Goal: Task Accomplishment & Management: Use online tool/utility

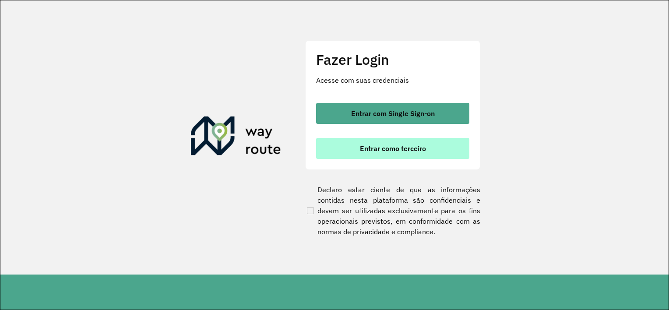
click at [366, 141] on button "Entrar como terceiro" at bounding box center [392, 148] width 153 height 21
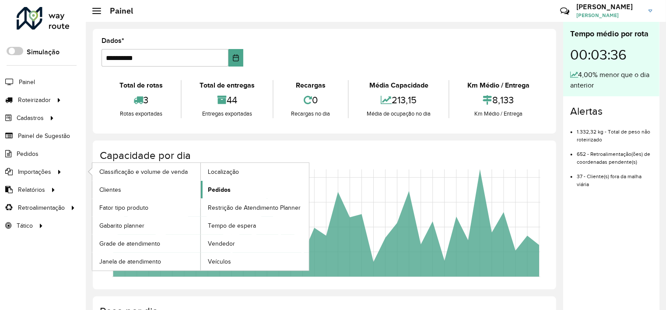
click at [211, 189] on span "Pedidos" at bounding box center [219, 189] width 23 height 9
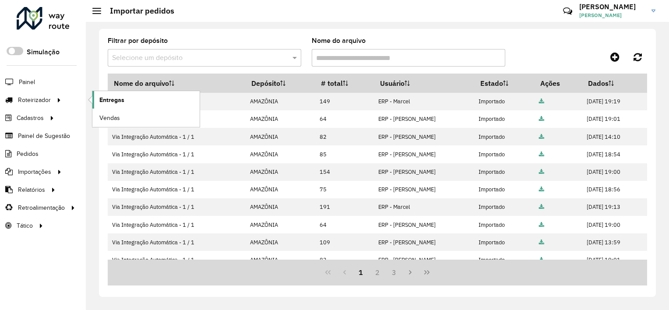
click at [109, 102] on span "Entregas" at bounding box center [111, 99] width 25 height 9
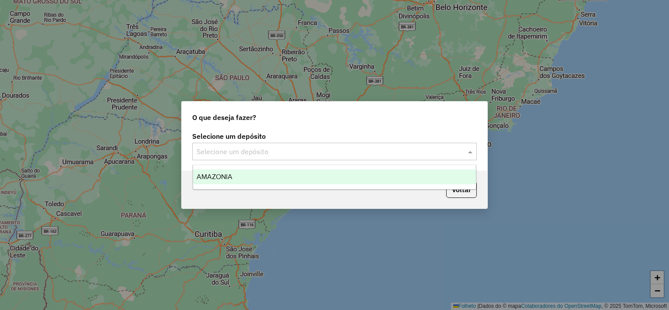
click at [219, 151] on input "text" at bounding box center [326, 152] width 258 height 11
click at [215, 172] on div "AMAZÔNIA" at bounding box center [334, 176] width 283 height 15
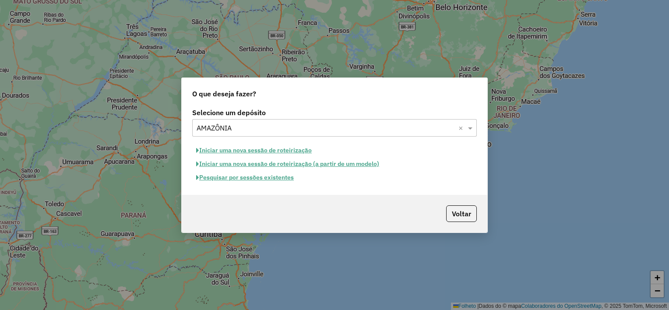
click at [271, 149] on font "Iniciar uma nova sessão de roteirização" at bounding box center [255, 150] width 113 height 8
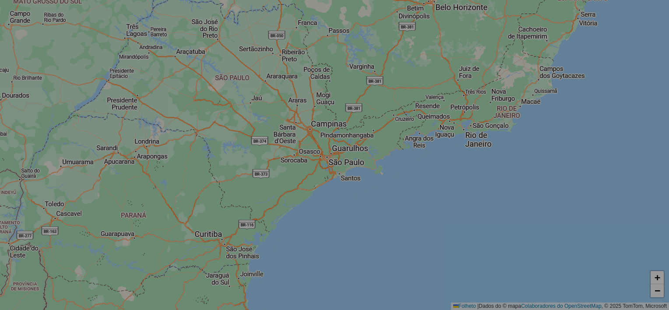
select select "*"
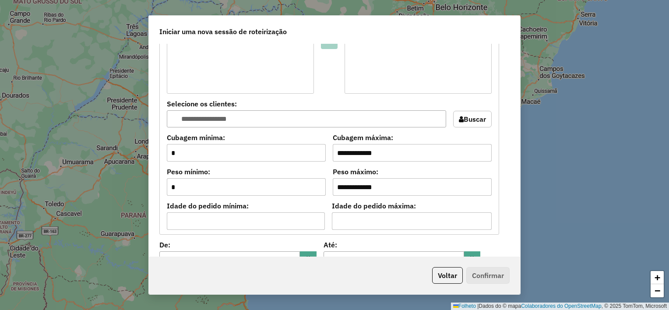
scroll to position [897, 0]
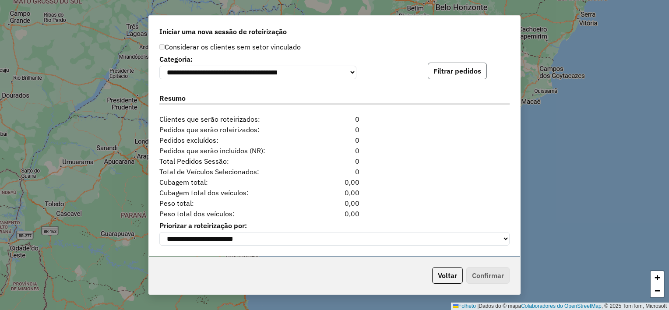
click at [447, 69] on button "Filtrar pedidos" at bounding box center [457, 71] width 59 height 17
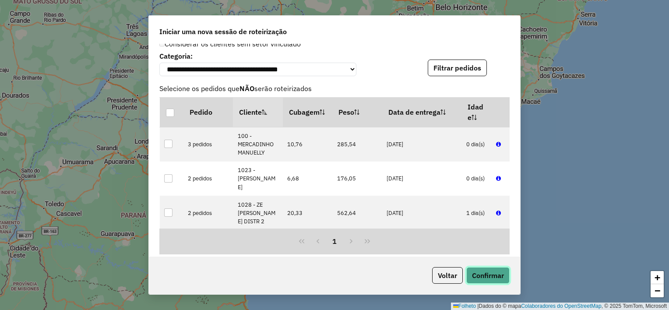
click at [476, 275] on button "Confirmar" at bounding box center [487, 275] width 43 height 17
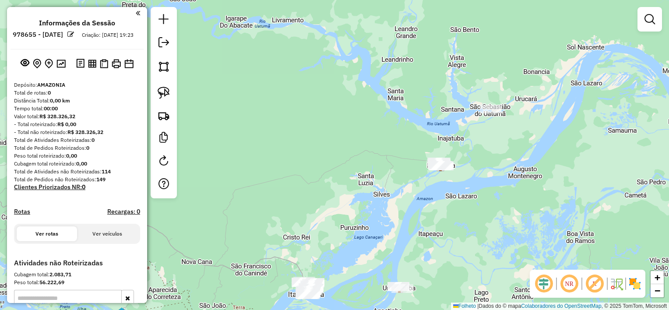
drag, startPoint x: 455, startPoint y: 94, endPoint x: 429, endPoint y: 233, distance: 141.2
click at [429, 233] on div "Janela de atendimento Grade de atendimento Capacidade Transportadoras Veículos …" at bounding box center [334, 155] width 669 height 310
click at [470, 194] on div "Janela de atendimento Grade de atendimento Capacidade Transportadoras Veículos …" at bounding box center [334, 155] width 669 height 310
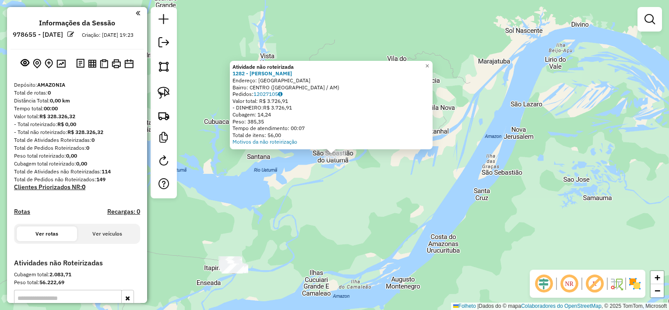
click at [490, 97] on div "Atividade não roteirizada 1282 - [PERSON_NAME] Endereço: [GEOGRAPHIC_DATA]: CEN…" at bounding box center [334, 155] width 669 height 310
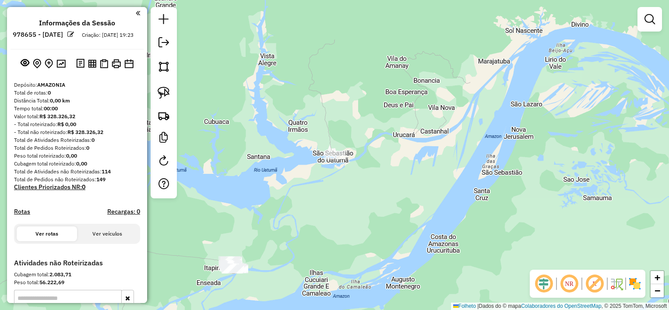
click at [363, 148] on div "Janela de atendimento Grade de atendimento Capacidade Transportadoras Veículos …" at bounding box center [334, 155] width 669 height 310
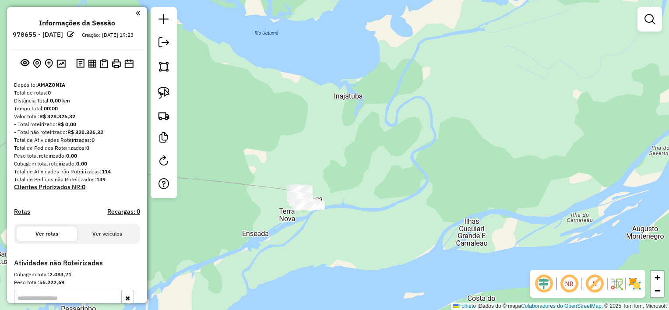
drag, startPoint x: 259, startPoint y: 195, endPoint x: 360, endPoint y: 188, distance: 101.0
click at [360, 188] on div "Janela de atendimento Grade de atendimento Capacidade Transportadoras Veículos …" at bounding box center [334, 155] width 669 height 310
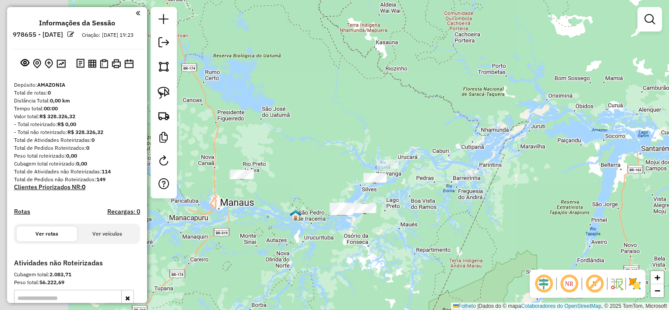
drag, startPoint x: 231, startPoint y: 168, endPoint x: 392, endPoint y: 221, distance: 169.5
click at [392, 221] on div "Janela de atendimento Grade de atendimento Capacidade Transportadoras Veículos …" at bounding box center [334, 155] width 669 height 310
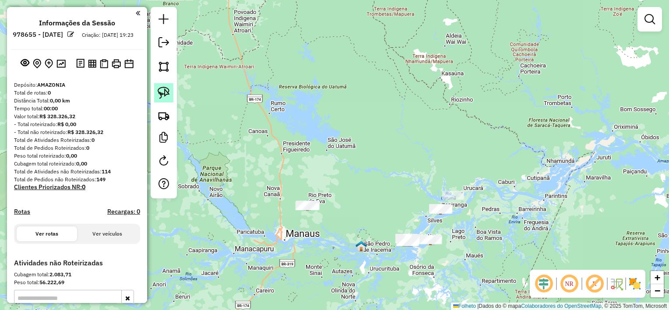
click at [165, 86] on link at bounding box center [163, 92] width 19 height 19
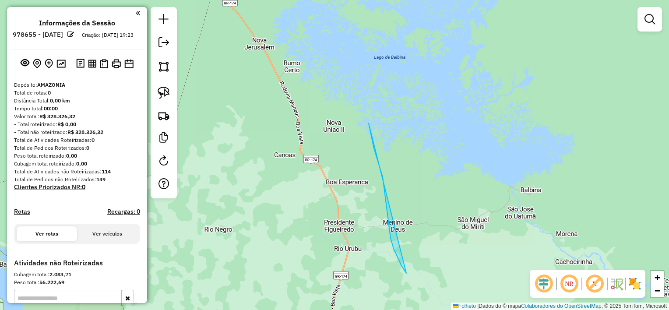
drag, startPoint x: 406, startPoint y: 273, endPoint x: 366, endPoint y: 141, distance: 138.2
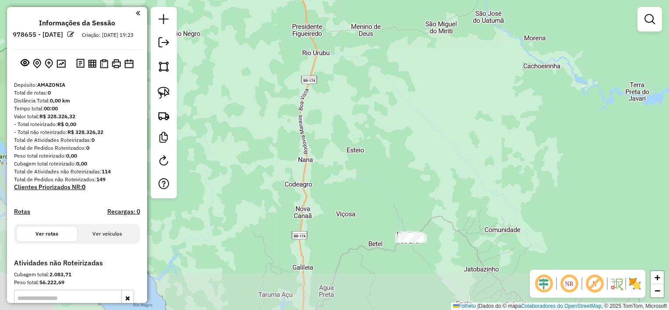
drag, startPoint x: 405, startPoint y: 257, endPoint x: 374, endPoint y: 60, distance: 200.1
click at [374, 60] on div "Janela de atendimento Grade de atendimento Capacidade Transportadoras Veículos …" at bounding box center [334, 155] width 669 height 310
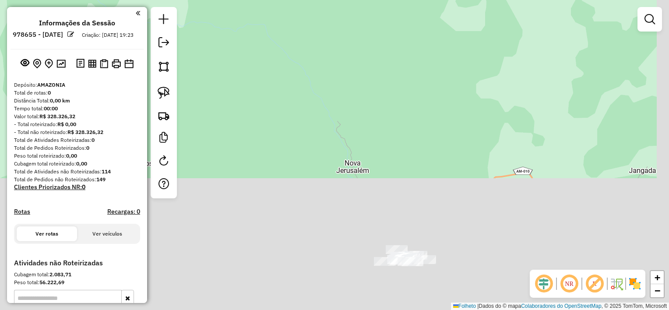
drag, startPoint x: 429, startPoint y: 259, endPoint x: 383, endPoint y: -18, distance: 280.6
click at [383, 0] on html "**********" at bounding box center [334, 155] width 669 height 310
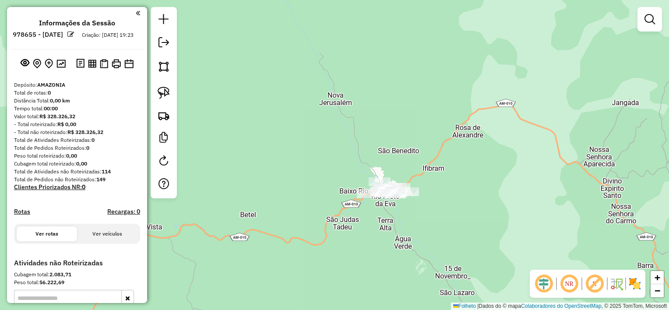
drag, startPoint x: 413, startPoint y: 186, endPoint x: 400, endPoint y: 169, distance: 21.5
click at [400, 169] on div "Janela de atendimento Grade de atendimento Capacidade Transportadoras Veículos …" at bounding box center [334, 155] width 669 height 310
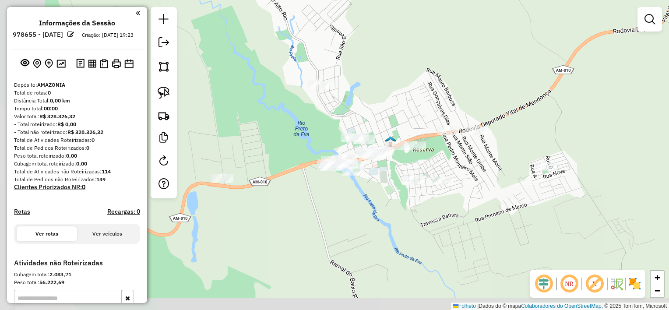
drag, startPoint x: 323, startPoint y: 202, endPoint x: 400, endPoint y: 100, distance: 127.9
click at [400, 100] on div "Janela de atendimento Grade de atendimento Capacidade Transportadoras Veículos …" at bounding box center [334, 155] width 669 height 310
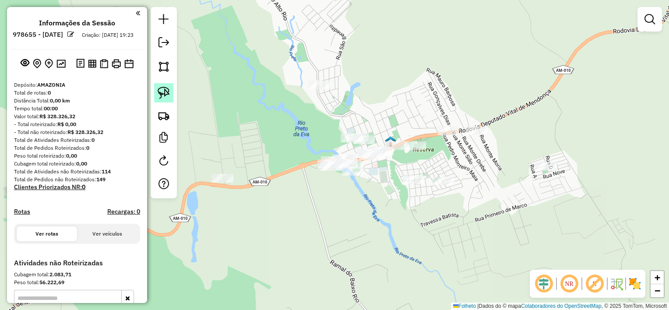
click at [166, 93] on img at bounding box center [164, 93] width 12 height 12
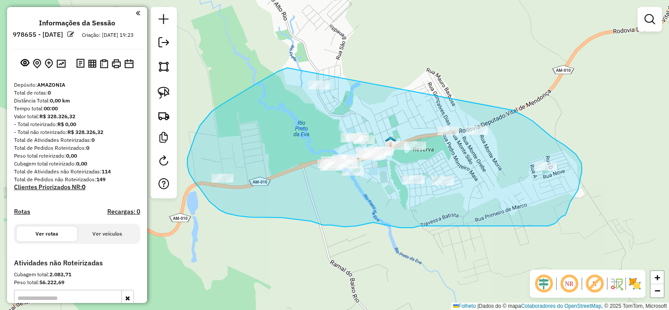
drag, startPoint x: 287, startPoint y: 68, endPoint x: 514, endPoint y: 110, distance: 230.3
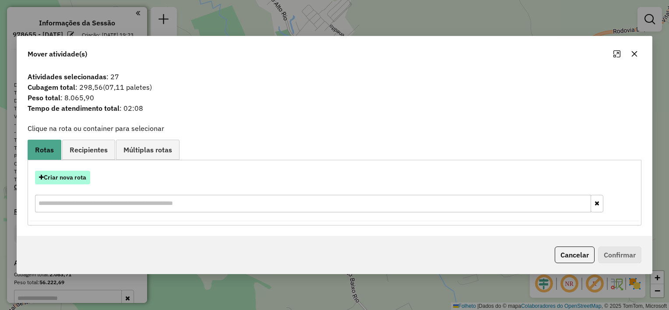
click at [81, 176] on font "Criar nova rota" at bounding box center [65, 177] width 42 height 8
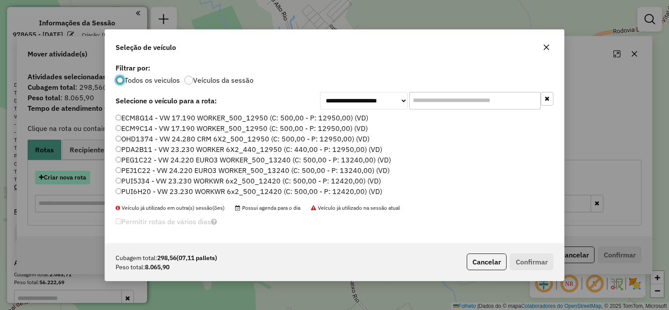
scroll to position [4, 3]
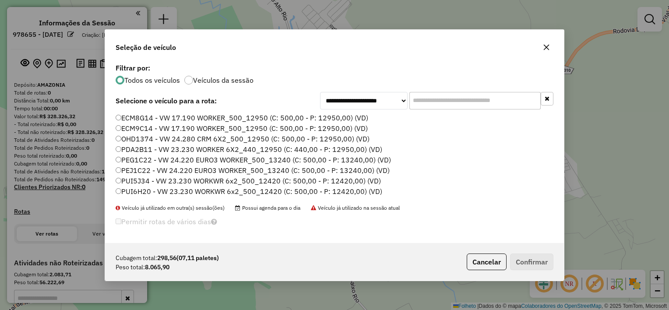
click at [146, 140] on font "OHD1374 - VW 24.280 CRM 6X2_500_12950 (C: 500,00 - P: 12950,00) (VD)" at bounding box center [245, 138] width 248 height 9
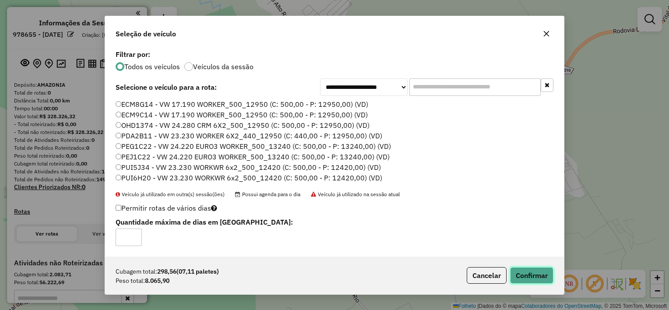
click at [528, 274] on button "Confirmar" at bounding box center [531, 275] width 43 height 17
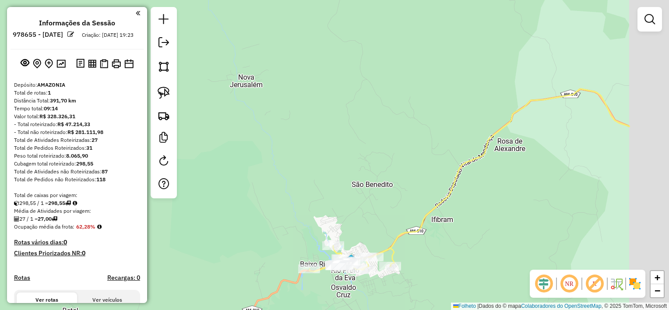
drag, startPoint x: 548, startPoint y: 159, endPoint x: 431, endPoint y: 236, distance: 139.8
click at [431, 236] on div "Janela de atendimento Grade de atendimento Capacidade Transportadoras Veículos …" at bounding box center [334, 155] width 669 height 310
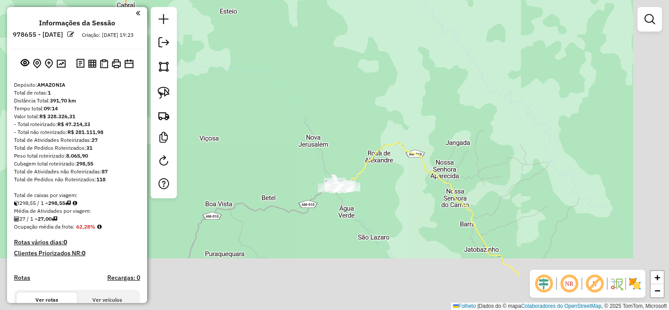
drag, startPoint x: 453, startPoint y: 142, endPoint x: 290, endPoint y: 21, distance: 202.5
click at [290, 21] on div "Janela de atendimento Grade de atendimento Capacidade Transportadoras Veículos …" at bounding box center [334, 155] width 669 height 310
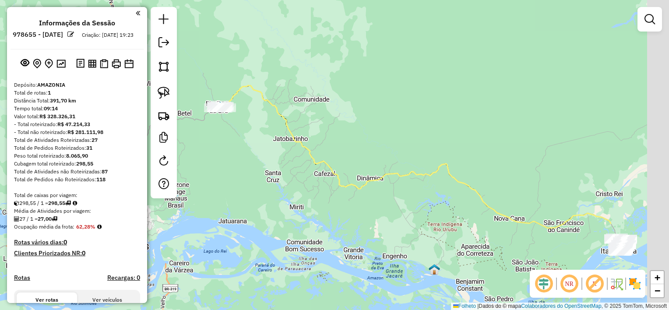
drag, startPoint x: 496, startPoint y: 146, endPoint x: 282, endPoint y: 149, distance: 214.2
click at [282, 149] on div "Janela de atendimento Grade de atendimento Capacidade Transportadoras Veículos …" at bounding box center [334, 155] width 669 height 310
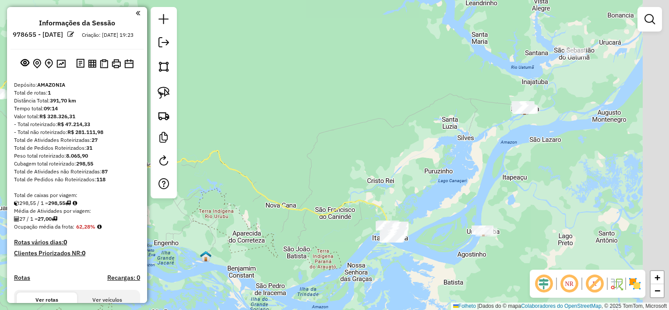
drag, startPoint x: 494, startPoint y: 194, endPoint x: 314, endPoint y: 186, distance: 179.7
click at [314, 186] on div "Janela de atendimento Grade de atendimento Capacidade Transportadoras Veículos …" at bounding box center [334, 155] width 669 height 310
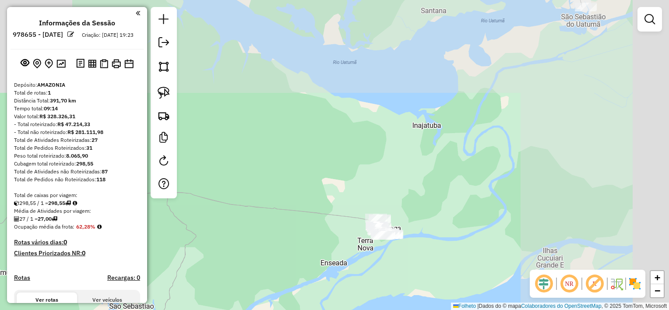
drag, startPoint x: 543, startPoint y: 81, endPoint x: 387, endPoint y: 249, distance: 229.3
click at [387, 249] on div "Janela de atendimento Grade de atendimento Capacidade Transportadoras Veículos …" at bounding box center [334, 155] width 669 height 310
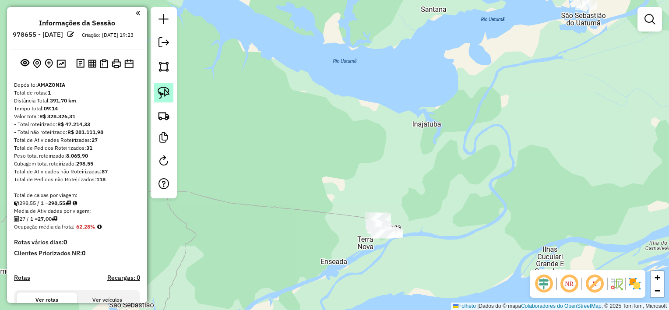
click at [165, 94] on img at bounding box center [164, 93] width 12 height 12
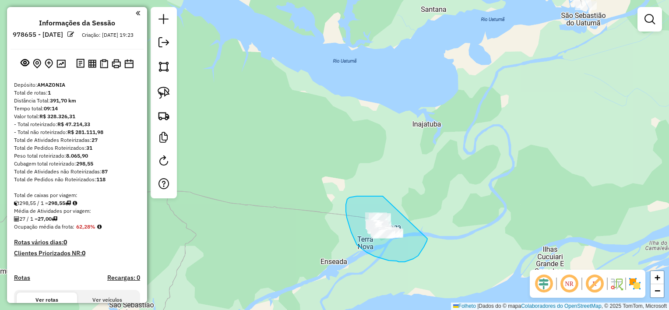
drag, startPoint x: 383, startPoint y: 196, endPoint x: 429, endPoint y: 228, distance: 56.0
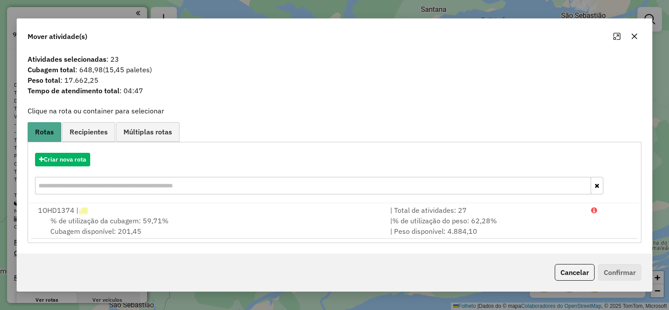
click at [635, 36] on icon "button" at bounding box center [635, 36] width 6 height 6
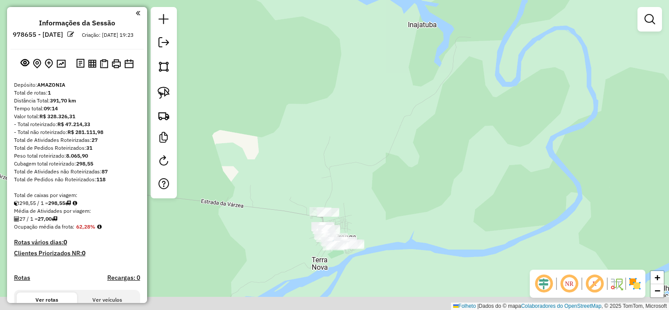
drag, startPoint x: 383, startPoint y: 254, endPoint x: 433, endPoint y: 147, distance: 117.7
click at [433, 147] on div "Janela de atendimento Grade de atendimento Capacidade Transportadoras Veículos …" at bounding box center [334, 155] width 669 height 310
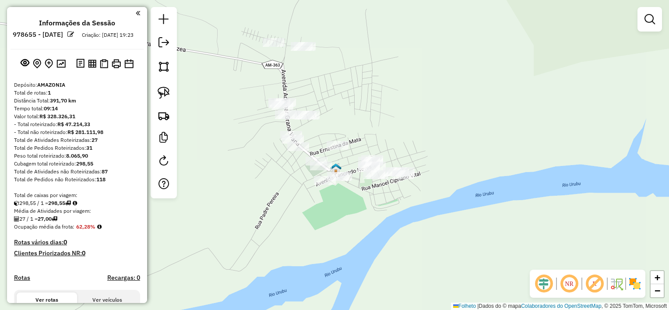
drag, startPoint x: 349, startPoint y: 167, endPoint x: 445, endPoint y: 140, distance: 100.6
click at [445, 140] on div "Janela de atendimento Grade de atendimento Capacidade Transportadoras Veículos …" at bounding box center [334, 155] width 669 height 310
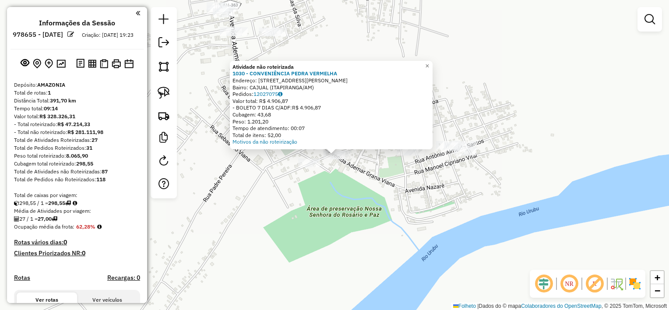
click at [303, 167] on div at bounding box center [309, 163] width 22 height 9
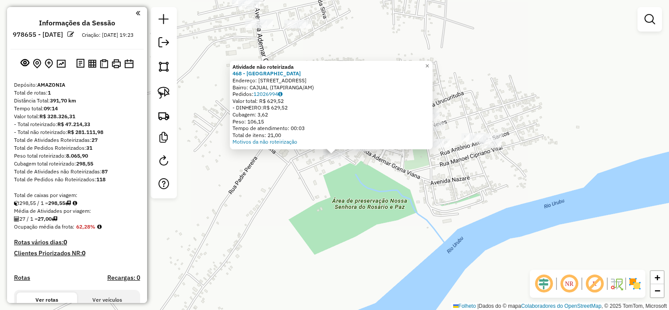
click at [366, 168] on div "Atividade não roteirizada 468 - CAFÉ DA NÚBIA Endereço: Rio Uatuma 53 Bairro: C…" at bounding box center [334, 155] width 669 height 310
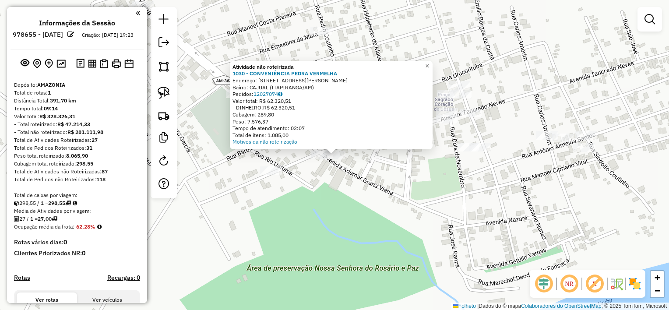
click at [350, 173] on div "Atividade não roteirizada 1030 - CONVENIÊNCIA PEDRA VERMELHA Endereço: [STREET_…" at bounding box center [334, 155] width 669 height 310
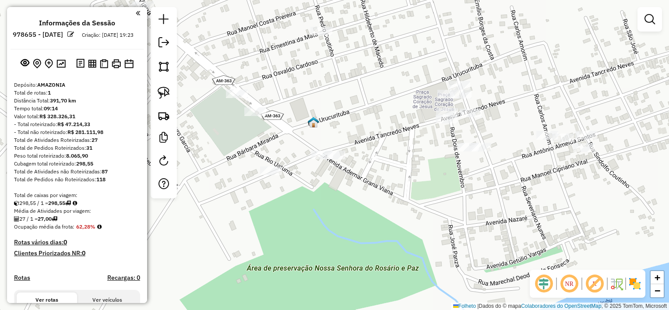
click at [350, 173] on div "Atividade não roteirizada 1030 - CONVENIÊNCIA PEDRA VERMELHA Endereço: [STREET_…" at bounding box center [334, 155] width 669 height 310
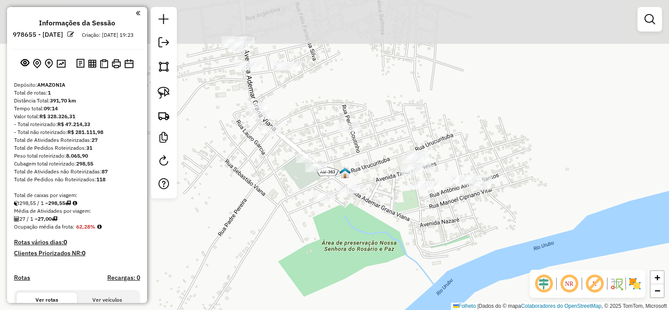
drag, startPoint x: 361, startPoint y: 99, endPoint x: 372, endPoint y: 172, distance: 73.9
click at [372, 172] on div "Janela de atendimento Grade de atendimento Capacidade Transportadoras Veículos …" at bounding box center [334, 155] width 669 height 310
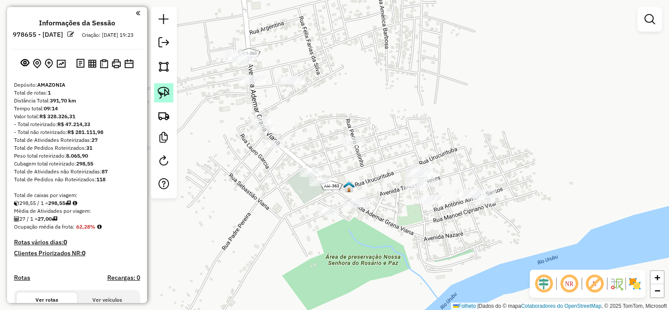
click at [163, 91] on img at bounding box center [164, 93] width 12 height 12
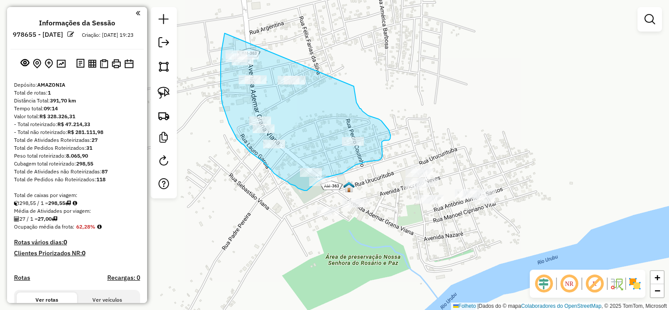
drag, startPoint x: 225, startPoint y: 33, endPoint x: 353, endPoint y: 83, distance: 137.9
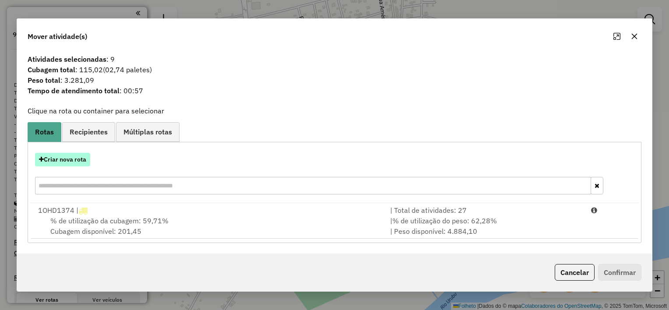
click at [79, 161] on font "Criar nova rota" at bounding box center [65, 159] width 42 height 8
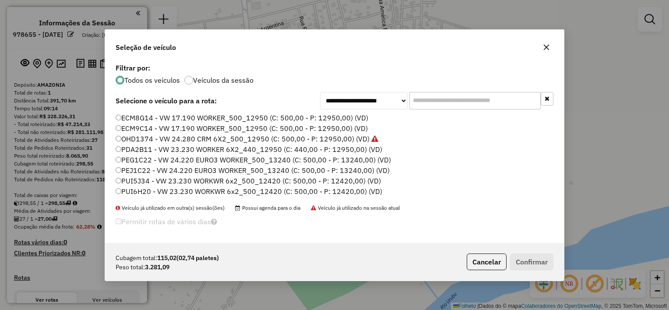
click at [133, 177] on font "PUI5J34 - VW 23.230 WORKWR 6x2_500_12420 (C: 500,00 - P: 12420,00) (VD)" at bounding box center [251, 180] width 260 height 9
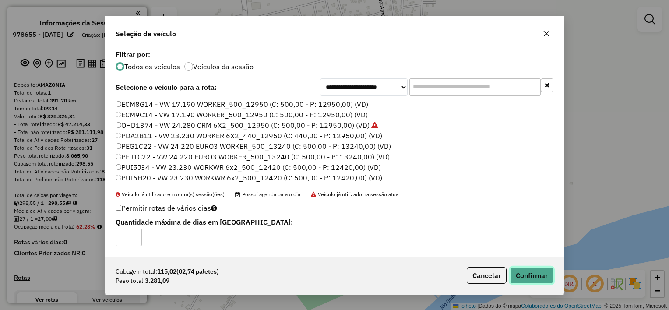
click at [537, 274] on button "Confirmar" at bounding box center [531, 275] width 43 height 17
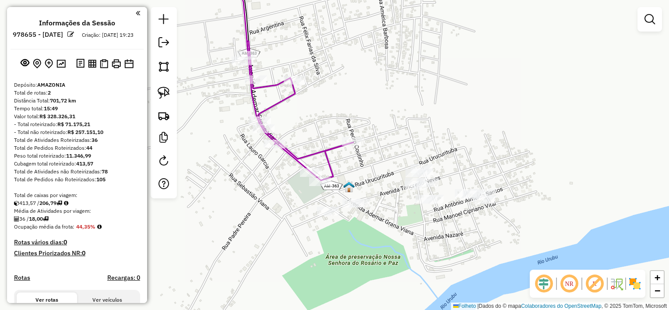
click at [352, 208] on div at bounding box center [353, 203] width 22 height 9
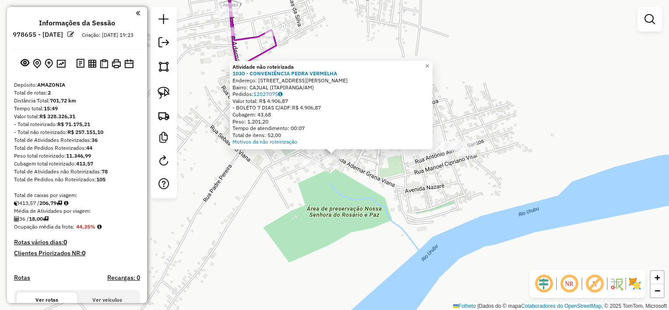
click at [324, 179] on div "Atividade não roteirizada 1030 - CONVENIÊNCIA PEDRA VERMELHA Endereço: [STREET_…" at bounding box center [334, 155] width 669 height 310
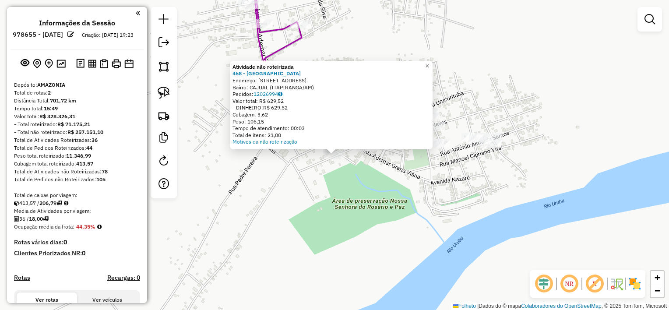
click at [344, 159] on div at bounding box center [335, 155] width 22 height 9
click at [288, 173] on div "Atividade não roteirizada 468 - CAFÉ DA NÚBIA Endereço: Rio Uatuma 53 Bairro: C…" at bounding box center [334, 155] width 669 height 310
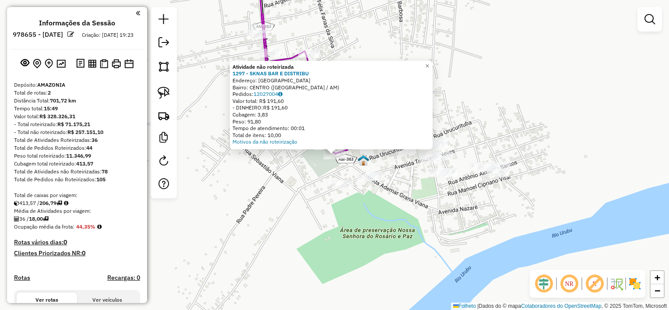
click at [301, 180] on div "Atividade não roteirizada 1297 - SKNAS BAR E DISTRIBU Endereço: [GEOGRAPHIC_DAT…" at bounding box center [334, 155] width 669 height 310
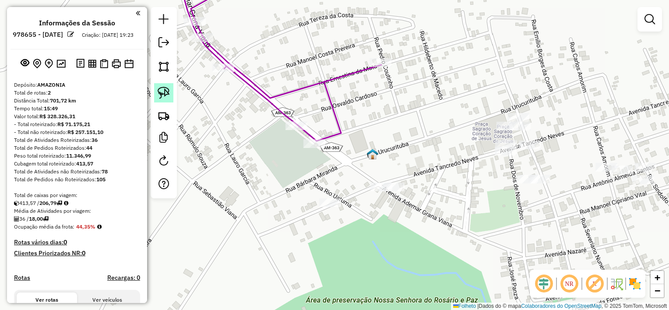
click at [172, 95] on link at bounding box center [163, 92] width 19 height 19
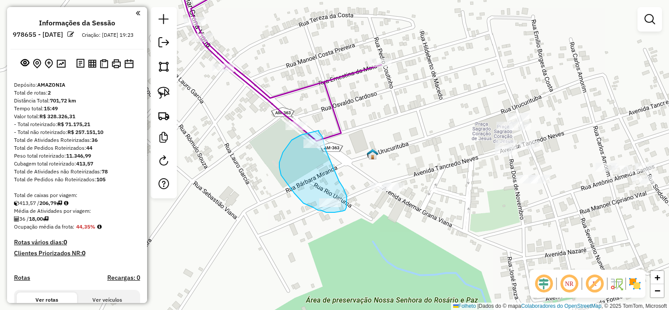
drag, startPoint x: 301, startPoint y: 135, endPoint x: 319, endPoint y: 130, distance: 18.1
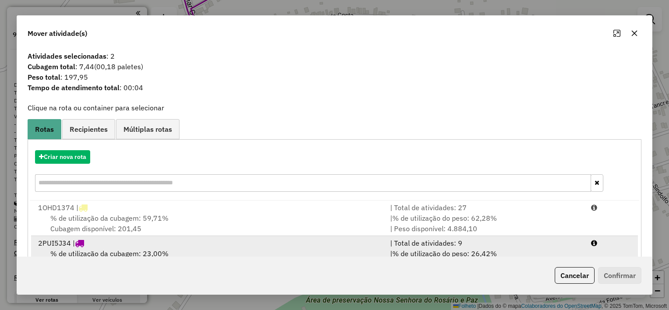
click at [201, 241] on div "2 PUI5J34 |" at bounding box center [209, 243] width 352 height 11
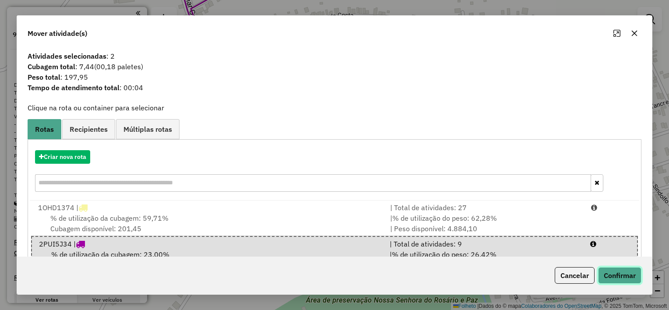
click at [614, 279] on button "Confirmar" at bounding box center [619, 275] width 43 height 17
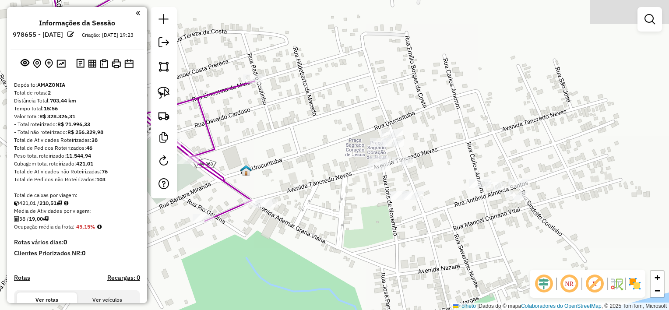
drag, startPoint x: 591, startPoint y: 208, endPoint x: 465, endPoint y: 225, distance: 127.6
click at [465, 225] on div "Janela de atendimento Grade de atendimento Capacidade Transportadoras Veículos …" at bounding box center [334, 155] width 669 height 310
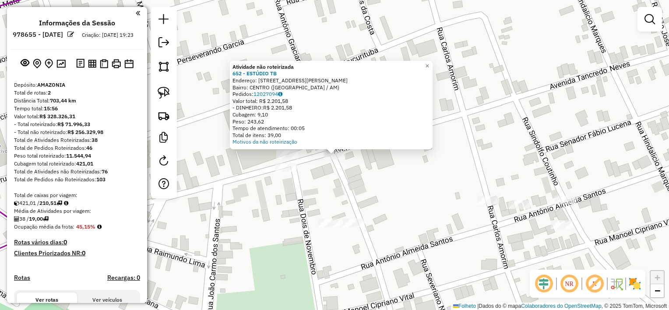
click at [321, 180] on div "Atividade não roteirizada 652 - ESTÚDIO TB Endereço: [STREET_ADDRESS][PERSON_NA…" at bounding box center [334, 155] width 669 height 310
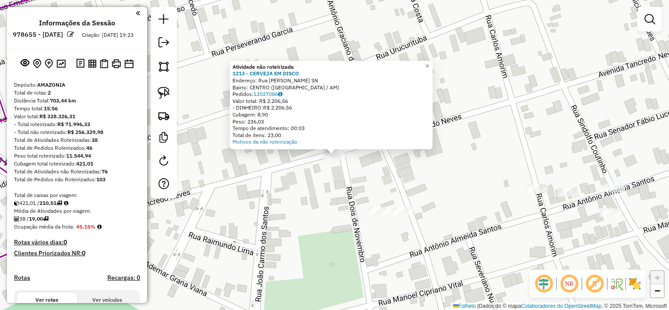
click at [355, 153] on div "Atividade não roteirizada 1213 - CERVEJA EM DISCO Endereço: Rua [PERSON_NAME] d…" at bounding box center [334, 155] width 669 height 310
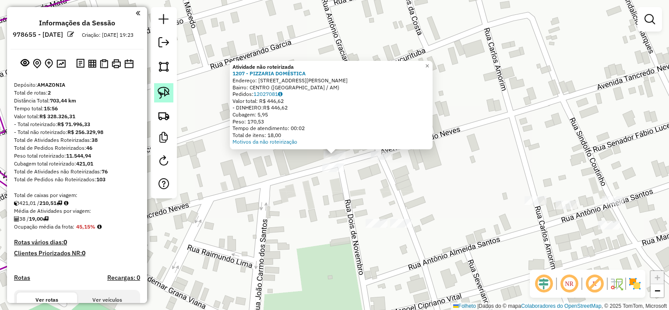
click at [166, 99] on link at bounding box center [163, 92] width 19 height 19
click at [429, 64] on span "×" at bounding box center [427, 65] width 4 height 7
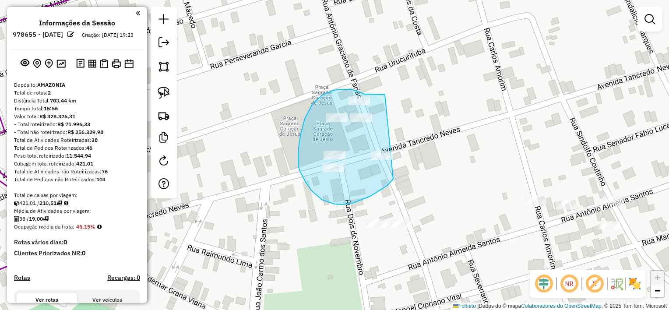
drag, startPoint x: 385, startPoint y: 95, endPoint x: 398, endPoint y: 175, distance: 81.6
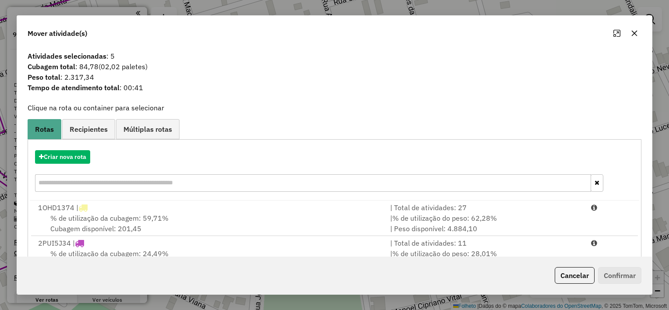
click at [633, 30] on icon "button" at bounding box center [634, 33] width 7 height 7
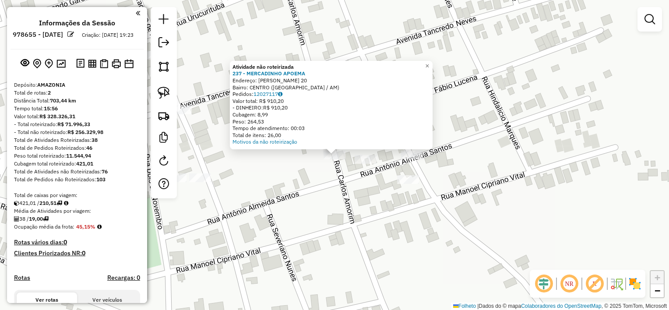
click at [476, 203] on div "Atividade não roteirizada 237 - MERCADINHO APOEMA Endereço: [PERSON_NAME] 20 Ba…" at bounding box center [334, 155] width 669 height 310
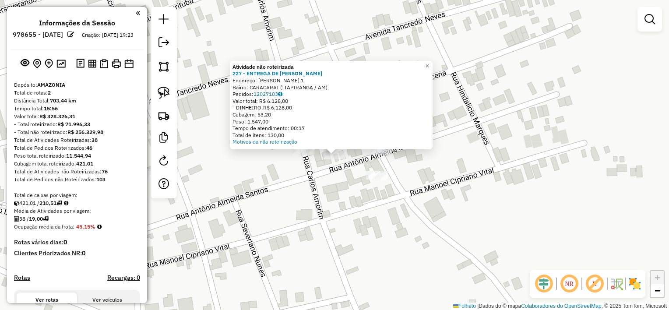
click at [384, 192] on div "Atividade não roteirizada 227 - ENTREGA DE [PERSON_NAME]: [PERSON_NAME] 1 Bairr…" at bounding box center [334, 155] width 669 height 310
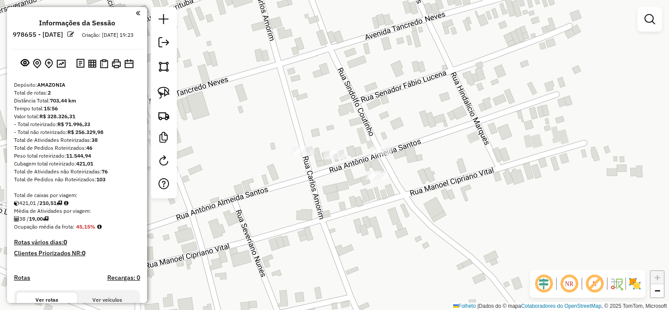
click at [384, 155] on div at bounding box center [381, 150] width 22 height 9
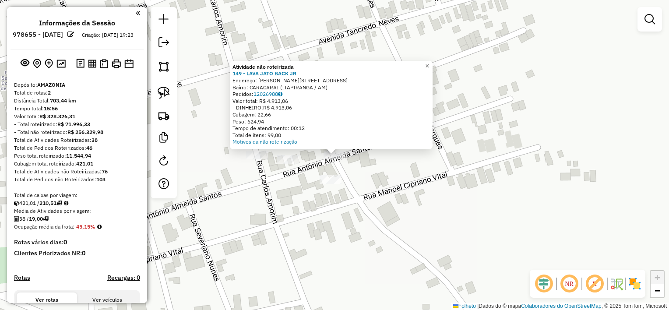
click at [331, 184] on div at bounding box center [331, 179] width 22 height 9
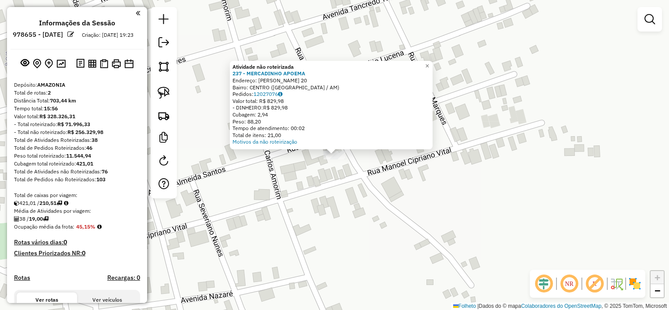
click at [315, 180] on div "Atividade não roteirizada 237 - MERCADINHO APOEMA Endereço: [PERSON_NAME] 20 Ba…" at bounding box center [334, 155] width 669 height 310
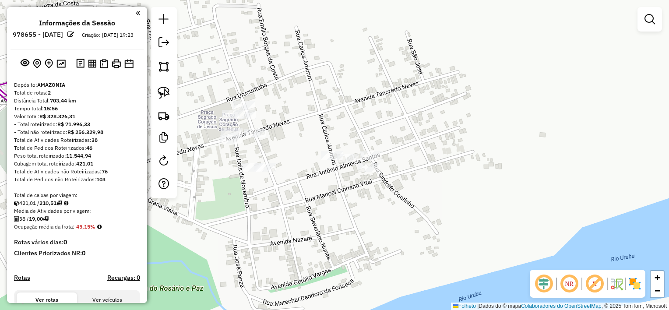
drag, startPoint x: 294, startPoint y: 182, endPoint x: 353, endPoint y: 185, distance: 58.8
click at [353, 185] on div "Janela de atendimento Grade de atendimento Capacidade Transportadoras Veículos …" at bounding box center [334, 155] width 669 height 310
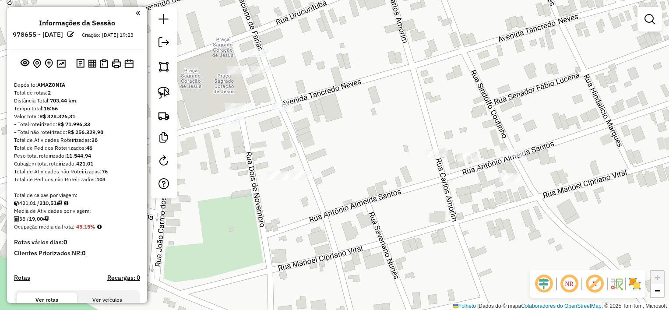
drag, startPoint x: 308, startPoint y: 166, endPoint x: 404, endPoint y: 186, distance: 97.7
click at [404, 186] on div "Janela de atendimento Grade de atendimento Capacidade Transportadoras Veículos …" at bounding box center [334, 155] width 669 height 310
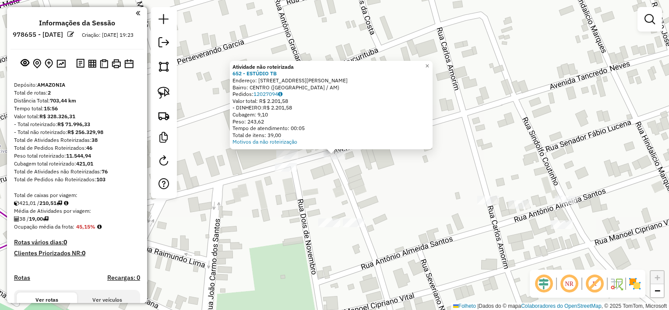
click at [317, 168] on div "Atividade não roteirizada 652 - ESTÚDIO TB Endereço: [STREET_ADDRESS][PERSON_NA…" at bounding box center [334, 155] width 669 height 310
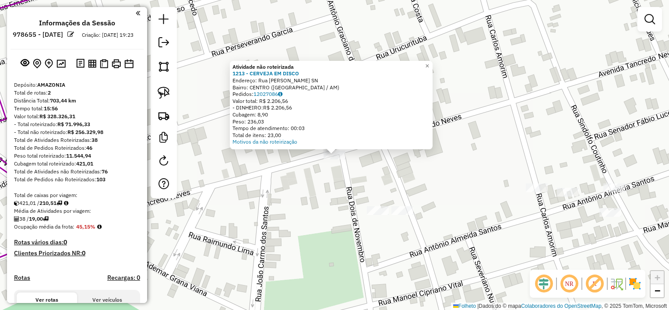
click at [368, 179] on div "Atividade não roteirizada 1213 - CERVEJA EM DISCO Endereço: Rua [PERSON_NAME] d…" at bounding box center [334, 155] width 669 height 310
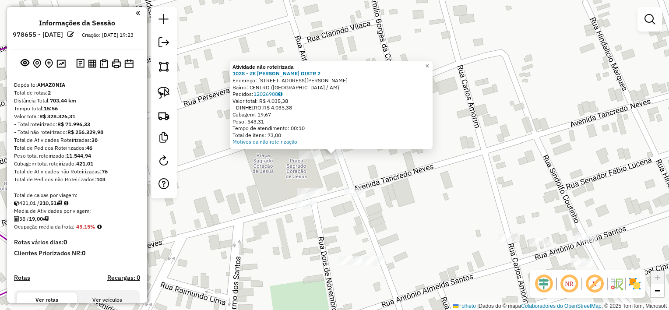
click at [342, 172] on div "Atividade não roteirizada 1028 - ZE CARLOS DISTR 2 Endereço: [STREET_ADDRESS][P…" at bounding box center [334, 155] width 669 height 310
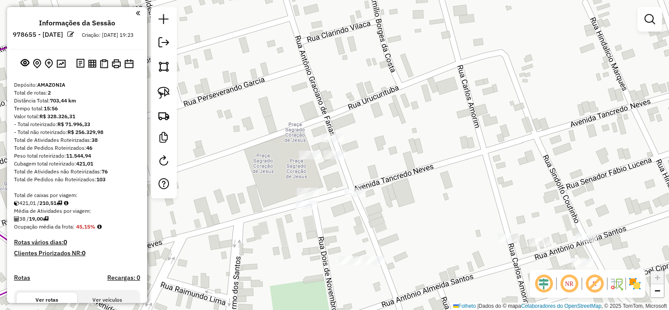
click at [314, 159] on div at bounding box center [310, 155] width 22 height 9
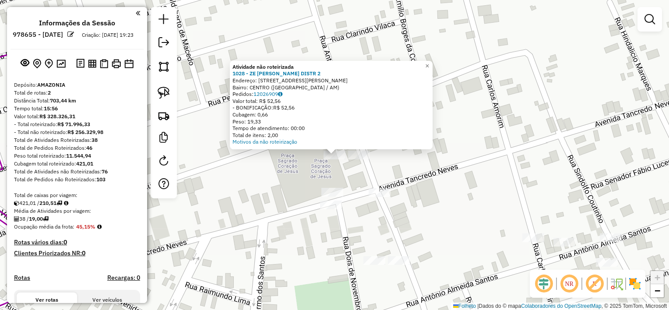
click at [347, 173] on div "Atividade não roteirizada 1028 - ZE CARLOS DISTR 2 Endereço: [STREET_ADDRESS][P…" at bounding box center [334, 155] width 669 height 310
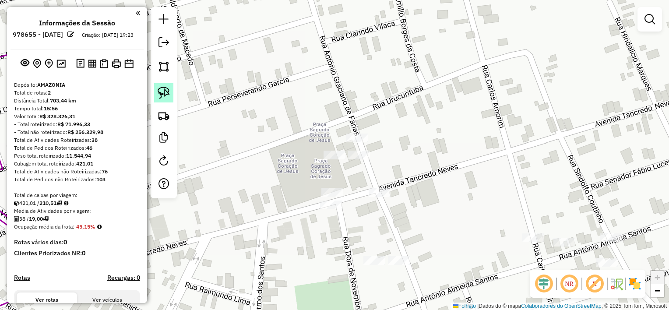
click at [163, 91] on img at bounding box center [164, 93] width 12 height 12
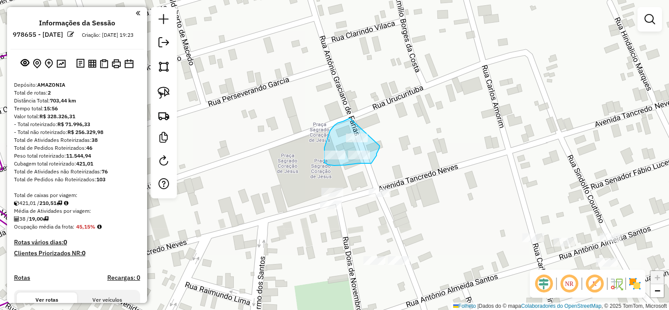
drag, startPoint x: 350, startPoint y: 118, endPoint x: 380, endPoint y: 146, distance: 40.6
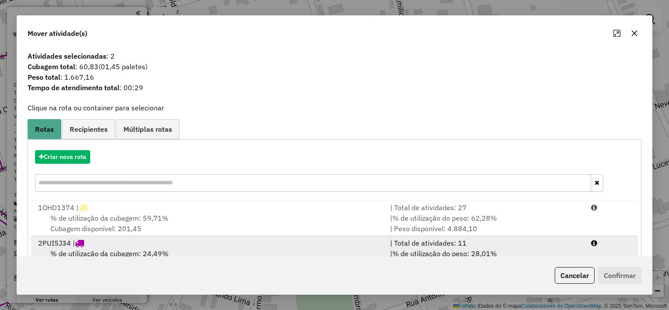
click at [332, 242] on div "2 PUI5J34 |" at bounding box center [209, 243] width 352 height 11
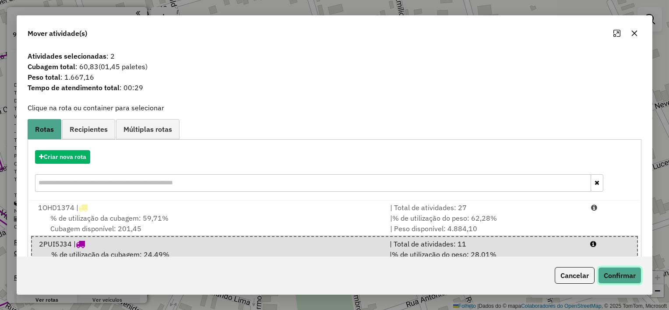
click at [615, 275] on button "Confirmar" at bounding box center [619, 275] width 43 height 17
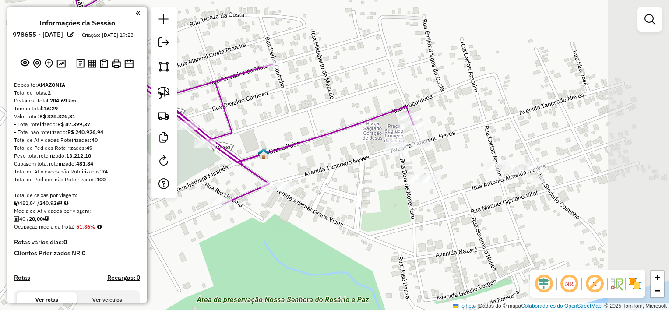
drag, startPoint x: 584, startPoint y: 187, endPoint x: 488, endPoint y: 123, distance: 115.6
click at [488, 123] on div "Janela de atendimento Grade de atendimento Capacidade Transportadoras Veículos …" at bounding box center [334, 155] width 669 height 310
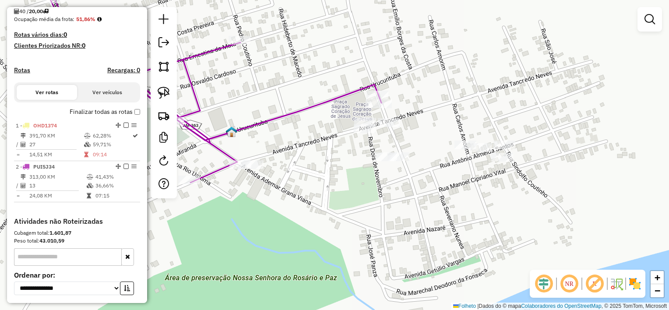
scroll to position [161, 0]
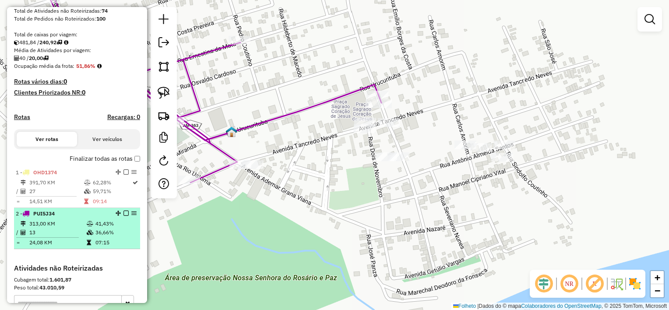
click at [60, 228] on td "313,00 KM" at bounding box center [57, 223] width 57 height 9
select select "**********"
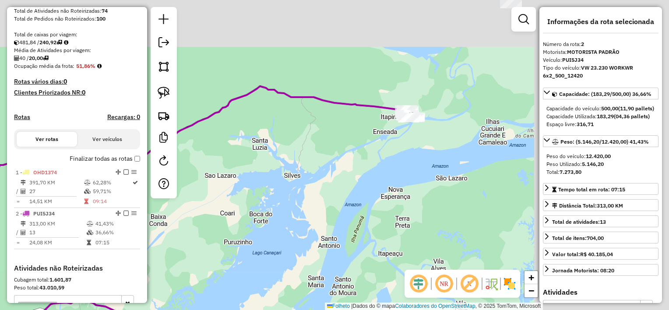
drag, startPoint x: 431, startPoint y: 126, endPoint x: 218, endPoint y: 241, distance: 242.2
click at [218, 241] on div "Janela de atendimento Grade de atendimento Capacidade Transportadoras Veículos …" at bounding box center [334, 155] width 669 height 310
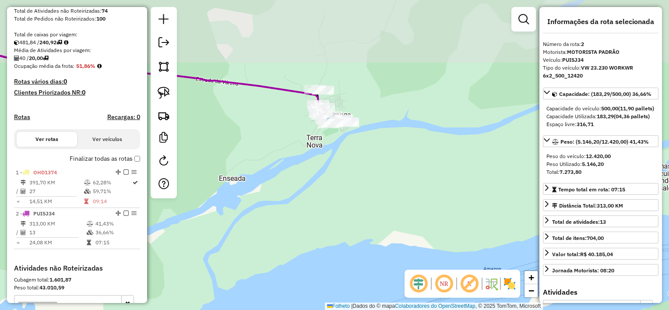
drag, startPoint x: 364, startPoint y: 109, endPoint x: 375, endPoint y: 188, distance: 80.0
click at [375, 188] on div "Janela de atendimento Grade de atendimento Capacidade Transportadoras Veículos …" at bounding box center [334, 155] width 669 height 310
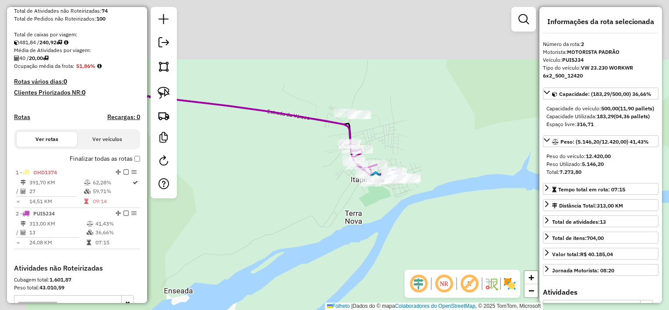
drag, startPoint x: 342, startPoint y: 116, endPoint x: 420, endPoint y: 208, distance: 121.4
click at [420, 208] on div "Janela de atendimento Grade de atendimento Capacidade Transportadoras Veículos …" at bounding box center [334, 155] width 669 height 310
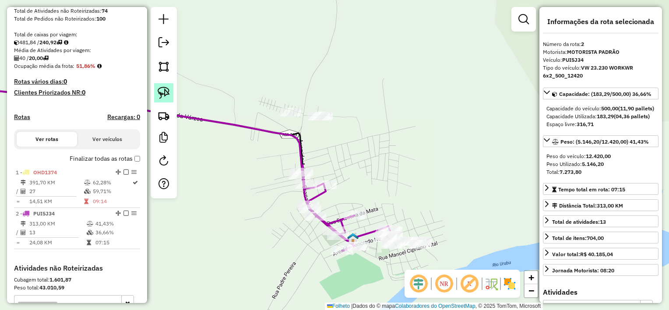
click at [171, 89] on link at bounding box center [163, 92] width 19 height 19
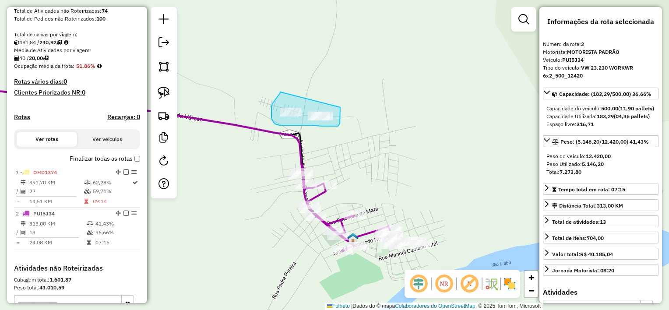
drag, startPoint x: 280, startPoint y: 92, endPoint x: 340, endPoint y: 107, distance: 61.8
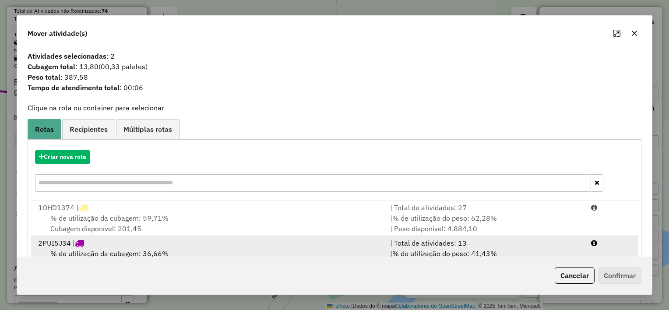
click at [202, 241] on div "2 PUI5J34 |" at bounding box center [209, 243] width 352 height 11
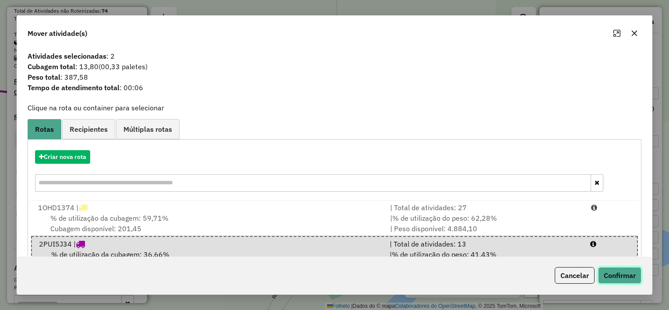
click at [613, 271] on button "Confirmar" at bounding box center [619, 275] width 43 height 17
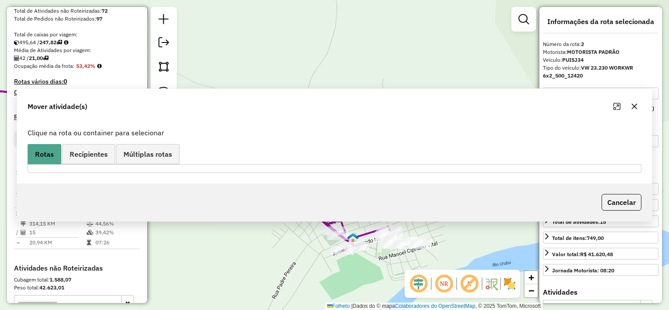
scroll to position [286, 0]
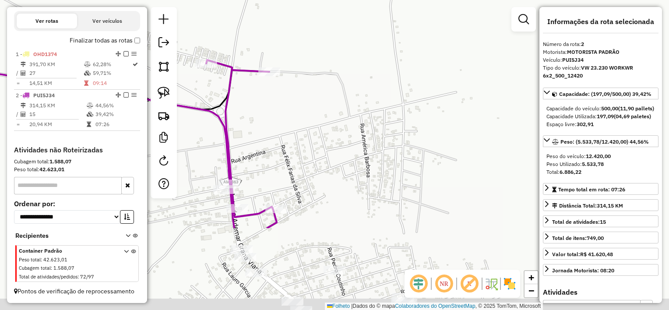
drag, startPoint x: 438, startPoint y: 247, endPoint x: 400, endPoint y: 92, distance: 158.8
click at [400, 92] on div "Janela de atendimento Grade de atendimento Capacidade Transportadoras Veículos …" at bounding box center [334, 155] width 669 height 310
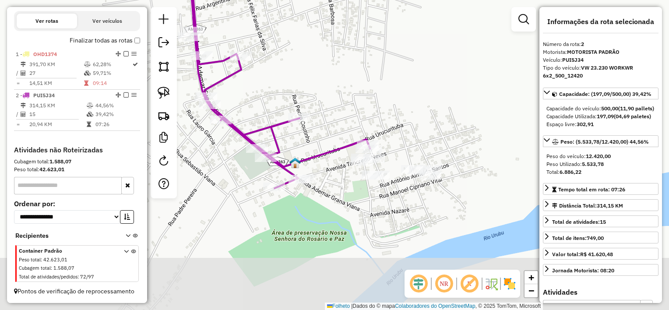
drag, startPoint x: 417, startPoint y: 195, endPoint x: 381, endPoint y: 84, distance: 117.0
click at [381, 84] on div "Janela de atendimento Grade de atendimento Capacidade Transportadoras Veículos …" at bounding box center [334, 155] width 669 height 310
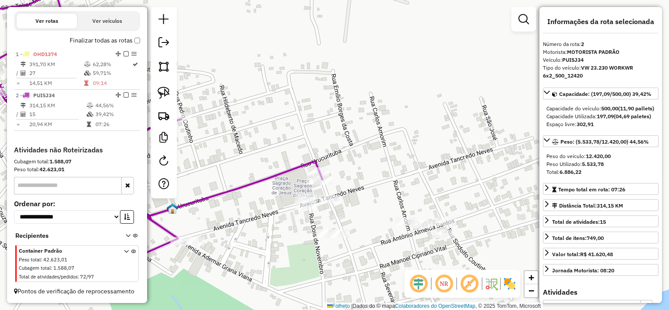
drag, startPoint x: 384, startPoint y: 155, endPoint x: 380, endPoint y: 130, distance: 25.8
click at [380, 130] on div "Janela de atendimento Grade de atendimento Capacidade Transportadoras Veículos …" at bounding box center [334, 155] width 669 height 310
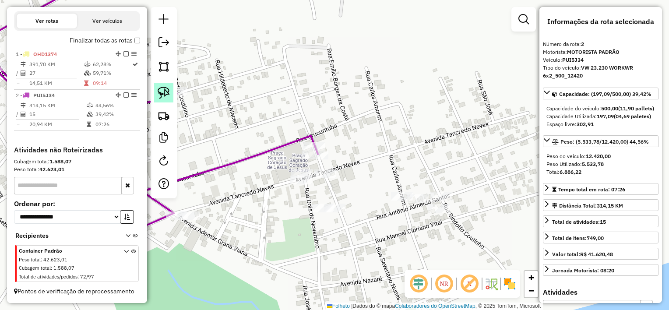
click at [163, 93] on img at bounding box center [164, 93] width 12 height 12
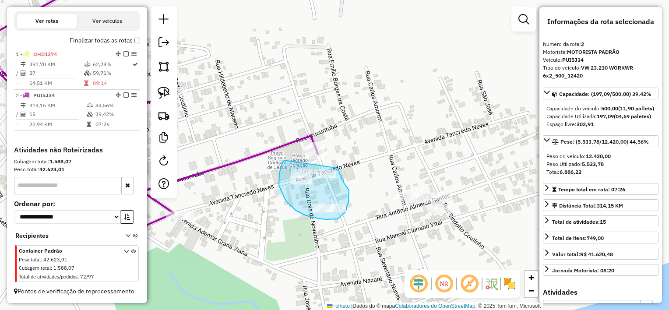
drag, startPoint x: 284, startPoint y: 160, endPoint x: 337, endPoint y: 164, distance: 52.7
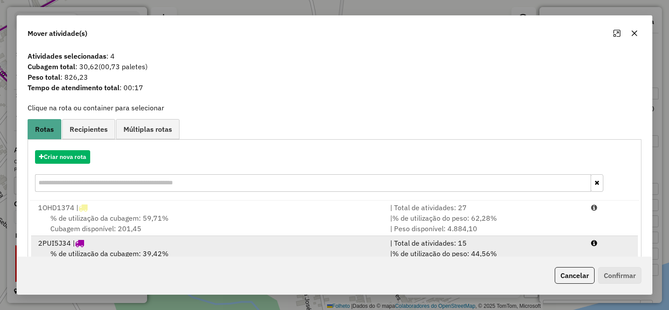
click at [188, 239] on div "2 PUI5J34 |" at bounding box center [209, 243] width 352 height 11
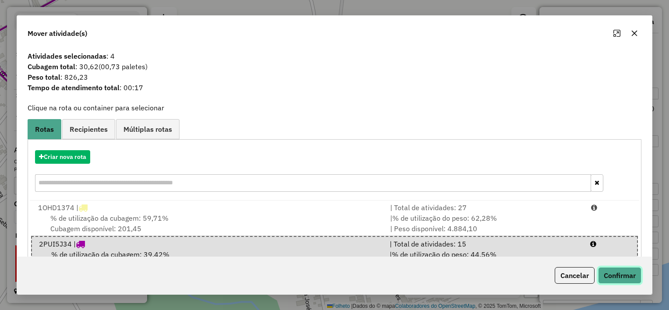
click at [611, 275] on button "Confirmar" at bounding box center [619, 275] width 43 height 17
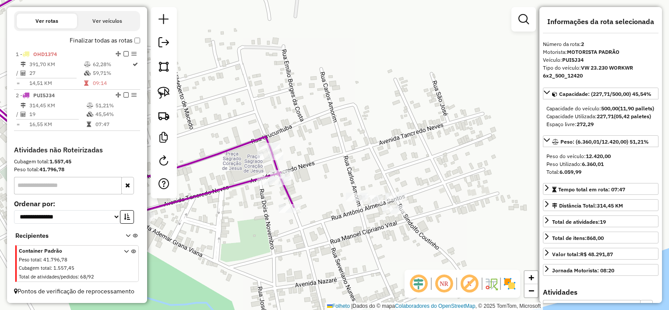
drag, startPoint x: 411, startPoint y: 226, endPoint x: 347, endPoint y: 230, distance: 64.5
click at [347, 230] on div "Janela de atendimento Grade de atendimento Capacidade Transportadoras Veículos …" at bounding box center [334, 155] width 669 height 310
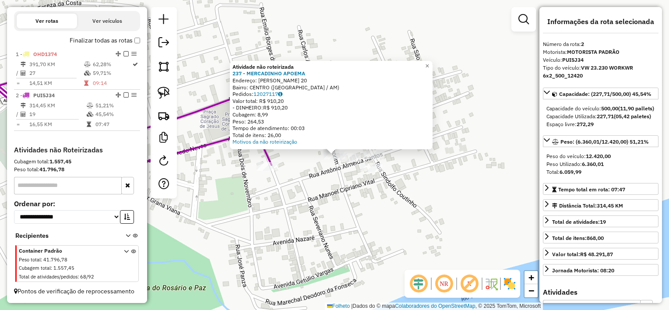
click at [363, 188] on div "Atividade não roteirizada 237 - MERCADINHO APOEMA Endereço: [PERSON_NAME] 20 Ba…" at bounding box center [334, 155] width 669 height 310
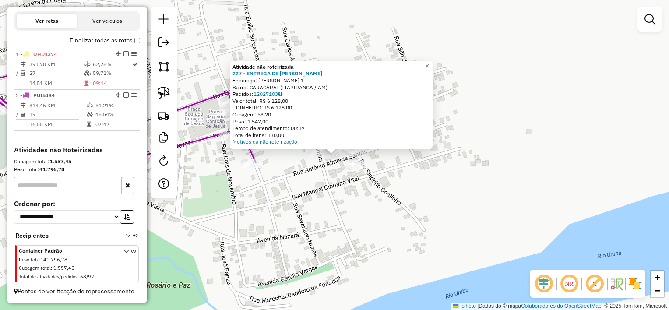
click at [344, 189] on div "Atividade não roteirizada 227 - ENTREGA DE [PERSON_NAME]: [PERSON_NAME] 1 Bairr…" at bounding box center [334, 155] width 669 height 310
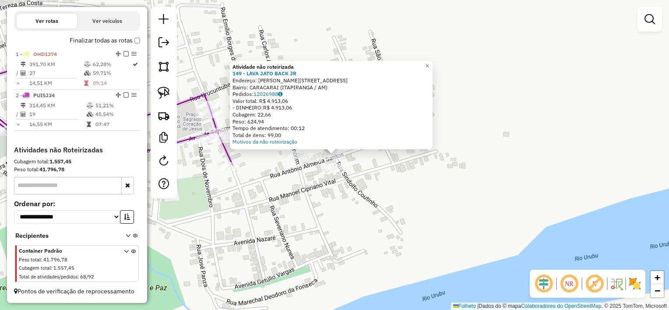
click at [316, 218] on div "Atividade não roteirizada 149 - [PERSON_NAME]: [PERSON_NAME]vital 2 Bairro: CAR…" at bounding box center [334, 155] width 669 height 310
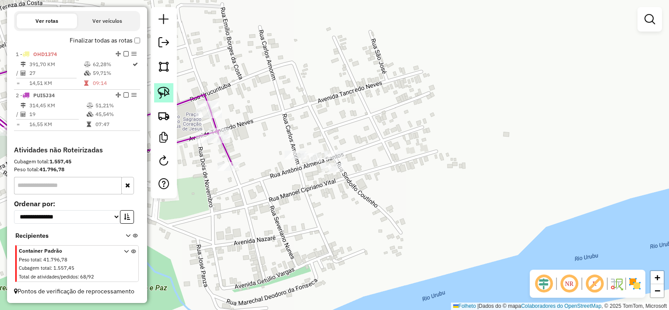
click at [165, 91] on img at bounding box center [164, 93] width 12 height 12
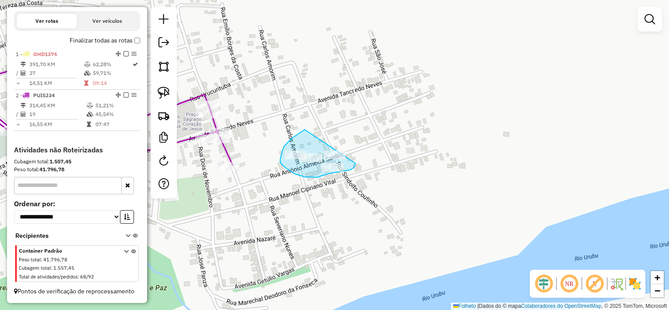
drag, startPoint x: 305, startPoint y: 130, endPoint x: 356, endPoint y: 156, distance: 57.2
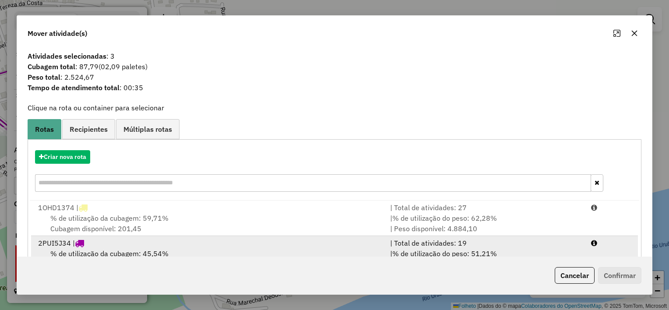
click at [291, 245] on div "2 PUI5J34 |" at bounding box center [209, 243] width 352 height 11
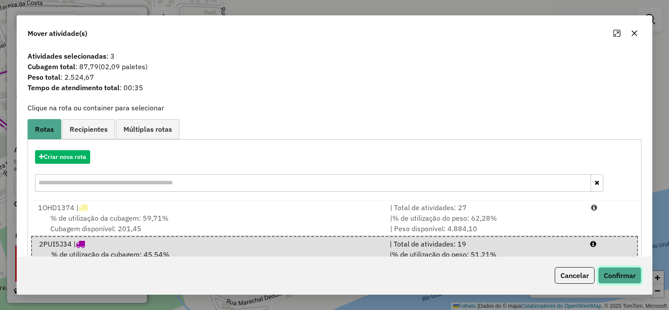
click at [623, 280] on button "Confirmar" at bounding box center [619, 275] width 43 height 17
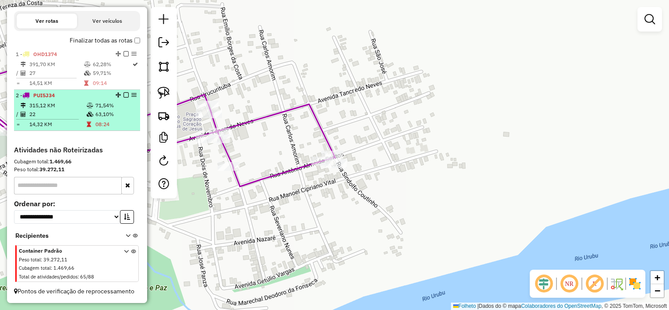
click at [103, 120] on table "315,12 KM 71,54% / 22 63,10% = 14,32 KM 08:24" at bounding box center [77, 115] width 123 height 28
select select "**********"
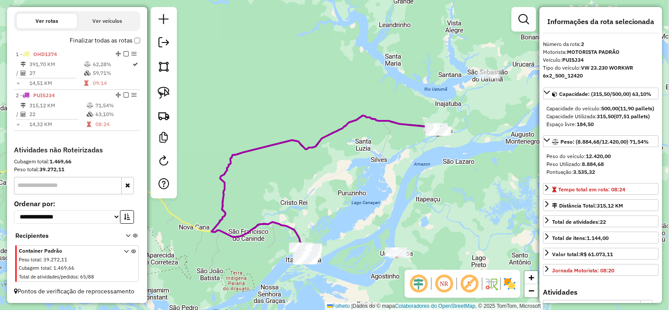
drag, startPoint x: 447, startPoint y: 150, endPoint x: 361, endPoint y: 201, distance: 99.1
click at [361, 201] on div "Janela de atendimento Grade de atendimento Capacidade Transportadoras Veículos …" at bounding box center [334, 155] width 669 height 310
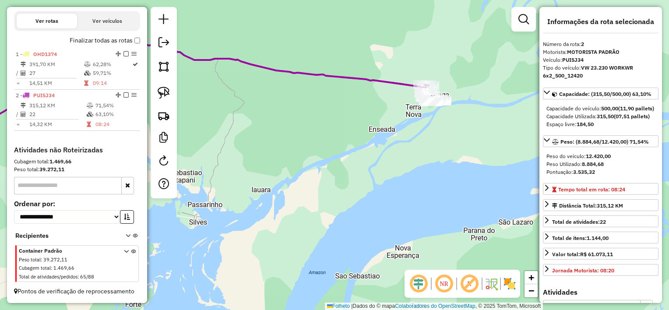
drag, startPoint x: 455, startPoint y: 118, endPoint x: 396, endPoint y: 226, distance: 123.5
click at [396, 226] on div "Janela de atendimento Grade de atendimento Capacidade Transportadoras Veículos …" at bounding box center [334, 155] width 669 height 310
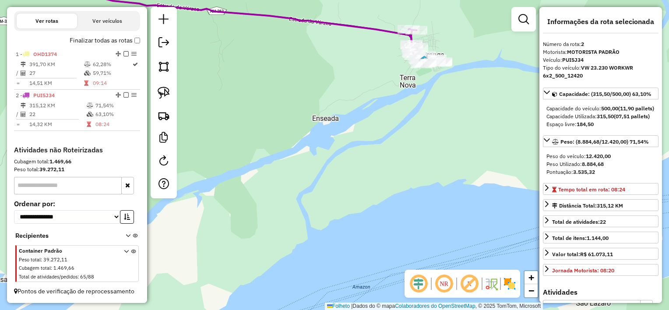
drag, startPoint x: 443, startPoint y: 118, endPoint x: 405, endPoint y: 215, distance: 104.3
click at [405, 215] on div "Janela de atendimento Grade de atendimento Capacidade Transportadoras Veículos …" at bounding box center [334, 155] width 669 height 310
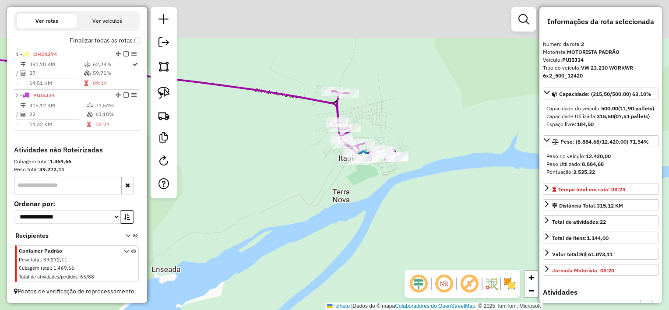
drag, startPoint x: 392, startPoint y: 141, endPoint x: 387, endPoint y: 194, distance: 54.1
click at [387, 194] on div "Janela de atendimento Grade de atendimento Capacidade Transportadoras Veículos …" at bounding box center [334, 155] width 669 height 310
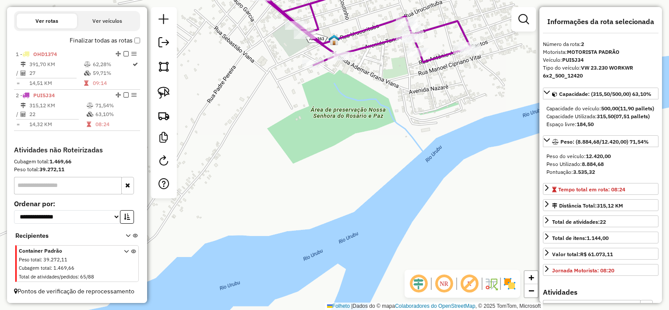
drag, startPoint x: 355, startPoint y: 115, endPoint x: 407, endPoint y: 155, distance: 65.3
click at [407, 155] on div "Janela de atendimento Grade de atendimento Capacidade Transportadoras Veículos …" at bounding box center [334, 155] width 669 height 310
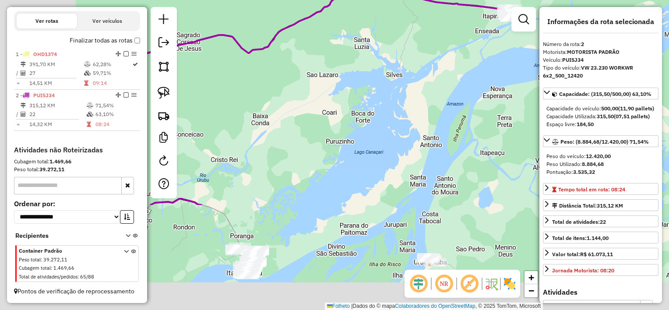
drag, startPoint x: 312, startPoint y: 175, endPoint x: 460, endPoint y: 12, distance: 219.8
click at [460, 12] on div "Janela de atendimento Grade de atendimento Capacidade Transportadoras Veículos …" at bounding box center [334, 155] width 669 height 310
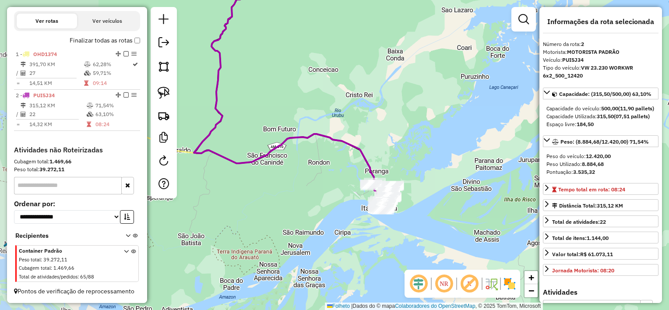
drag, startPoint x: 327, startPoint y: 175, endPoint x: 457, endPoint y: 134, distance: 136.5
click at [457, 134] on div "Janela de atendimento Grade de atendimento Capacidade Transportadoras Veículos …" at bounding box center [334, 155] width 669 height 310
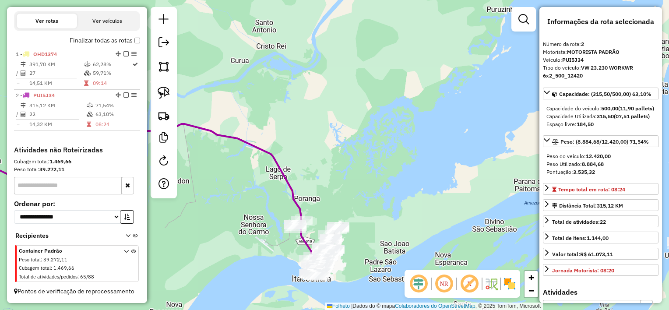
drag, startPoint x: 381, startPoint y: 236, endPoint x: 390, endPoint y: 138, distance: 98.4
click at [390, 138] on div "Janela de atendimento Grade de atendimento Capacidade Transportadoras Veículos …" at bounding box center [334, 155] width 669 height 310
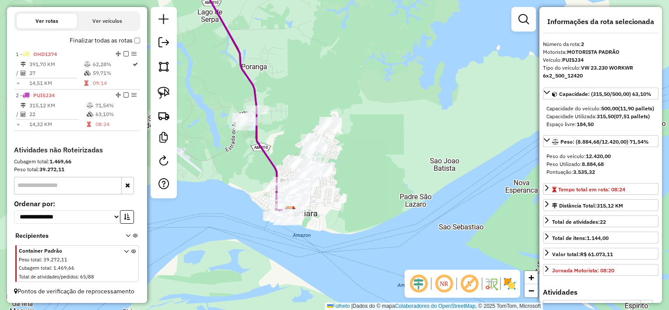
drag, startPoint x: 325, startPoint y: 152, endPoint x: 353, endPoint y: 158, distance: 28.6
click at [353, 158] on div "Janela de atendimento Grade de atendimento Capacidade Transportadoras Veículos …" at bounding box center [334, 155] width 669 height 310
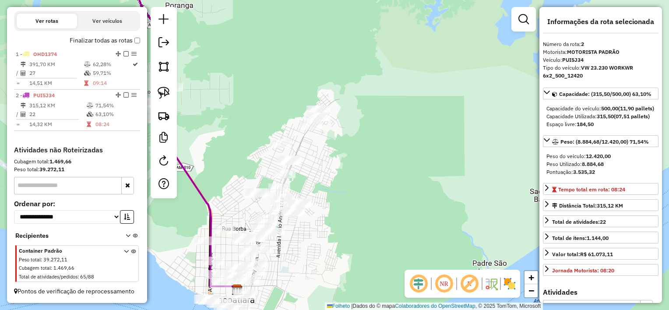
drag, startPoint x: 300, startPoint y: 144, endPoint x: 311, endPoint y: 166, distance: 25.3
click at [311, 166] on div "Janela de atendimento Grade de atendimento Capacidade Transportadoras Veículos …" at bounding box center [334, 155] width 669 height 310
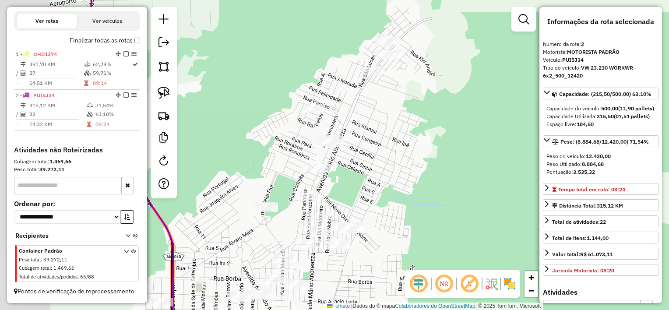
drag, startPoint x: 277, startPoint y: 190, endPoint x: 368, endPoint y: 194, distance: 91.6
click at [368, 194] on div "Janela de atendimento Grade de atendimento Capacidade Transportadoras Veículos …" at bounding box center [334, 155] width 669 height 310
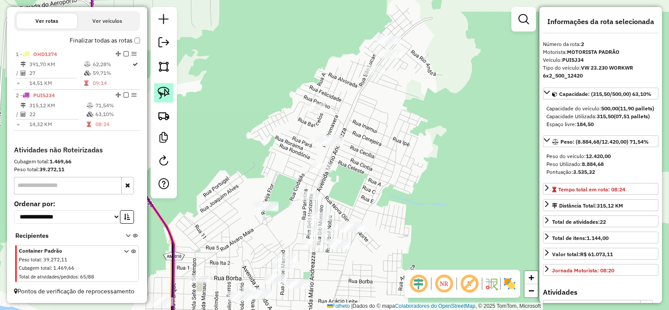
click at [166, 94] on img at bounding box center [164, 93] width 12 height 12
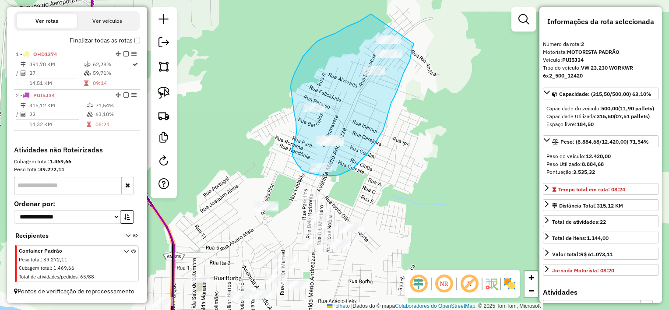
drag, startPoint x: 371, startPoint y: 14, endPoint x: 413, endPoint y: 42, distance: 50.6
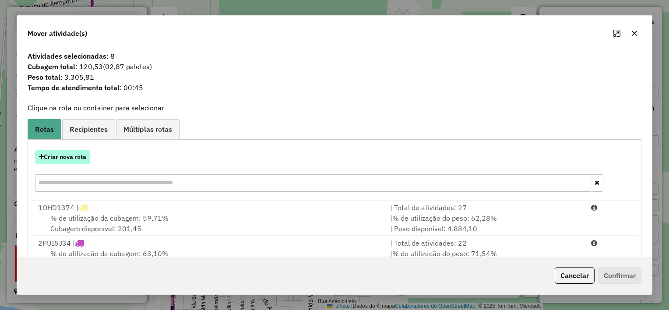
click at [71, 158] on font "Criar nova rota" at bounding box center [65, 157] width 42 height 8
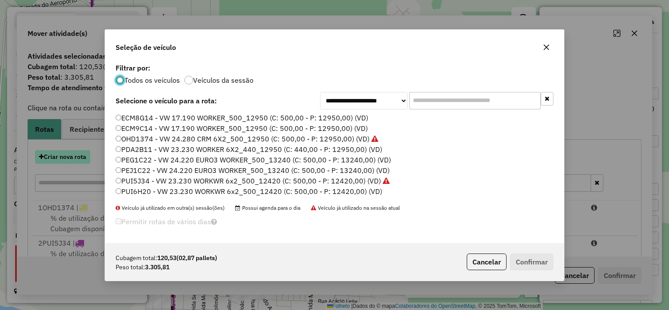
scroll to position [4, 3]
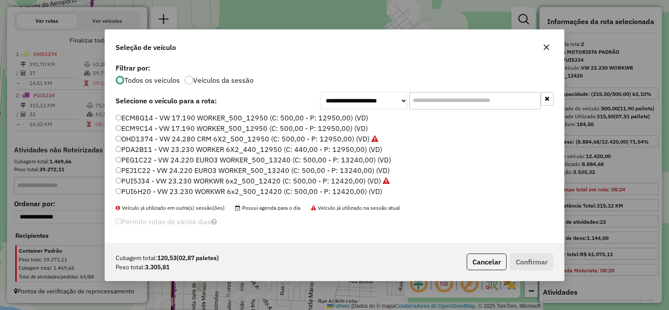
click at [169, 148] on font "PDA2B11 - VW 23.230 WORKER 6X2_440_12950 (C: 440,00 - P: 12950,00) (VD)" at bounding box center [251, 149] width 261 height 9
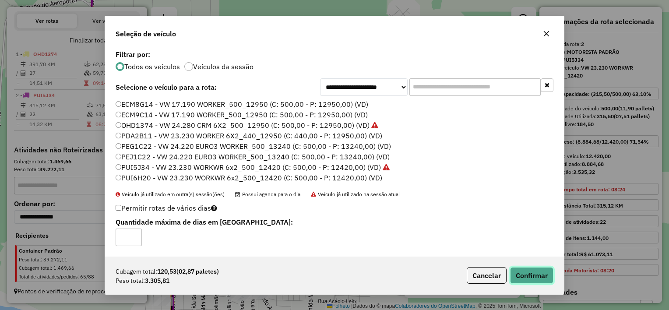
click at [533, 270] on button "Confirmar" at bounding box center [531, 275] width 43 height 17
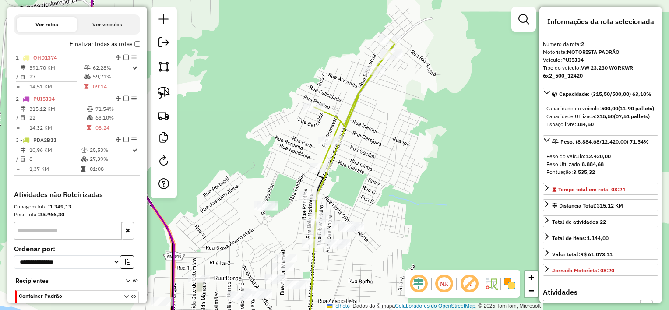
scroll to position [338, 0]
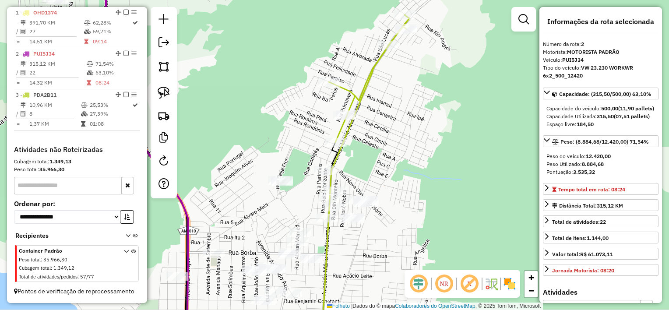
drag, startPoint x: 375, startPoint y: 215, endPoint x: 420, endPoint y: 160, distance: 70.9
click at [420, 160] on div "Janela de atendimento Grade de atendimento Capacidade Transportadoras Veículos …" at bounding box center [334, 155] width 669 height 310
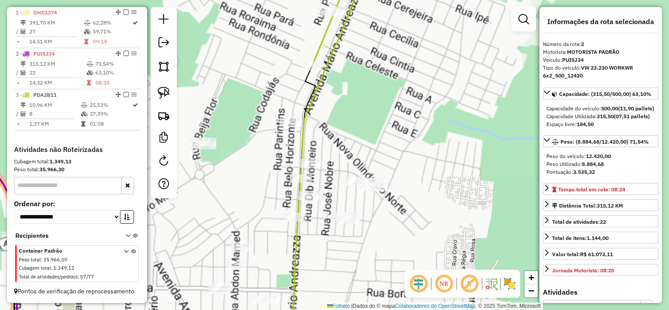
click at [290, 129] on div "Janela de atendimento Grade de atendimento Capacidade Transportadoras Veículos …" at bounding box center [334, 155] width 669 height 310
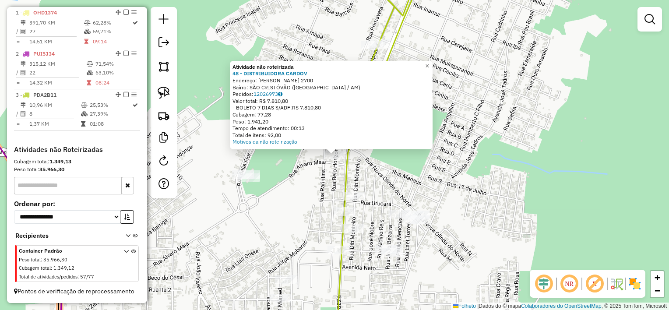
click at [376, 160] on div "Atividade não roteirizada 48 - DISTRIBUIDORA CARDOV Endereço: [PERSON_NAME] 270…" at bounding box center [334, 155] width 669 height 310
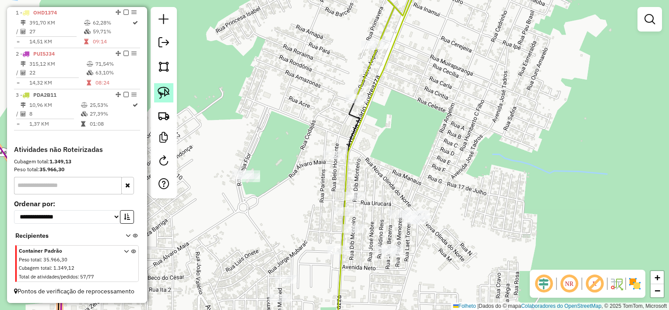
click at [161, 90] on img at bounding box center [164, 93] width 12 height 12
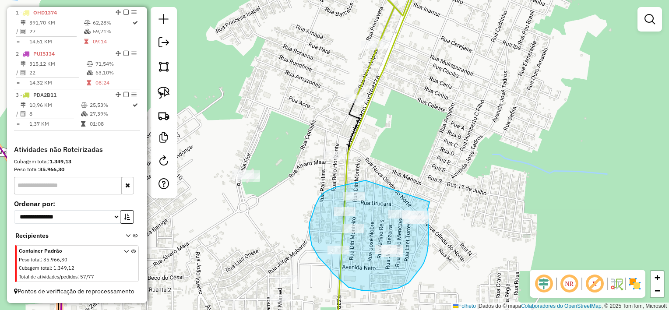
drag, startPoint x: 366, startPoint y: 180, endPoint x: 430, endPoint y: 202, distance: 67.4
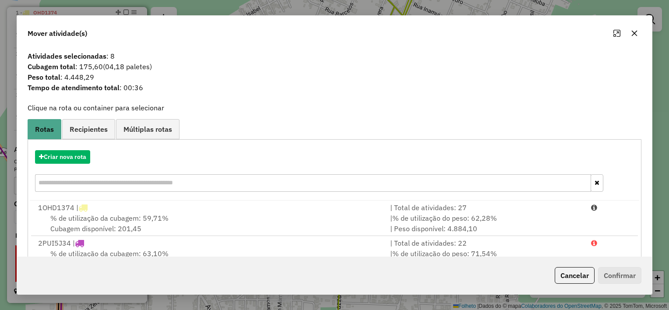
click at [634, 32] on icon "button" at bounding box center [634, 33] width 7 height 7
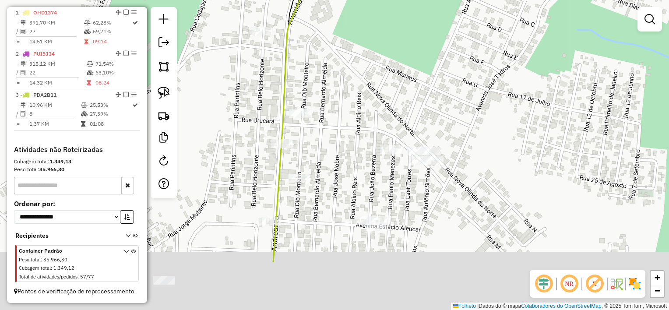
drag, startPoint x: 345, startPoint y: 238, endPoint x: 344, endPoint y: 158, distance: 80.6
click at [344, 158] on div "Janela de atendimento Grade de atendimento Capacidade Transportadoras Veículos …" at bounding box center [334, 155] width 669 height 310
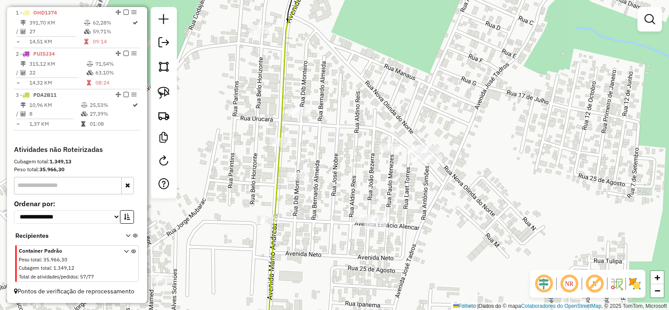
click at [300, 116] on div at bounding box center [299, 111] width 22 height 9
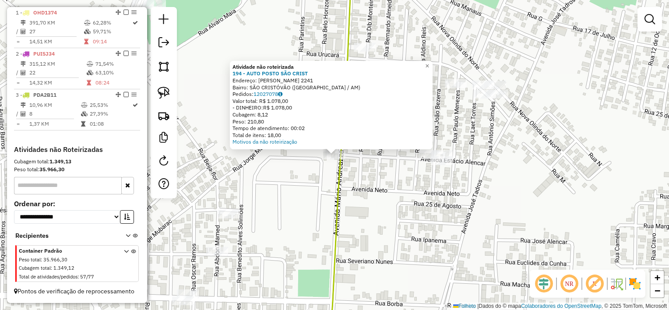
click at [415, 180] on div "Atividade não roteirizada 194 - AUTO POSTO SÃO CRIST Endereço: [PERSON_NAME] 22…" at bounding box center [334, 155] width 669 height 310
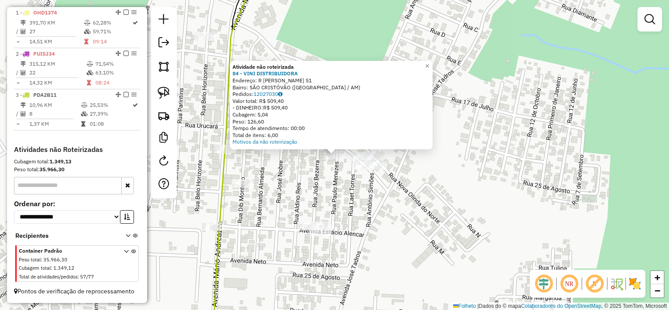
click at [392, 195] on div "Atividade não roteirizada 84 - VINI DISTRIBUIDORA Endereço: R [PERSON_NAME] 51 …" at bounding box center [334, 155] width 669 height 310
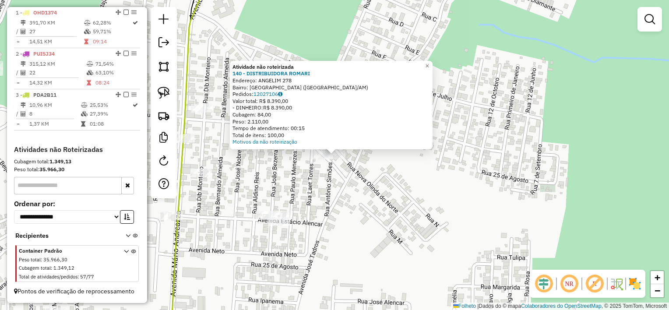
click at [364, 186] on div "Atividade não roteirizada 140 - DISTRIBUIDORA ROMARI Endereço: ANGELIM 278 Bair…" at bounding box center [334, 155] width 669 height 310
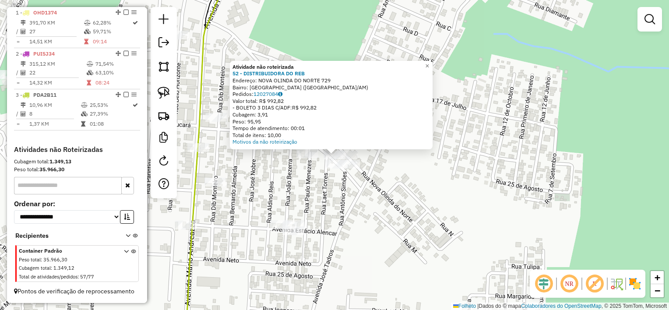
click at [294, 202] on div "Atividade não roteirizada 52 - DISTRIBUIDORA DO REB Endereço: NOVA OLINDA DO NO…" at bounding box center [334, 155] width 669 height 310
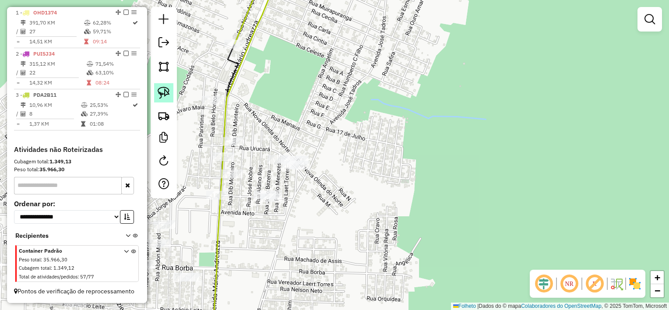
click at [163, 94] on img at bounding box center [164, 93] width 12 height 12
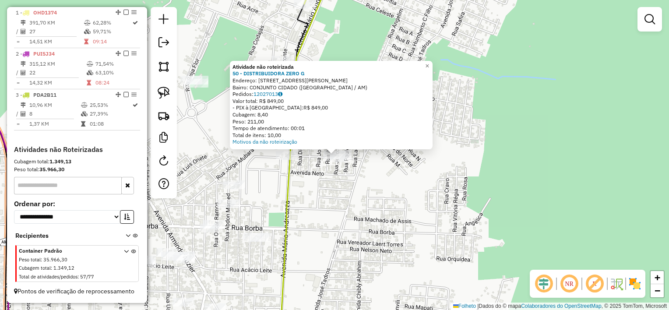
click at [313, 185] on div "Atividade não roteirizada 50 - DISTRIBUIDORA ZERO G Endereço: [STREET_ADDRESS][…" at bounding box center [334, 155] width 669 height 310
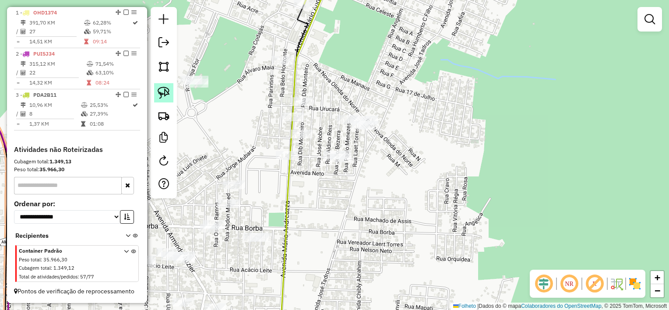
click at [159, 89] on img at bounding box center [164, 93] width 12 height 12
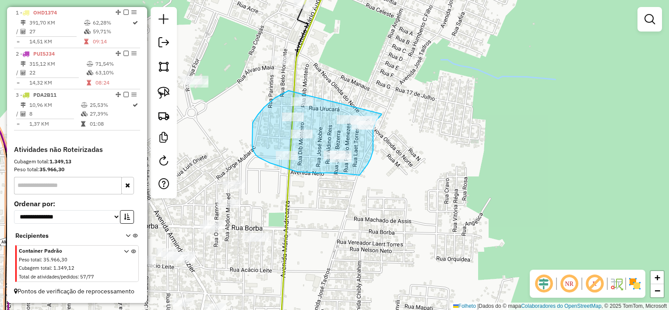
drag, startPoint x: 289, startPoint y: 91, endPoint x: 381, endPoint y: 114, distance: 95.7
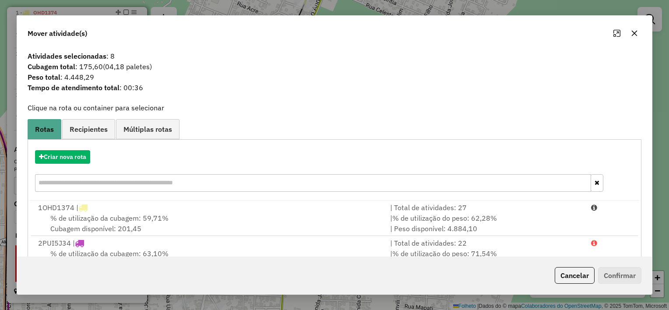
click at [210, 207] on div "1 OHD1374 |" at bounding box center [209, 207] width 352 height 11
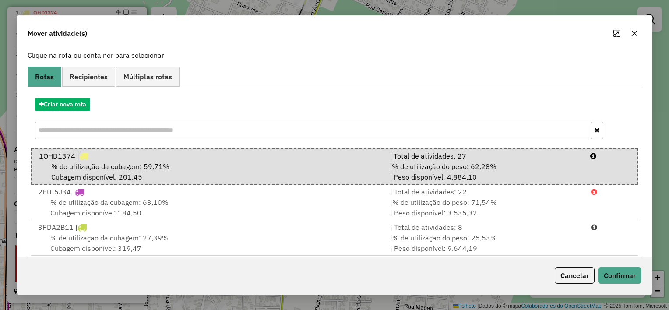
scroll to position [66, 0]
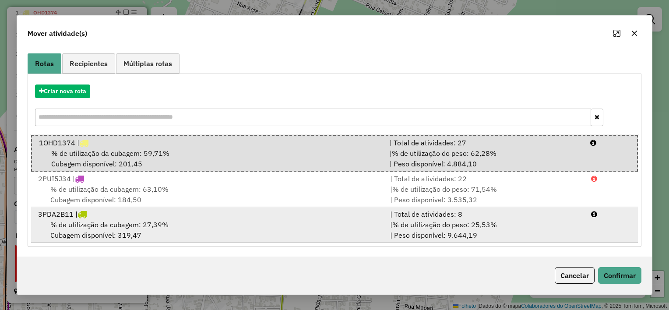
click at [420, 212] on div "| Total de atividades: 8" at bounding box center [485, 214] width 201 height 11
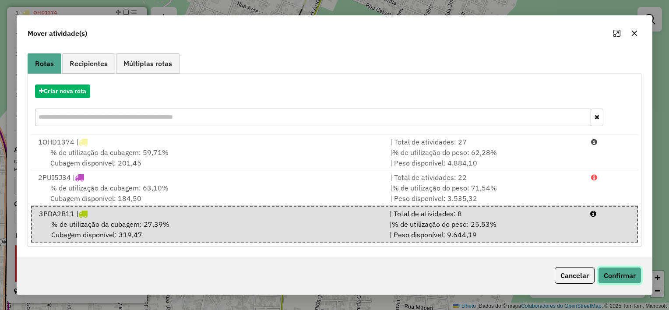
click at [615, 268] on button "Confirmar" at bounding box center [619, 275] width 43 height 17
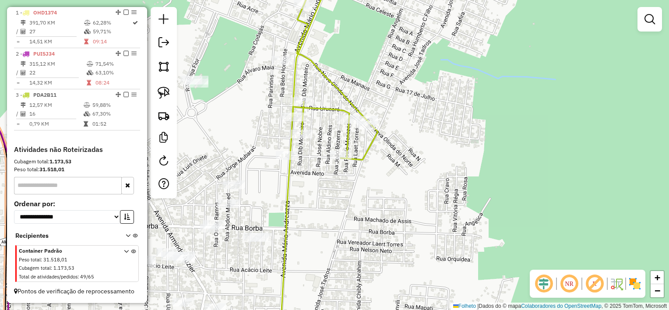
scroll to position [0, 0]
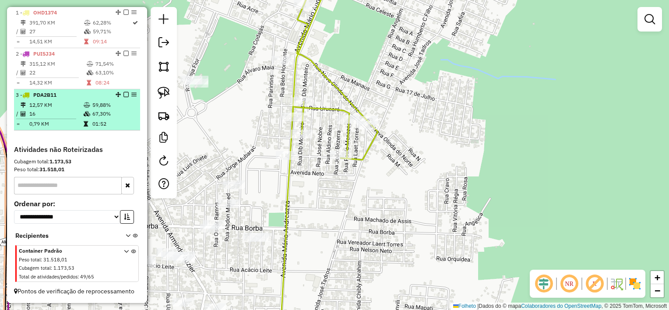
click at [73, 125] on td "0,79 KM" at bounding box center [56, 124] width 54 height 9
select select "**********"
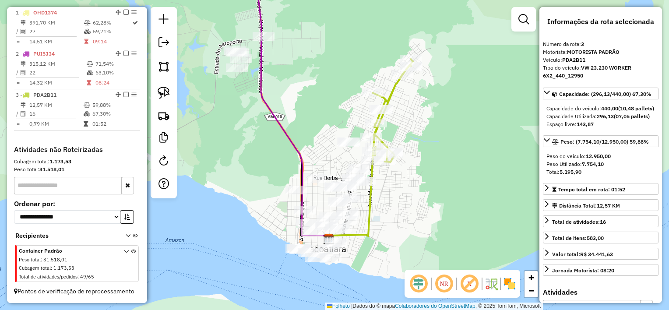
drag, startPoint x: 395, startPoint y: 132, endPoint x: 466, endPoint y: 126, distance: 71.7
click at [466, 126] on div "Janela de atendimento Grade de atendimento Capacidade Transportadoras Veículos …" at bounding box center [334, 155] width 669 height 310
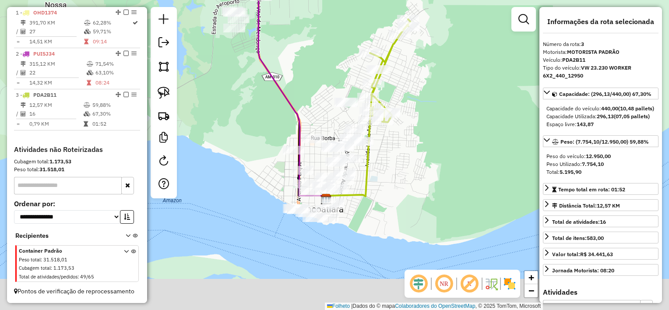
drag, startPoint x: 367, startPoint y: 165, endPoint x: 329, endPoint y: 125, distance: 54.8
click at [329, 125] on div "Janela de atendimento Grade de atendimento Capacidade Transportadoras Veículos …" at bounding box center [334, 155] width 669 height 310
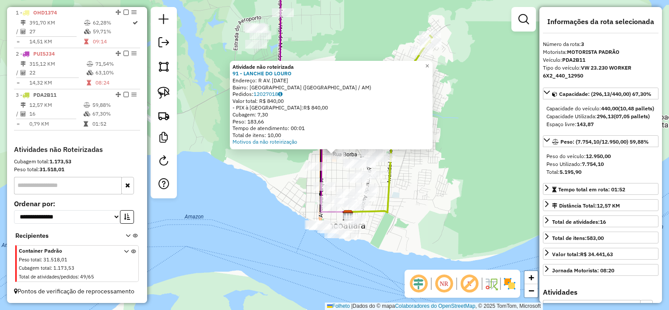
click at [423, 168] on div "Atividade não roteirizada 91 - LANCHE DO LOURO Endereço: R AV. [DATE] Bairro: […" at bounding box center [334, 155] width 669 height 310
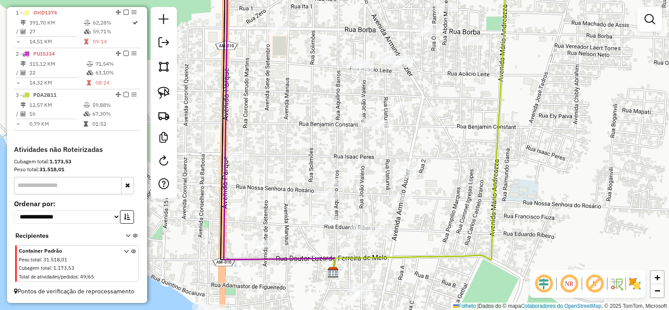
drag, startPoint x: 302, startPoint y: 204, endPoint x: 317, endPoint y: 137, distance: 69.0
click at [317, 137] on div "Janela de atendimento Grade de atendimento Capacidade Transportadoras Veículos …" at bounding box center [334, 155] width 669 height 310
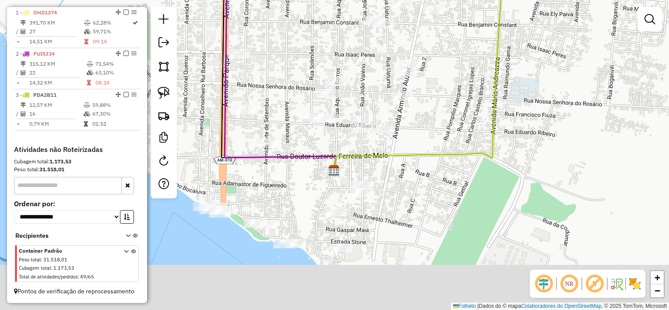
drag, startPoint x: 320, startPoint y: 257, endPoint x: 317, endPoint y: 169, distance: 88.9
click at [317, 169] on div "Janela de atendimento Grade de atendimento Capacidade Transportadoras Veículos …" at bounding box center [334, 155] width 669 height 310
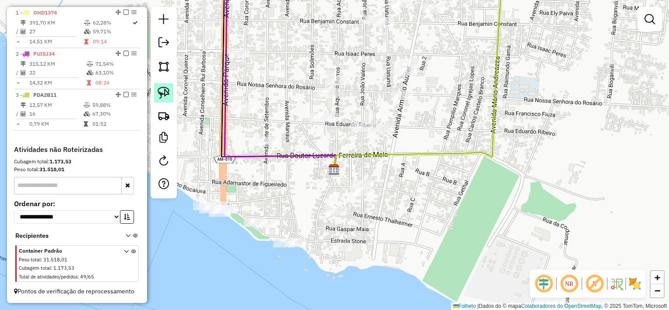
click at [167, 86] on link at bounding box center [163, 92] width 19 height 19
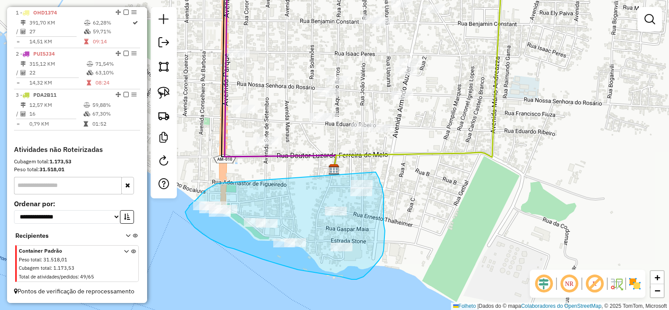
drag, startPoint x: 221, startPoint y: 183, endPoint x: 375, endPoint y: 172, distance: 154.6
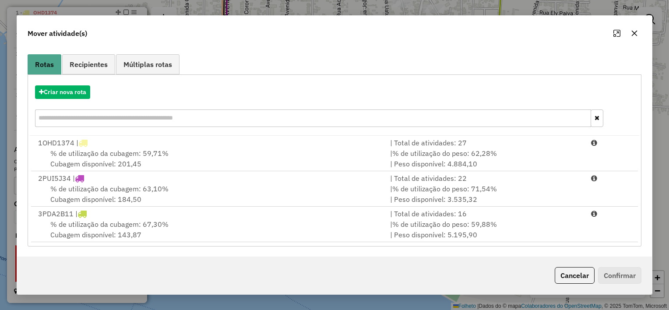
scroll to position [58, 0]
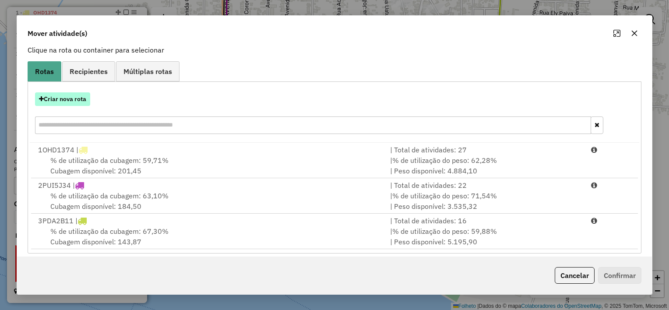
click at [82, 99] on font "Criar nova rota" at bounding box center [65, 99] width 42 height 8
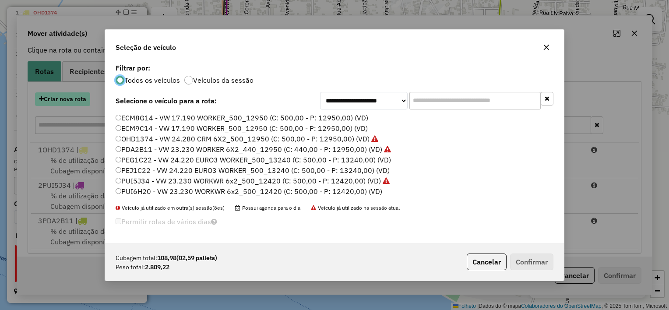
scroll to position [4, 3]
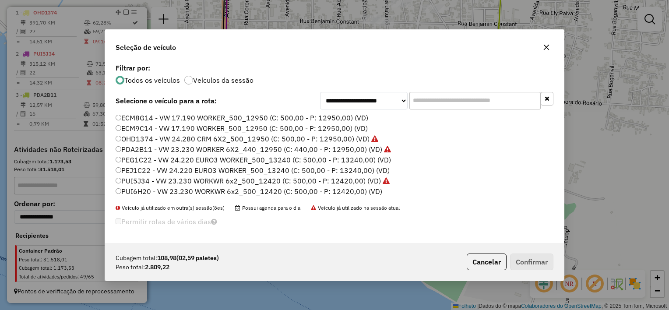
click at [142, 130] on font "ECM9C14 - VW 17.190 WORKER_500_12950 (C: 500,00 - P: 12950,00) (VD)" at bounding box center [244, 128] width 247 height 9
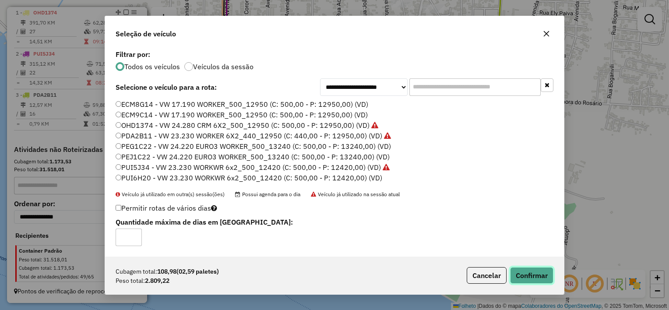
click at [517, 270] on button "Confirmar" at bounding box center [531, 275] width 43 height 17
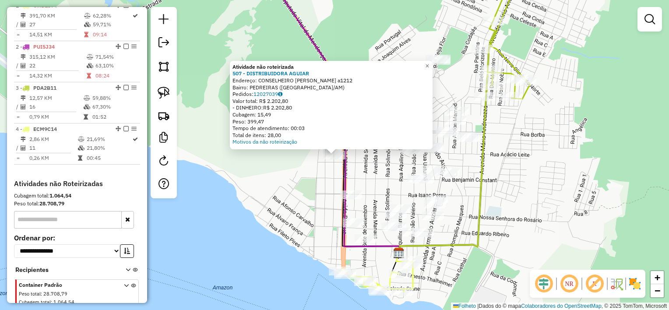
click at [365, 165] on div "Atividade não roteirizada 507 - DISTRIBUIDORA AGUIAR Endereço: CONSELHEIRO RUY …" at bounding box center [334, 155] width 669 height 310
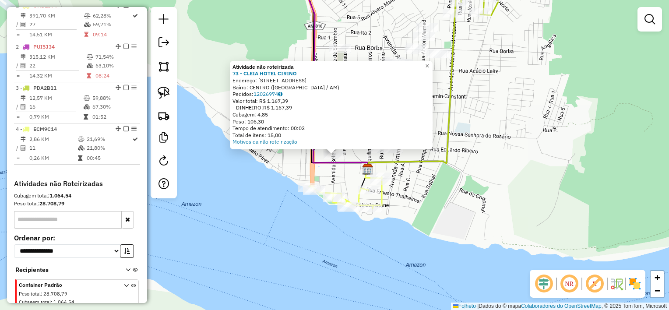
click at [338, 191] on icon at bounding box center [345, 193] width 73 height 32
select select "**********"
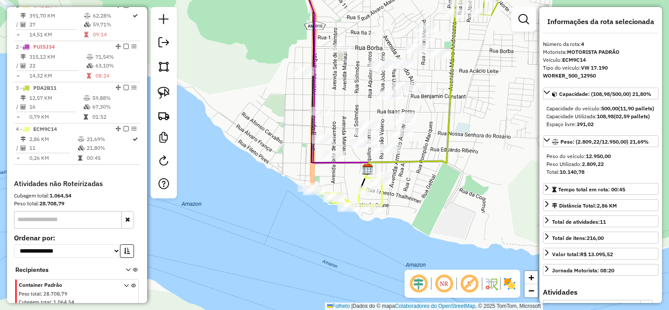
scroll to position [379, 0]
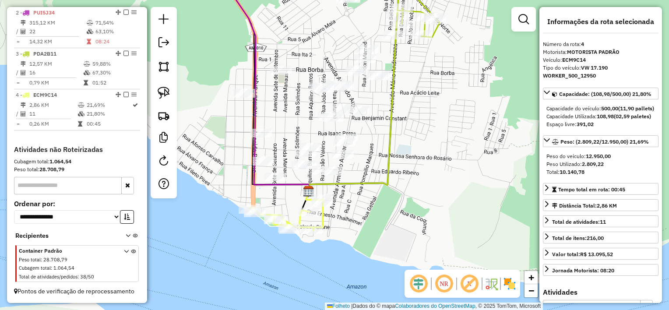
drag, startPoint x: 358, startPoint y: 106, endPoint x: 295, endPoint y: 127, distance: 66.6
click at [295, 127] on div "Janela de atendimento Grade de atendimento Capacidade Transportadoras Veículos …" at bounding box center [334, 155] width 669 height 310
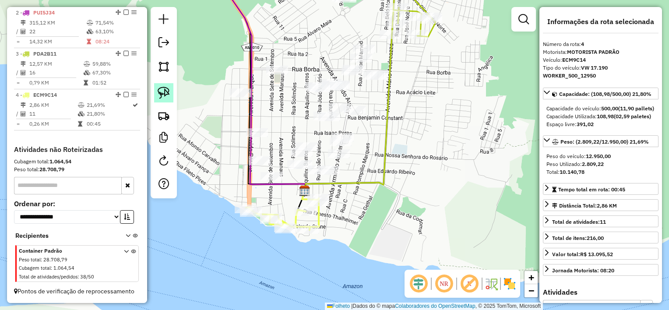
click at [169, 91] on img at bounding box center [164, 93] width 12 height 12
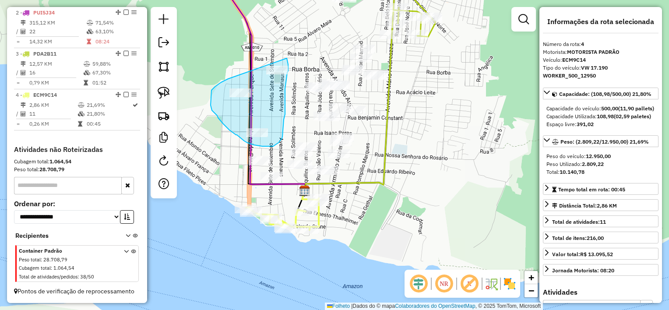
drag, startPoint x: 237, startPoint y: 76, endPoint x: 286, endPoint y: 56, distance: 52.4
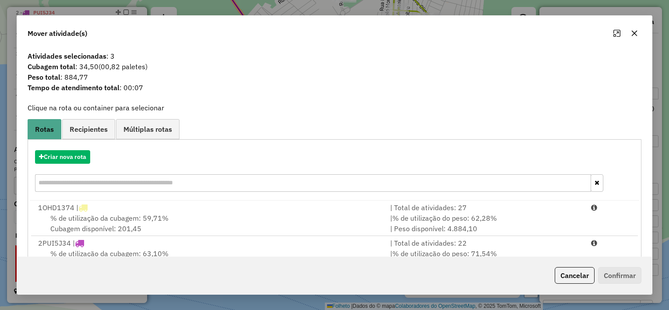
scroll to position [100, 0]
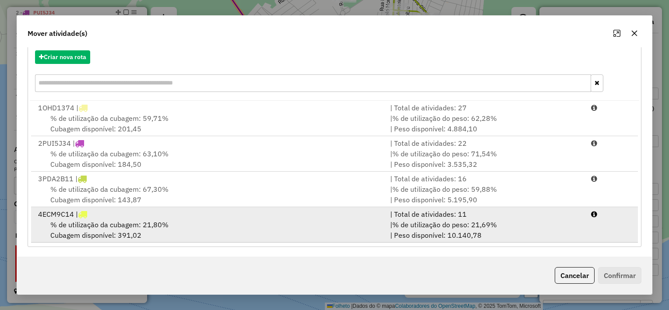
click at [338, 216] on div "4 ECM9C14 |" at bounding box center [209, 214] width 352 height 11
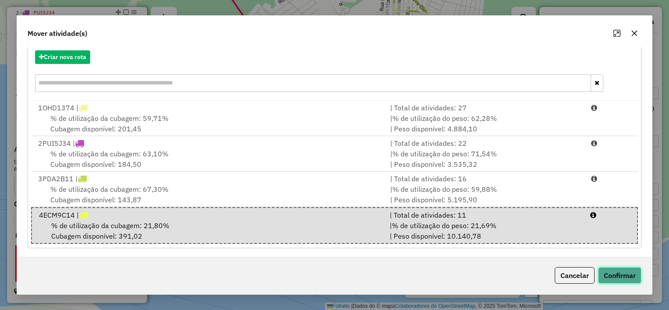
click at [613, 271] on button "Confirmar" at bounding box center [619, 275] width 43 height 17
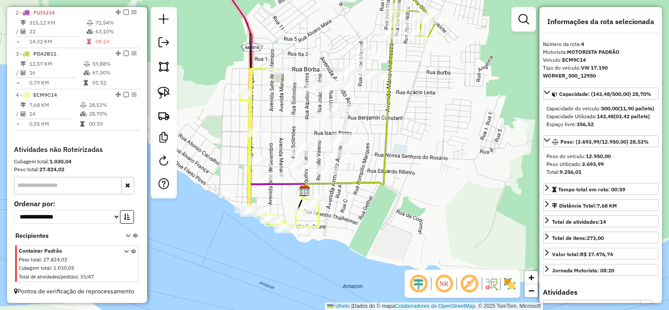
scroll to position [0, 0]
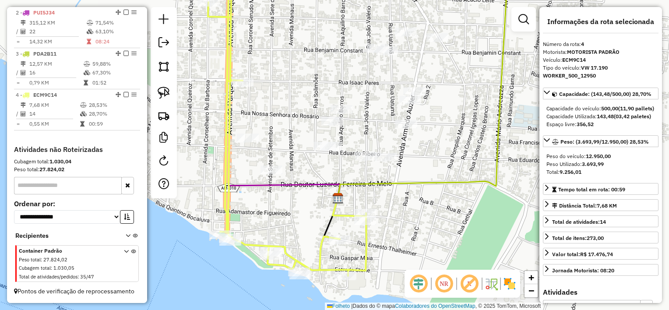
drag, startPoint x: 315, startPoint y: 179, endPoint x: 402, endPoint y: 174, distance: 87.3
click at [402, 174] on div "Janela de atendimento Grade de atendimento Capacidade Transportadoras Veículos …" at bounding box center [334, 155] width 669 height 310
click at [168, 97] on img at bounding box center [164, 93] width 12 height 12
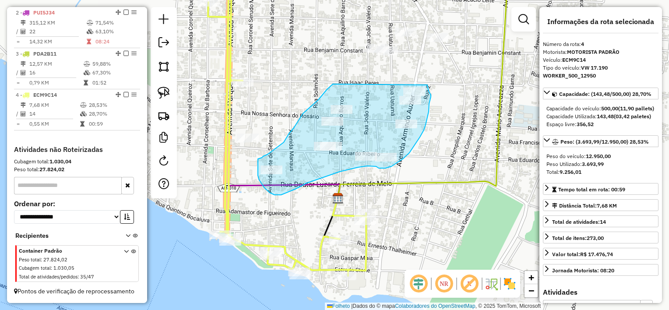
drag, startPoint x: 333, startPoint y: 84, endPoint x: 427, endPoint y: 85, distance: 94.6
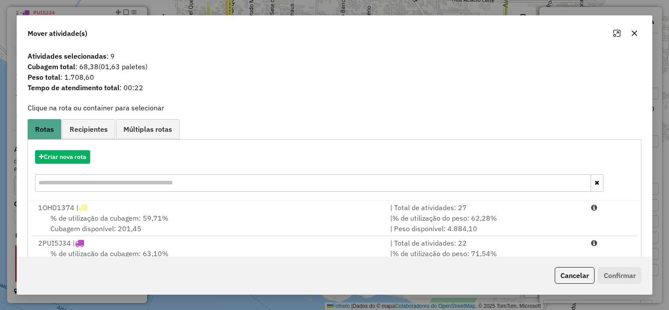
scroll to position [100, 0]
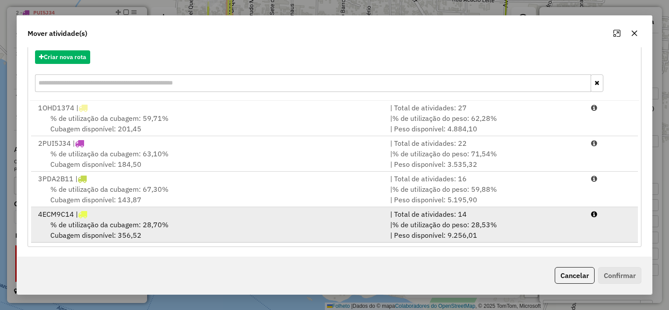
click at [334, 212] on div "4 ECM9C14 |" at bounding box center [209, 214] width 352 height 11
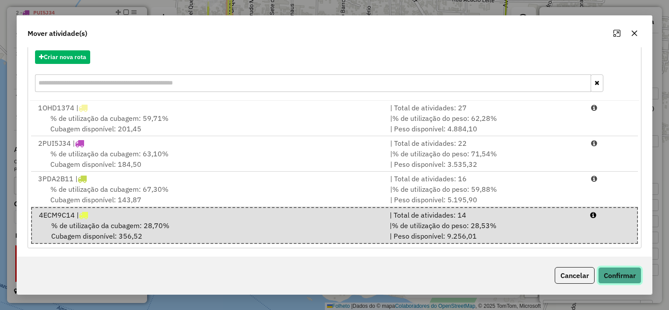
click at [612, 272] on button "Confirmar" at bounding box center [619, 275] width 43 height 17
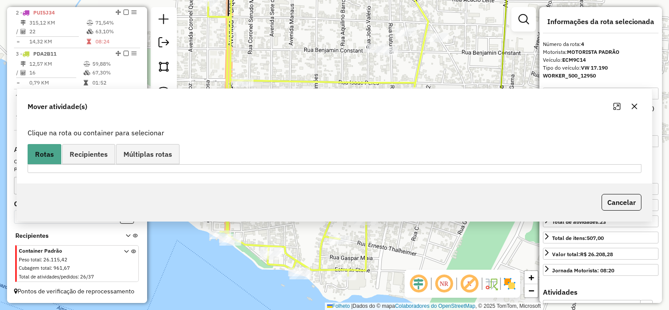
scroll to position [0, 0]
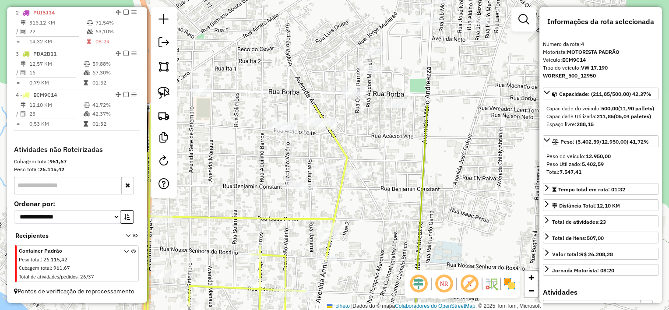
drag, startPoint x: 433, startPoint y: 159, endPoint x: 352, endPoint y: 296, distance: 158.8
click at [352, 296] on div "Janela de atendimento Grade de atendimento Capacidade Transportadoras Veículos …" at bounding box center [334, 155] width 669 height 310
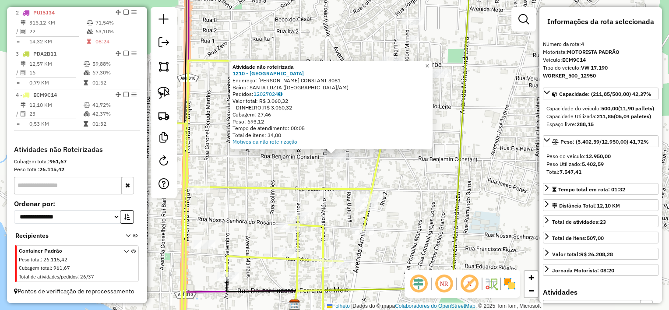
click at [343, 177] on div "Atividade não roteirizada 1210 - ILHA GELADA Endereço: BENJAMIN CONSTANT 3081 B…" at bounding box center [334, 155] width 669 height 310
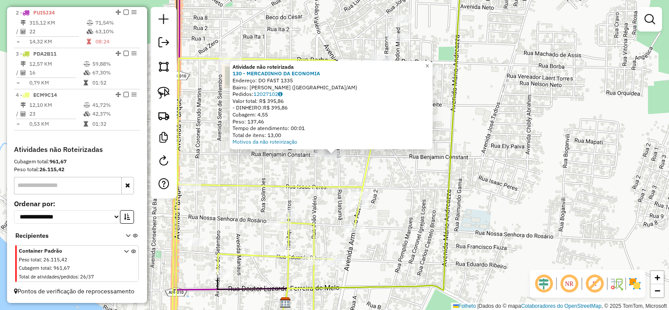
click at [333, 178] on div "Atividade não roteirizada 130 - MERCADINHO DA ECONOMIA Endereço: DO FAST 1335 B…" at bounding box center [334, 155] width 669 height 310
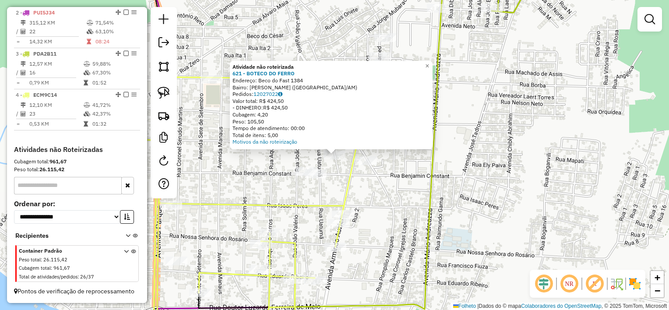
click at [350, 176] on icon at bounding box center [247, 209] width 220 height 264
select select "**********"
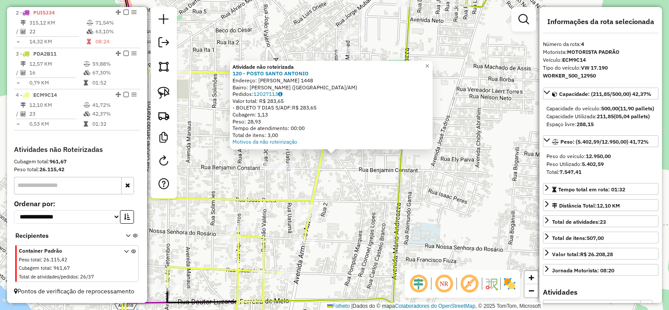
click at [338, 180] on div "Atividade não roteirizada 120 - POSTO SANTO [PERSON_NAME]: [PERSON_NAME] AUZIER…" at bounding box center [334, 155] width 669 height 310
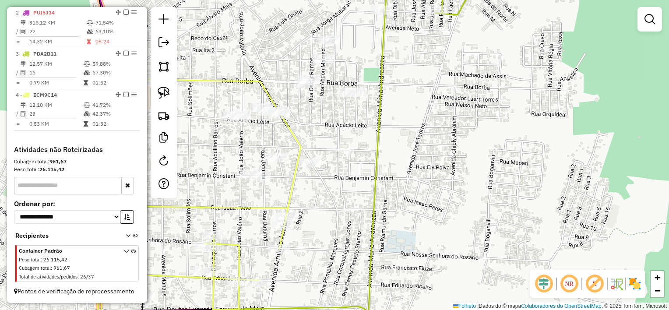
click at [303, 138] on div "Janela de atendimento Grade de atendimento Capacidade Transportadoras Veículos …" at bounding box center [334, 155] width 669 height 310
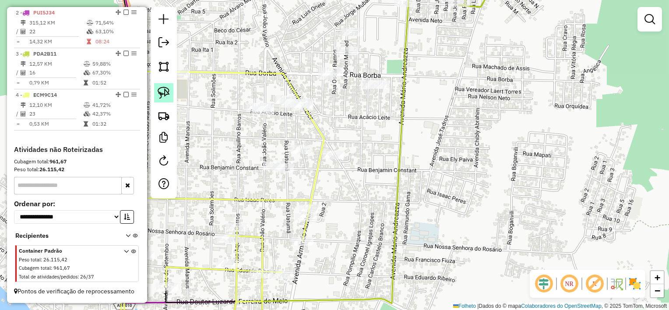
click at [167, 98] on img at bounding box center [164, 93] width 12 height 12
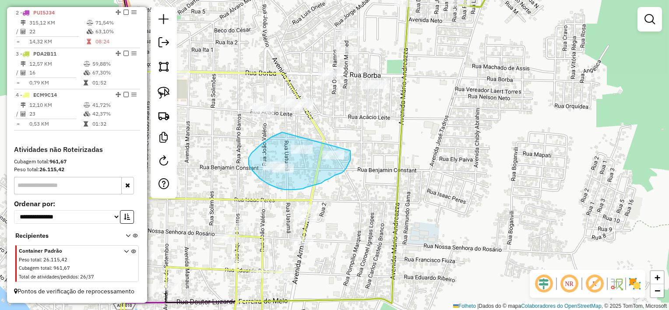
drag, startPoint x: 282, startPoint y: 132, endPoint x: 350, endPoint y: 150, distance: 70.5
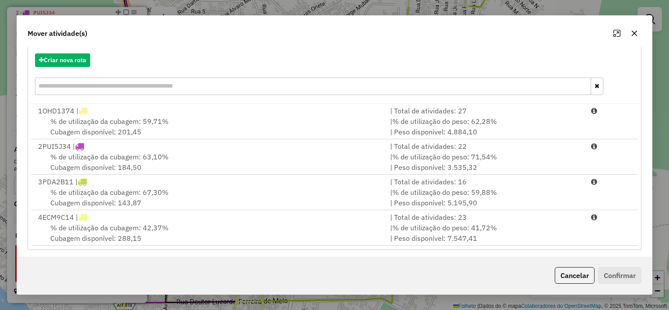
scroll to position [99, 0]
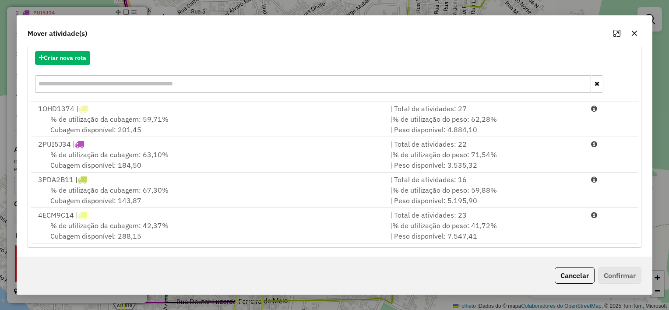
click at [633, 32] on icon "button" at bounding box center [634, 33] width 7 height 7
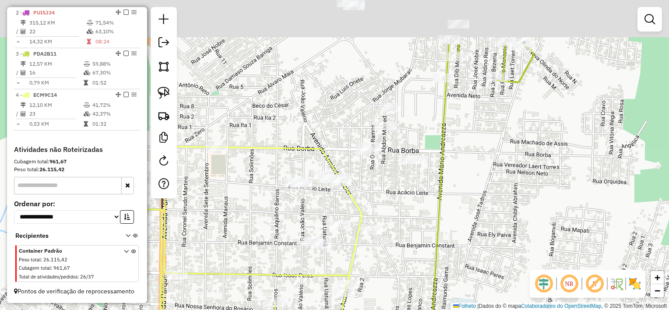
drag, startPoint x: 412, startPoint y: 137, endPoint x: 455, endPoint y: 215, distance: 88.6
click at [455, 215] on div "Janela de atendimento Grade de atendimento Capacidade Transportadoras Veículos …" at bounding box center [334, 155] width 669 height 310
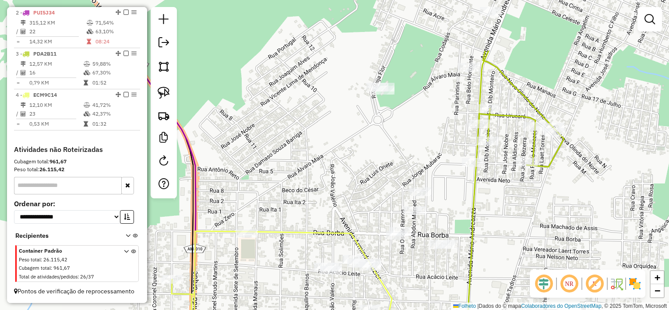
drag, startPoint x: 394, startPoint y: 65, endPoint x: 421, endPoint y: 145, distance: 85.2
click at [421, 145] on div "Janela de atendimento Grade de atendimento Capacidade Transportadoras Veículos …" at bounding box center [334, 155] width 669 height 310
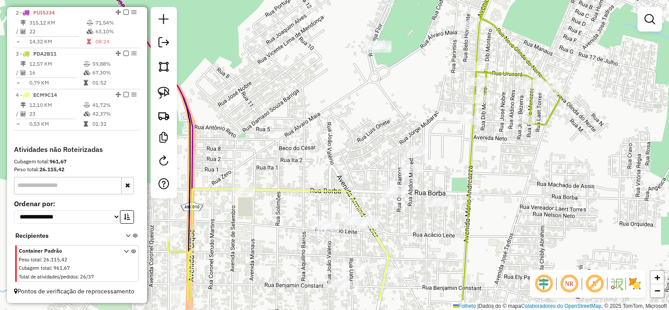
drag, startPoint x: 373, startPoint y: 195, endPoint x: 372, endPoint y: 138, distance: 56.9
click at [372, 138] on div "Janela de atendimento Grade de atendimento Capacidade Transportadoras Veículos …" at bounding box center [334, 155] width 669 height 310
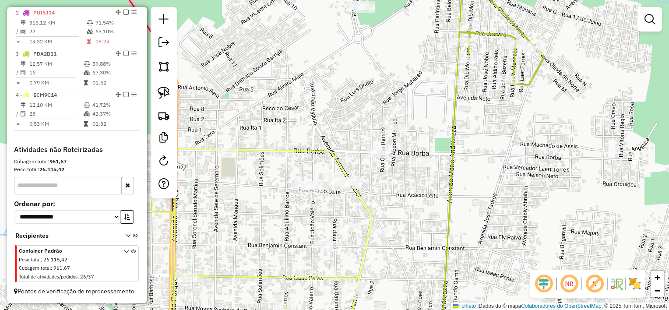
drag, startPoint x: 363, startPoint y: 176, endPoint x: 342, endPoint y: 152, distance: 31.3
click at [342, 152] on div "Janela de atendimento Grade de atendimento Capacidade Transportadoras Veículos …" at bounding box center [334, 155] width 669 height 310
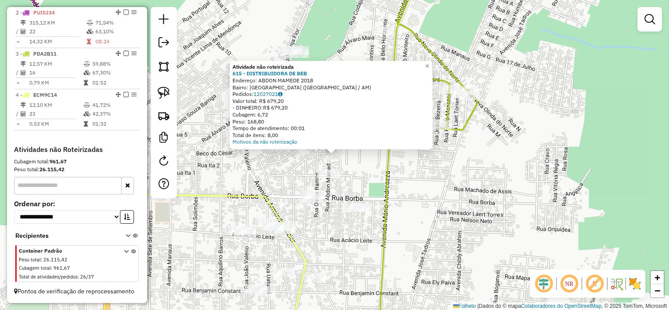
click at [365, 176] on div "Atividade não roteirizada 615 - DISTRIBUIDORA DE BEB Endereço: ABDON MAMEDE 201…" at bounding box center [334, 155] width 669 height 310
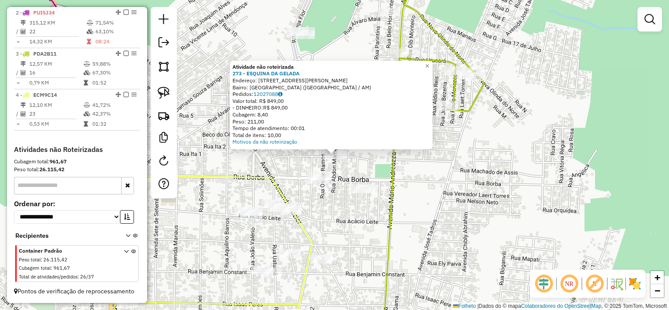
click at [331, 183] on div "Atividade não roteirizada 273 - ESQUINA DA GELADA Endereço: [STREET_ADDRESS][PE…" at bounding box center [334, 155] width 669 height 310
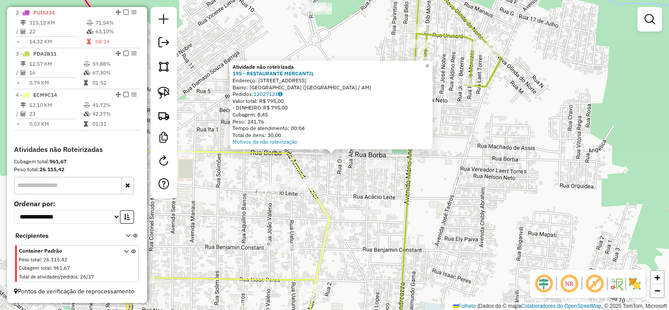
click at [342, 184] on div "Atividade não roteirizada 195 - RESTAURANTE MERCANTIL Endereço: [STREET_ADDRESS…" at bounding box center [334, 155] width 669 height 310
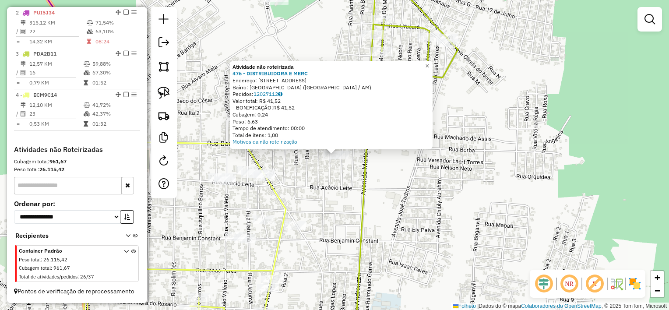
click at [303, 180] on div "Atividade não roteirizada 476 - DISTRIBUIDORA E MERC Endereço: [STREET_ADDRESS]…" at bounding box center [334, 155] width 669 height 310
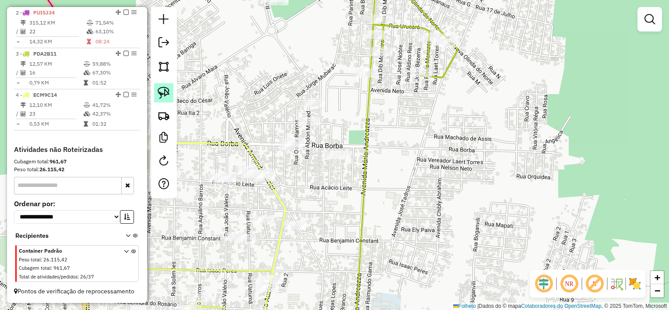
click at [157, 91] on link at bounding box center [163, 92] width 19 height 19
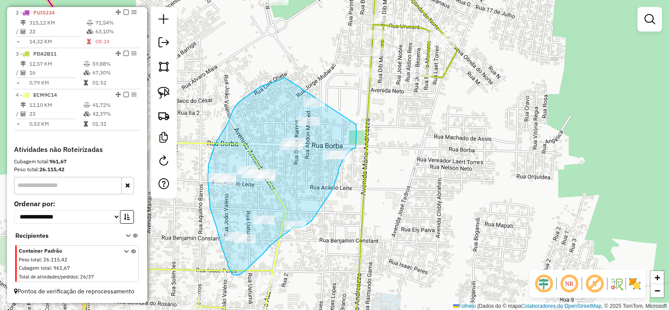
drag, startPoint x: 285, startPoint y: 78, endPoint x: 356, endPoint y: 124, distance: 85.4
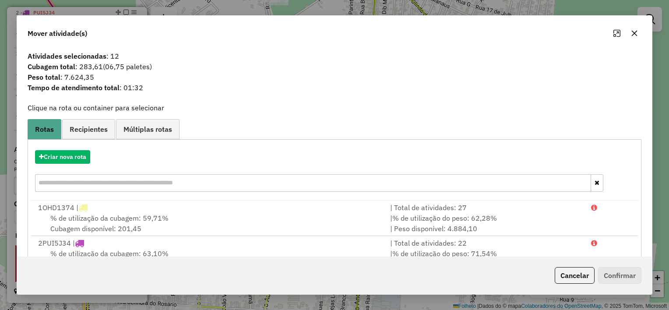
click at [633, 37] on icon "button" at bounding box center [634, 33] width 7 height 7
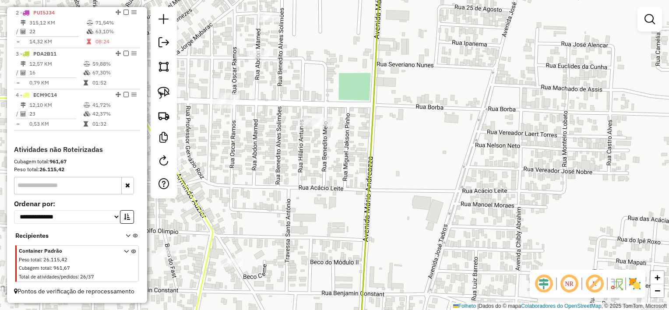
click at [303, 174] on div "Janela de atendimento Grade de atendimento Capacidade Transportadoras Veículos …" at bounding box center [334, 155] width 669 height 310
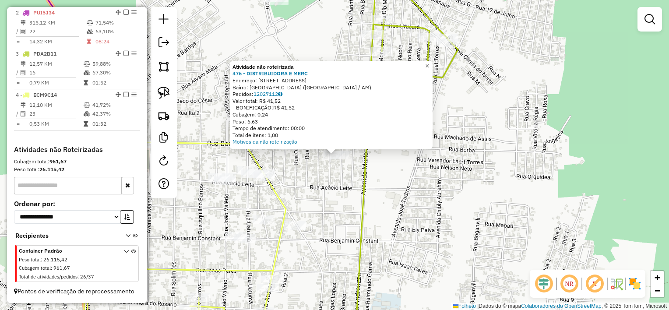
click at [305, 172] on div "Atividade não roteirizada 476 - DISTRIBUIDORA E MERC Endereço: [STREET_ADDRESS]…" at bounding box center [334, 155] width 669 height 310
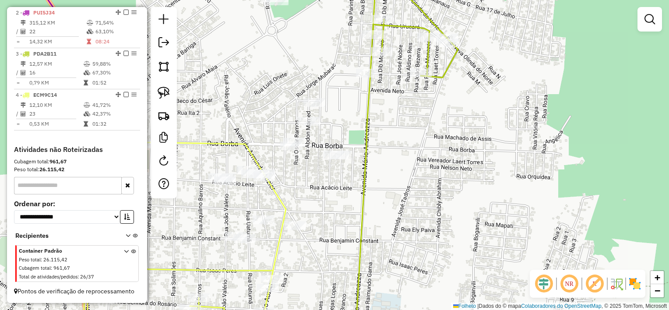
click at [294, 150] on div at bounding box center [291, 145] width 22 height 9
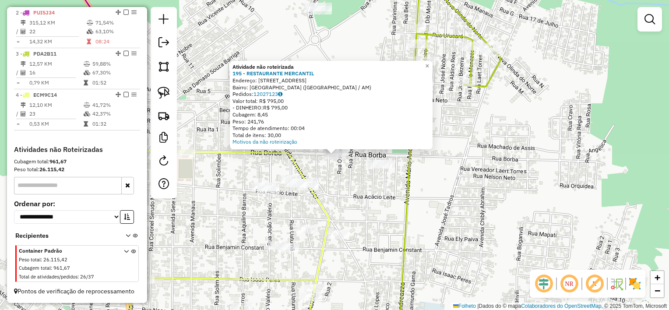
click at [315, 207] on div "Atividade não roteirizada 195 - RESTAURANTE MERCANTIL Endereço: [STREET_ADDRESS…" at bounding box center [334, 155] width 669 height 310
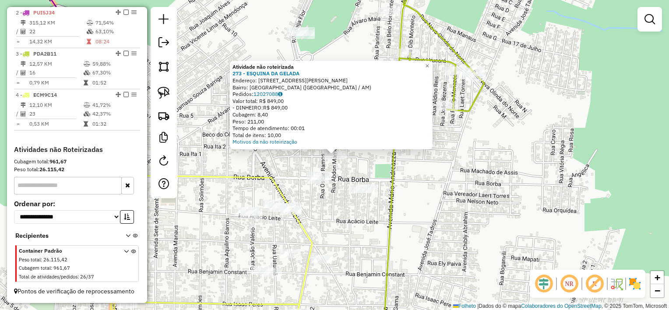
click at [363, 168] on div "Atividade não roteirizada 273 - ESQUINA DA GELADA Endereço: [STREET_ADDRESS][PE…" at bounding box center [334, 155] width 669 height 310
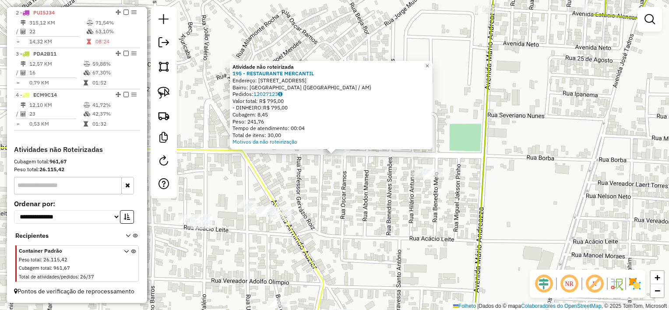
click at [330, 159] on div at bounding box center [335, 155] width 22 height 9
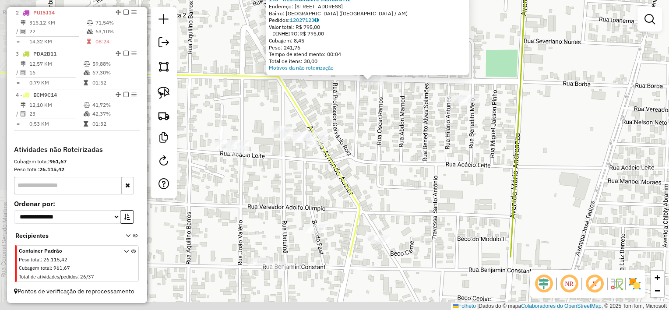
drag, startPoint x: 319, startPoint y: 233, endPoint x: 367, endPoint y: 145, distance: 99.4
click at [367, 145] on div "Atividade não roteirizada 195 - RESTAURANTE MERCANTIL Endereço: [STREET_ADDRESS…" at bounding box center [334, 155] width 669 height 310
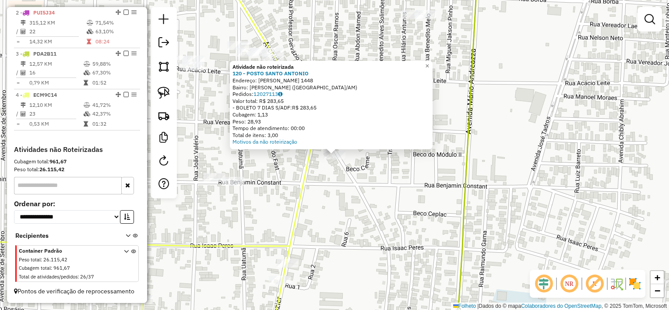
click at [289, 170] on div "Atividade não roteirizada 120 - POSTO SANTO [PERSON_NAME]: [PERSON_NAME] AUZIER…" at bounding box center [334, 155] width 669 height 310
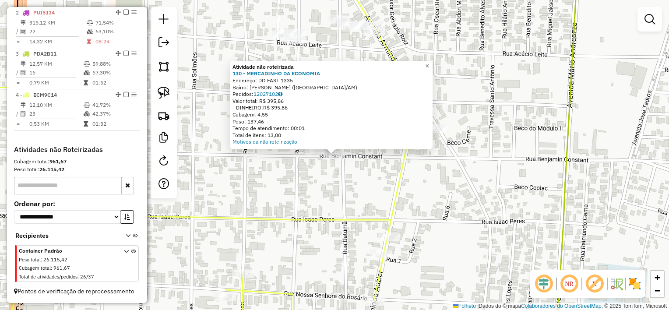
click at [381, 182] on div "Atividade não roteirizada 130 - MERCADINHO DA ECONOMIA Endereço: DO FAST 1335 B…" at bounding box center [334, 155] width 669 height 310
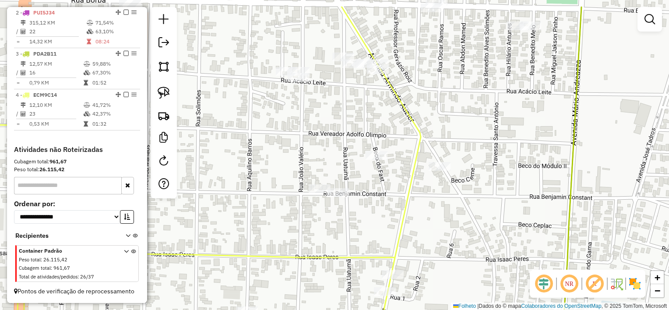
drag, startPoint x: 367, startPoint y: 79, endPoint x: 373, endPoint y: 122, distance: 43.7
click at [373, 122] on div "Janela de atendimento Grade de atendimento Capacidade Transportadoras Veículos …" at bounding box center [334, 155] width 669 height 310
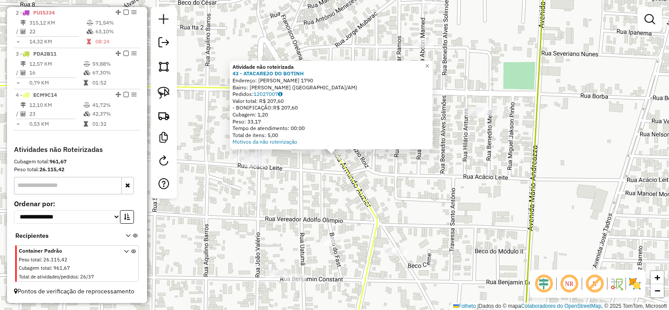
click at [295, 170] on div "Atividade não roteirizada 43 - ATACAREJO DO BOTINH Endereço: [PERSON_NAME] 1790…" at bounding box center [334, 155] width 669 height 310
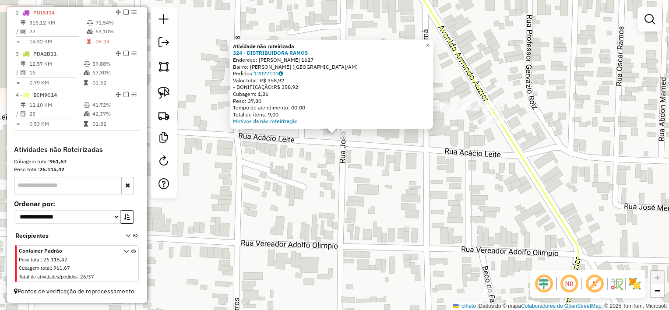
click at [344, 160] on div "Atividade não roteirizada 324 - DISTRIBUIDORA RAMOS Endereço: [PERSON_NAME] 162…" at bounding box center [334, 155] width 669 height 310
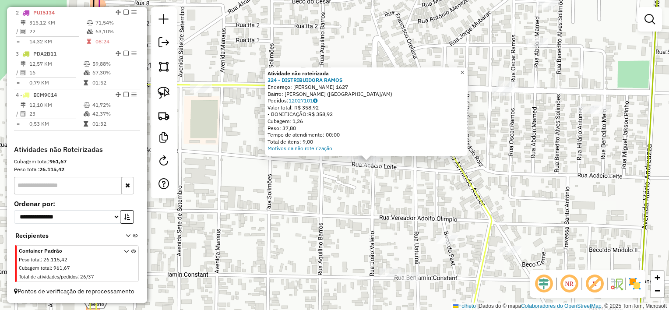
click at [464, 69] on span "×" at bounding box center [462, 72] width 4 height 7
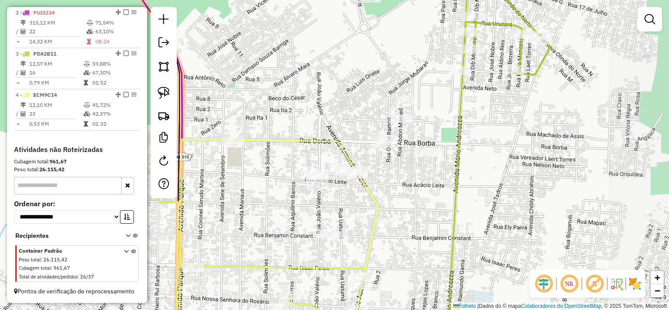
drag, startPoint x: 483, startPoint y: 178, endPoint x: 396, endPoint y: 180, distance: 87.6
click at [396, 180] on div "Janela de atendimento Grade de atendimento Capacidade Transportadoras Veículos …" at bounding box center [334, 155] width 669 height 310
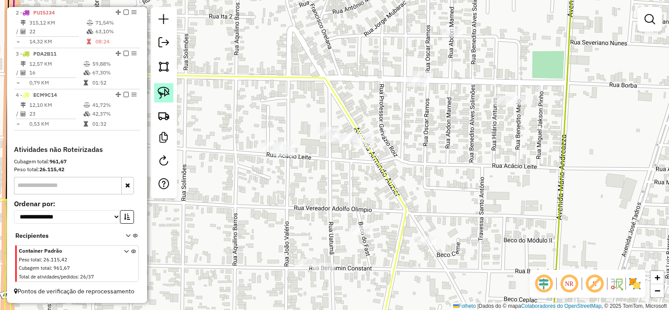
click at [156, 87] on link at bounding box center [163, 92] width 19 height 19
drag, startPoint x: 277, startPoint y: 131, endPoint x: 303, endPoint y: 142, distance: 28.5
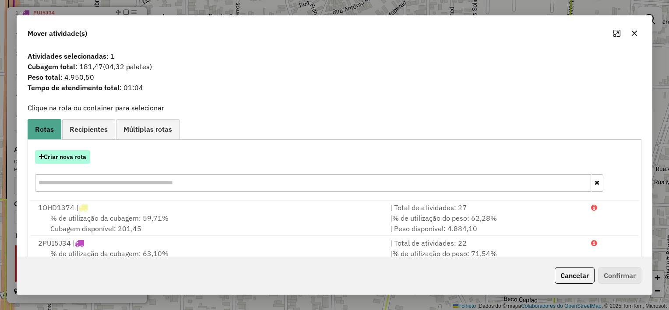
click at [85, 153] on font "Criar nova rota" at bounding box center [65, 157] width 42 height 8
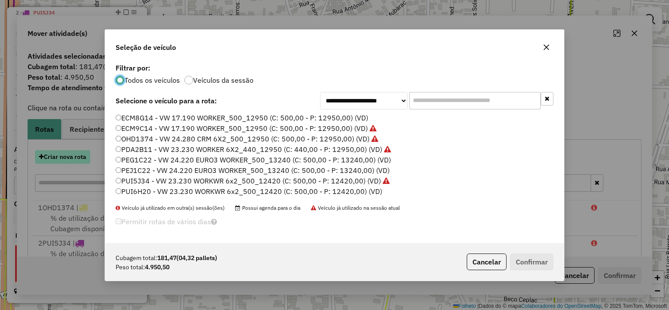
scroll to position [4, 3]
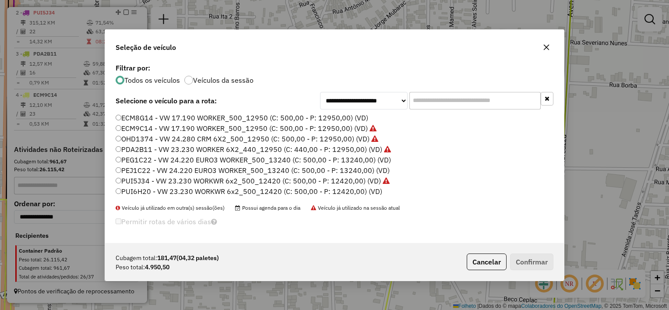
click at [160, 190] on font "PUI6H20 - VW 23.230 WORKWR 6x2_500_12420 (C: 500,00 - P: 12420,00) (VD)" at bounding box center [251, 191] width 261 height 9
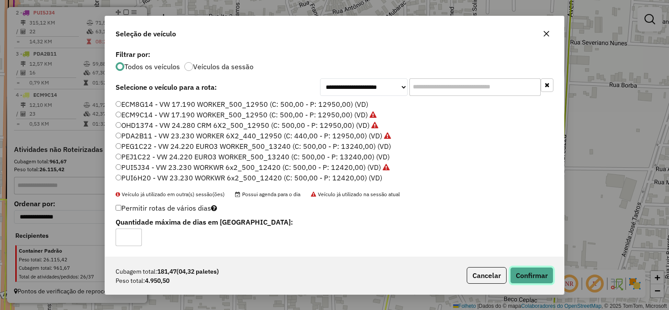
click at [526, 274] on button "Confirmar" at bounding box center [531, 275] width 43 height 17
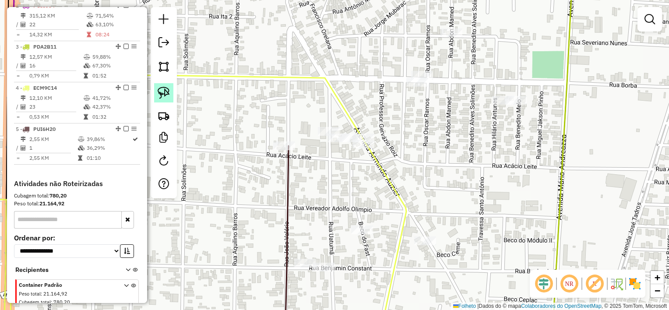
click at [161, 92] on img at bounding box center [164, 93] width 12 height 12
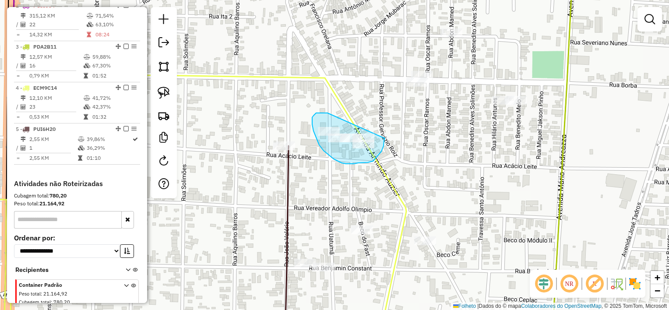
drag, startPoint x: 328, startPoint y: 113, endPoint x: 385, endPoint y: 137, distance: 62.0
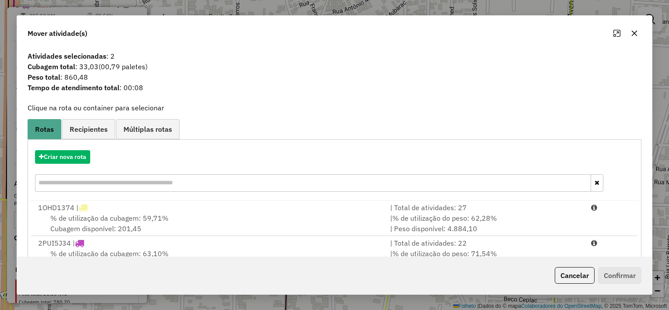
drag, startPoint x: 636, startPoint y: 210, endPoint x: 634, endPoint y: 232, distance: 21.6
click at [634, 232] on ul "1 OHD1374 | | Total de atividades: 27 % de utilização da cubagem: 59,71% Cubage…" at bounding box center [335, 288] width 610 height 175
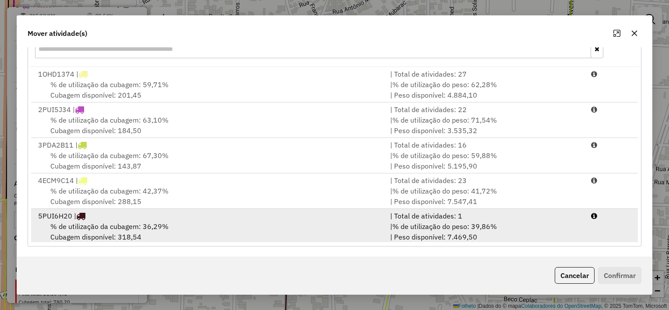
click at [334, 216] on div "5 PUI6H20 |" at bounding box center [209, 216] width 352 height 11
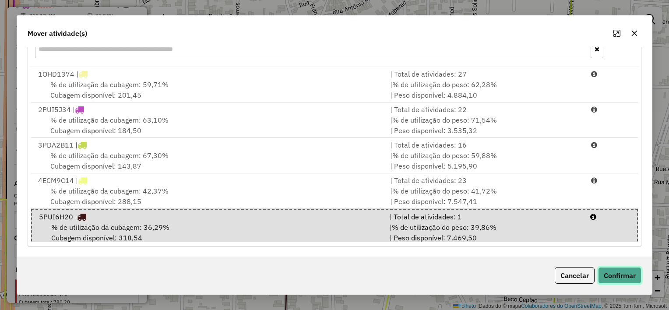
click at [605, 270] on button "Confirmar" at bounding box center [619, 275] width 43 height 17
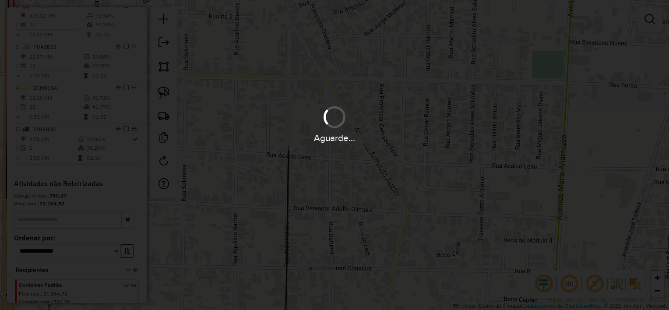
scroll to position [0, 0]
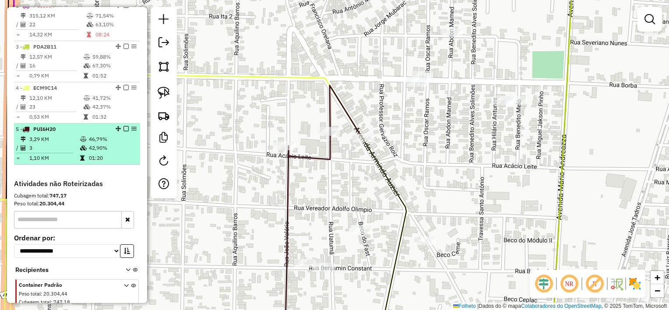
click at [95, 161] on td "01:20" at bounding box center [112, 158] width 48 height 9
select select "**********"
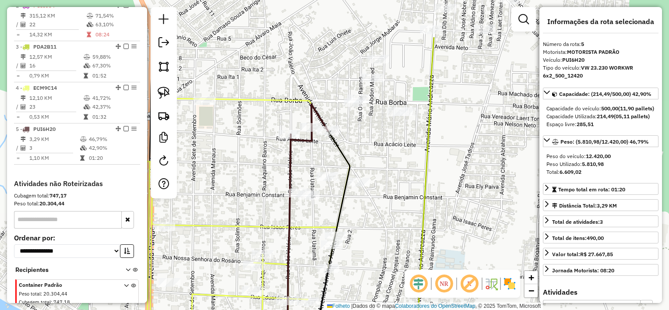
drag, startPoint x: 378, startPoint y: 86, endPoint x: 349, endPoint y: 154, distance: 74.1
click at [349, 154] on icon at bounding box center [304, 237] width 91 height 212
click at [163, 94] on img at bounding box center [164, 93] width 12 height 12
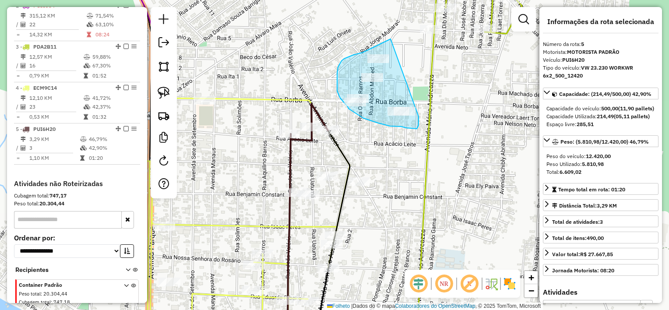
drag, startPoint x: 391, startPoint y: 39, endPoint x: 419, endPoint y: 115, distance: 81.2
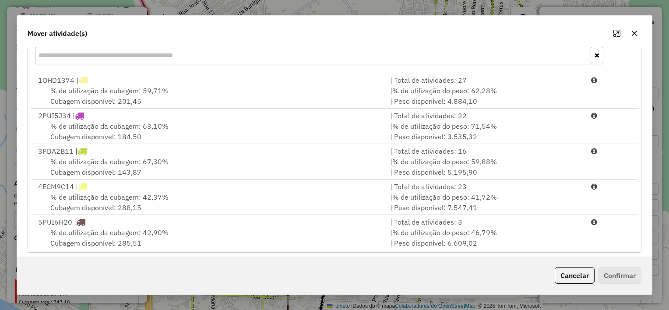
scroll to position [134, 0]
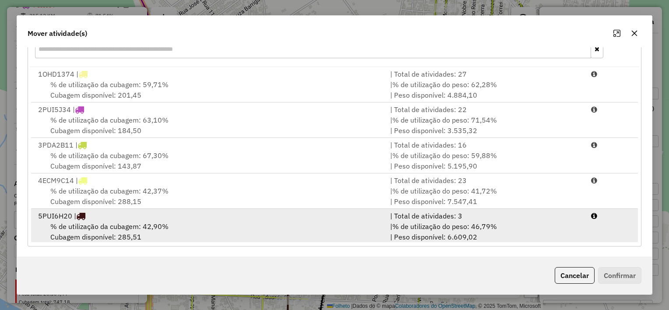
click at [522, 215] on div "| Total de atividades: 3" at bounding box center [485, 216] width 201 height 11
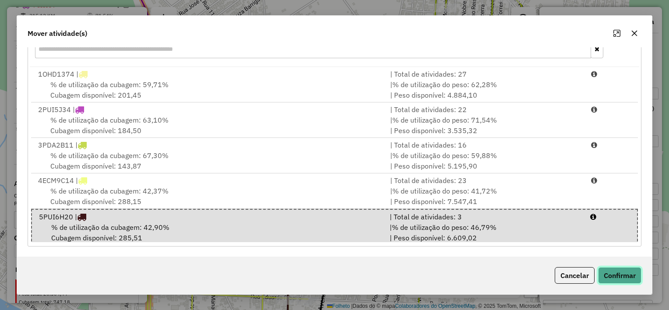
click at [614, 274] on button "Confirmar" at bounding box center [619, 275] width 43 height 17
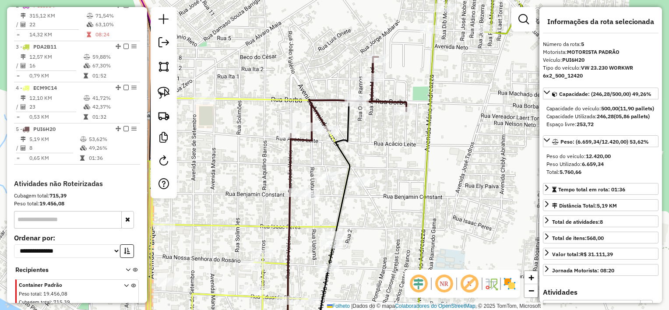
scroll to position [420, 0]
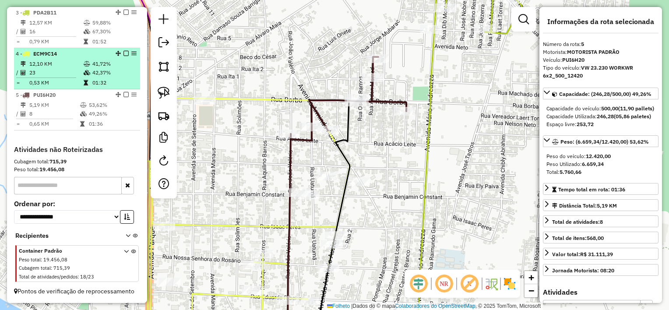
click at [83, 70] on td at bounding box center [87, 72] width 9 height 9
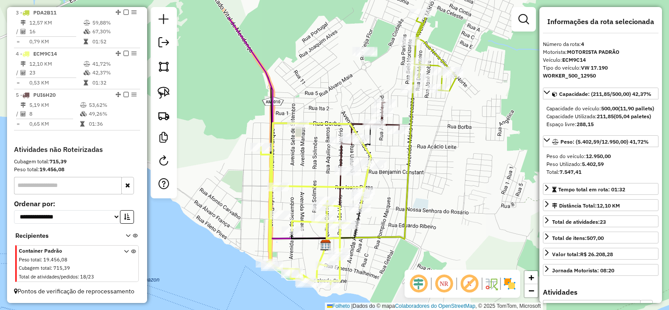
drag, startPoint x: 356, startPoint y: 134, endPoint x: 336, endPoint y: 183, distance: 52.4
click at [336, 183] on icon at bounding box center [316, 203] width 110 height 161
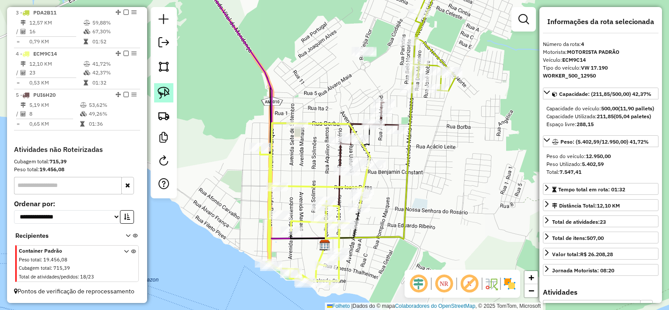
click at [170, 97] on link at bounding box center [163, 92] width 19 height 19
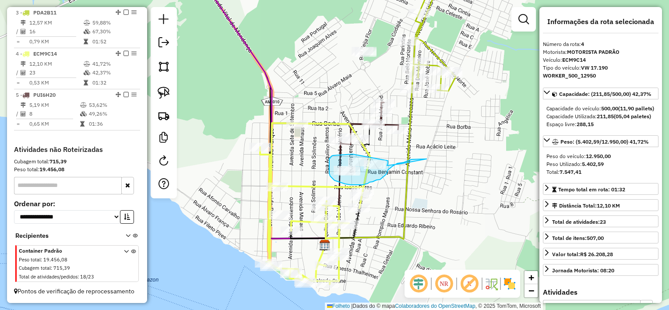
drag, startPoint x: 353, startPoint y: 154, endPoint x: 388, endPoint y: 159, distance: 35.9
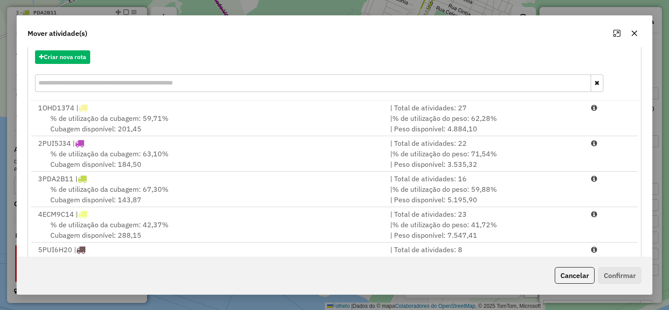
scroll to position [134, 0]
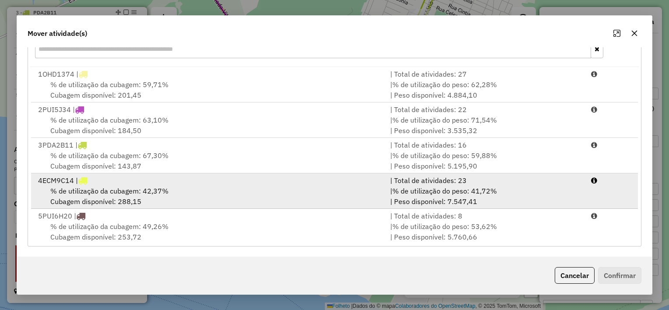
click at [472, 193] on span "% de utilização do peso: 41,72%" at bounding box center [444, 191] width 105 height 9
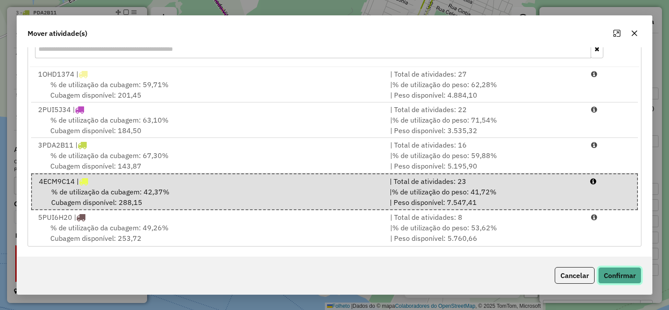
click at [625, 273] on button "Confirmar" at bounding box center [619, 275] width 43 height 17
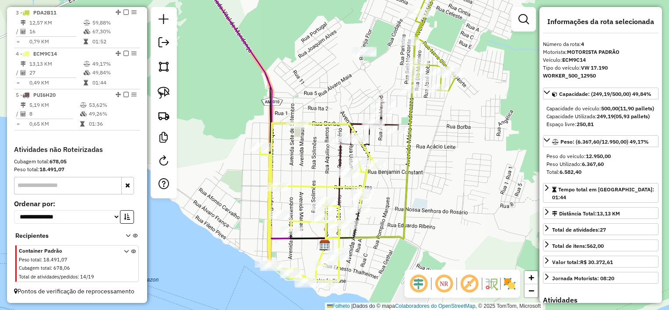
scroll to position [0, 0]
drag, startPoint x: 447, startPoint y: 159, endPoint x: 424, endPoint y: 222, distance: 67.2
click at [424, 222] on div "Janela de atendimento Grade de atendimento Capacidade Transportadoras Veículos …" at bounding box center [334, 155] width 669 height 310
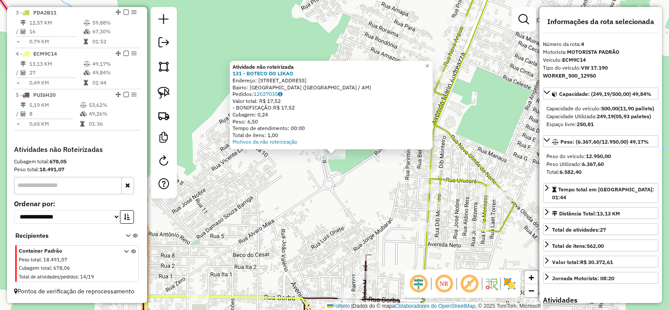
click at [326, 189] on div "Atividade não roteirizada 131 - BOTECO DO LIKAO Endereço: [STREET_ADDRESS] Pedi…" at bounding box center [334, 155] width 669 height 310
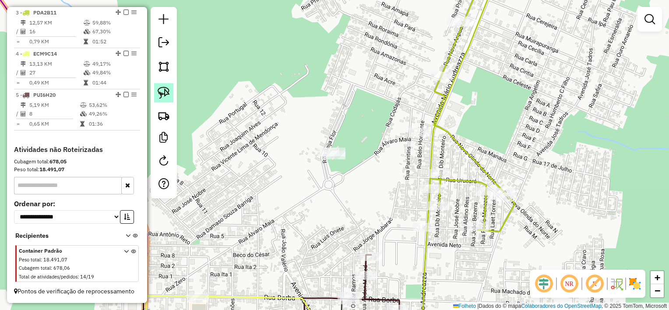
click at [168, 92] on img at bounding box center [164, 93] width 12 height 12
drag, startPoint x: 318, startPoint y: 135, endPoint x: 361, endPoint y: 152, distance: 45.9
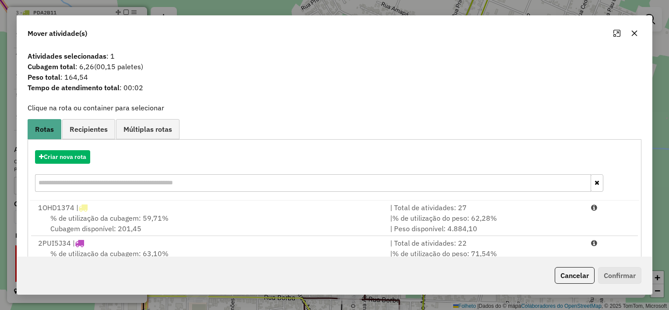
scroll to position [123, 0]
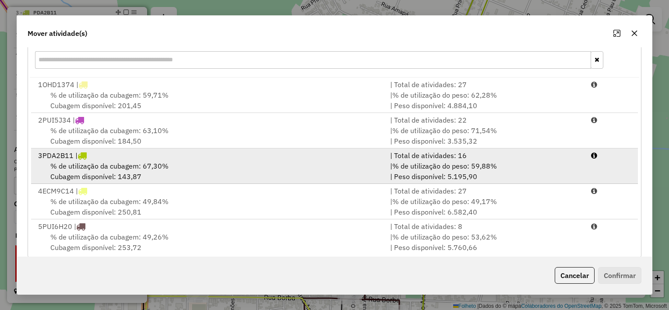
click at [492, 175] on div "| % de utilização do peso: 59,88% | Peso disponível: 5.195,90" at bounding box center [485, 171] width 201 height 21
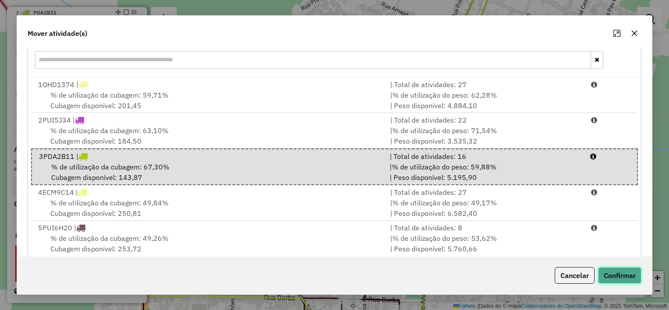
click at [623, 272] on button "Confirmar" at bounding box center [619, 275] width 43 height 17
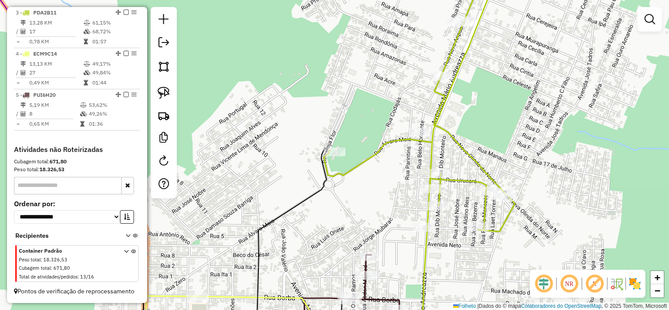
scroll to position [0, 0]
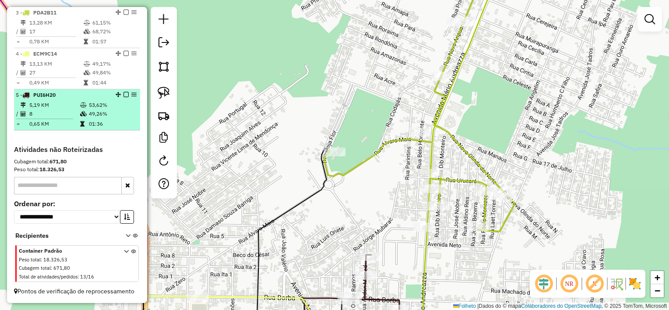
click at [82, 102] on icon at bounding box center [83, 104] width 7 height 5
select select "**********"
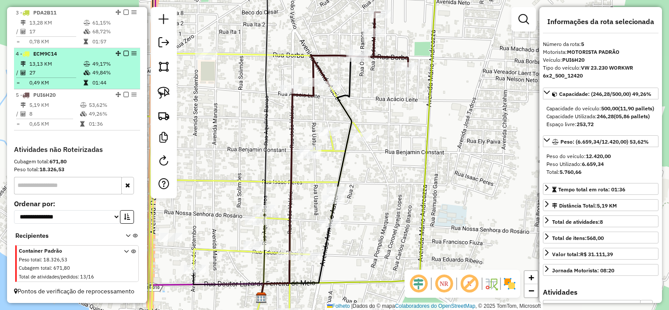
click at [84, 74] on icon at bounding box center [87, 72] width 7 height 5
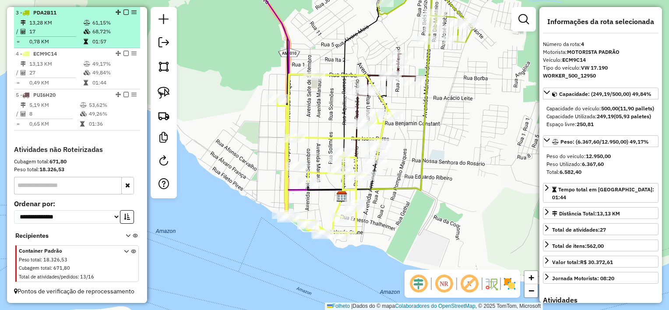
click at [92, 35] on font "68,72%" at bounding box center [101, 31] width 18 height 7
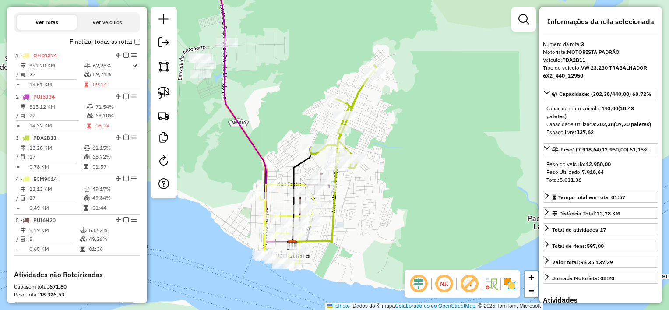
scroll to position [285, 0]
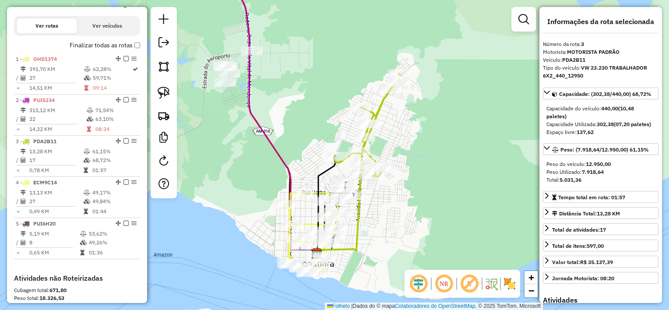
drag, startPoint x: 284, startPoint y: 92, endPoint x: 420, endPoint y: 145, distance: 146.9
click at [420, 145] on div "Janela de atendimento Grade de atendimento Capacidade Transportadoras Veículos …" at bounding box center [334, 155] width 669 height 310
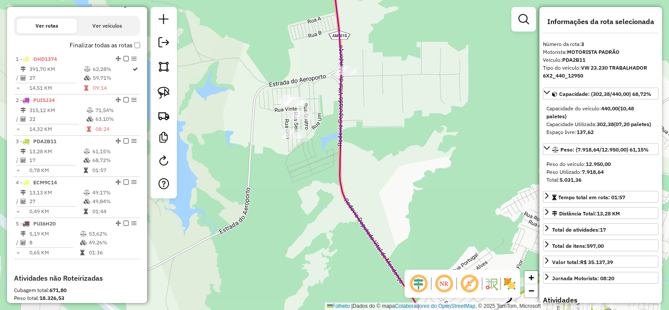
drag, startPoint x: 356, startPoint y: 96, endPoint x: 437, endPoint y: 139, distance: 91.7
click at [437, 139] on div "Janela de atendimento Grade de atendimento Capacidade Transportadoras Veículos …" at bounding box center [334, 155] width 669 height 310
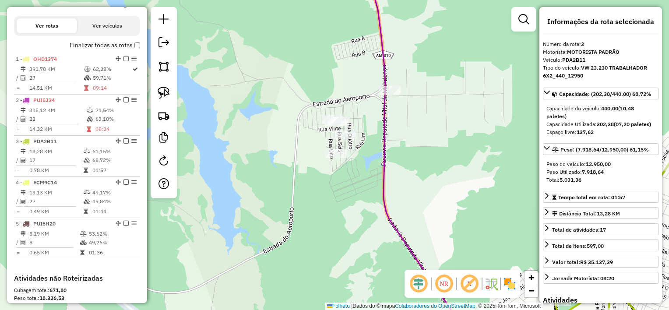
click at [389, 95] on div at bounding box center [390, 90] width 22 height 9
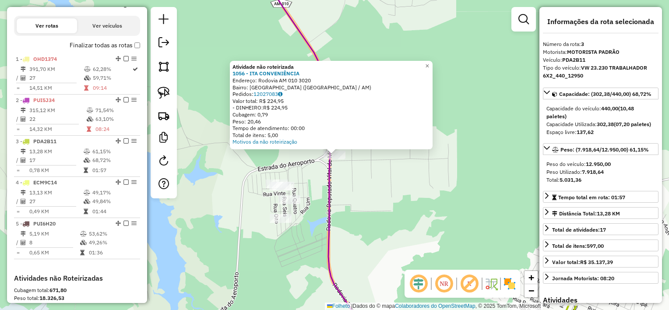
click at [352, 201] on div "Atividade não roteirizada 1056 - ITA CONVENIÊNCIA Endereço: Rodovia AM 010 3020…" at bounding box center [334, 155] width 669 height 310
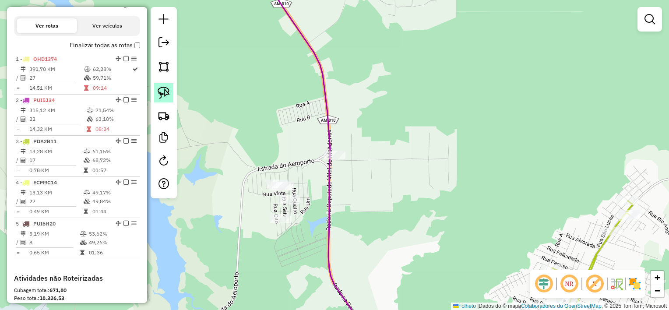
click at [165, 94] on img at bounding box center [164, 93] width 12 height 12
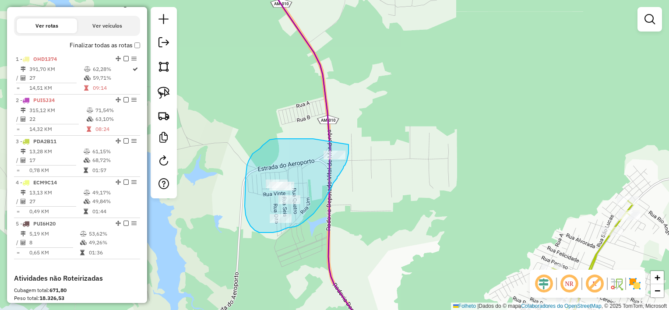
drag, startPoint x: 313, startPoint y: 139, endPoint x: 349, endPoint y: 145, distance: 35.9
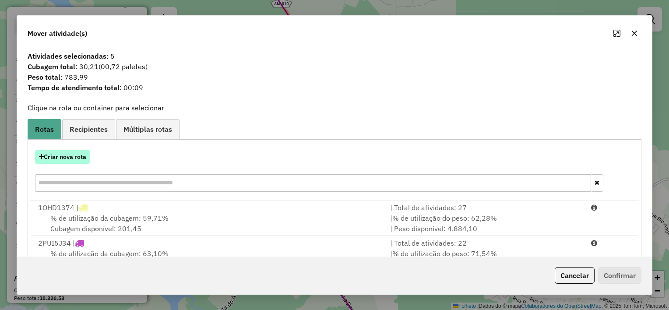
click at [60, 157] on font "Criar nova rota" at bounding box center [65, 157] width 42 height 8
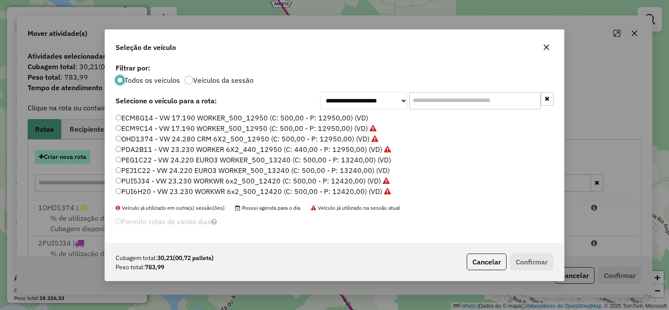
scroll to position [4, 3]
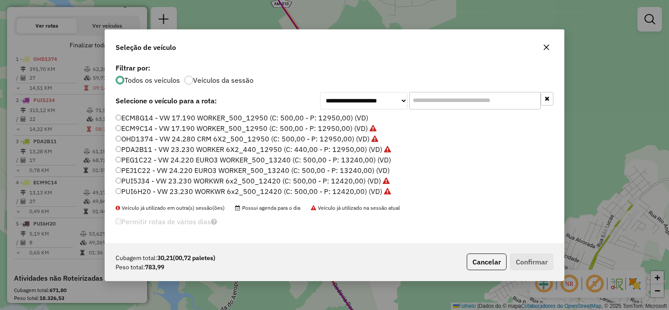
click at [142, 168] on font "PEJ1C22 - VW 24.220 EURO3 WORKER_500_13240 (C: 500,00 - P: 13240,00) (VD)" at bounding box center [255, 170] width 268 height 9
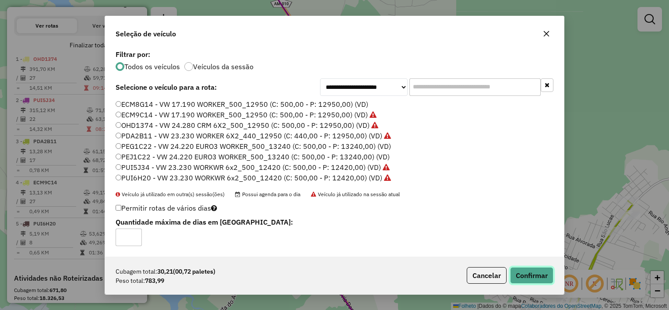
click at [541, 275] on button "Confirmar" at bounding box center [531, 275] width 43 height 17
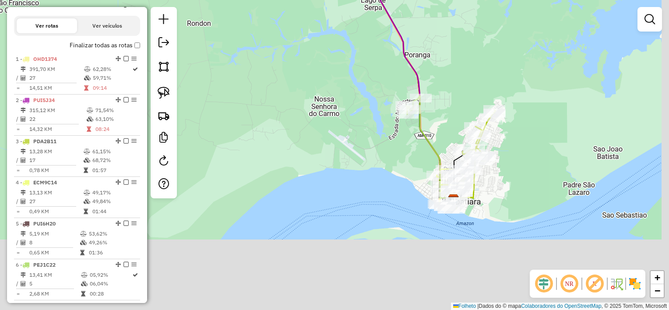
drag, startPoint x: 464, startPoint y: 247, endPoint x: 444, endPoint y: 108, distance: 140.8
click at [444, 108] on div "Janela de atendimento Grade de atendimento Capacidade Transportadoras Veículos …" at bounding box center [334, 155] width 669 height 310
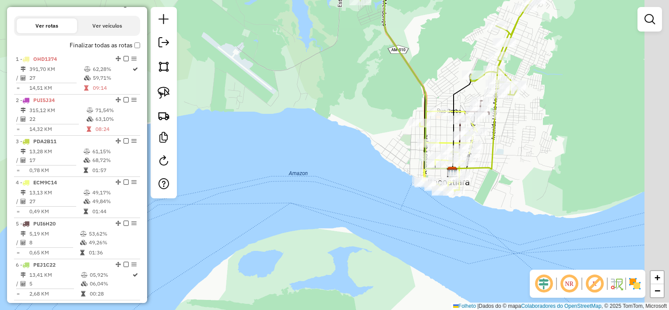
drag, startPoint x: 456, startPoint y: 189, endPoint x: 398, endPoint y: 188, distance: 58.7
click at [398, 188] on div "Janela de atendimento Grade de atendimento Capacidade Transportadoras Veículos …" at bounding box center [334, 155] width 669 height 310
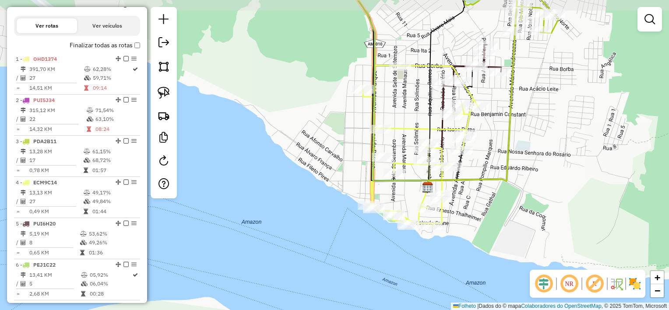
drag, startPoint x: 455, startPoint y: 135, endPoint x: 372, endPoint y: 169, distance: 89.8
click at [372, 169] on icon at bounding box center [393, 93] width 71 height 187
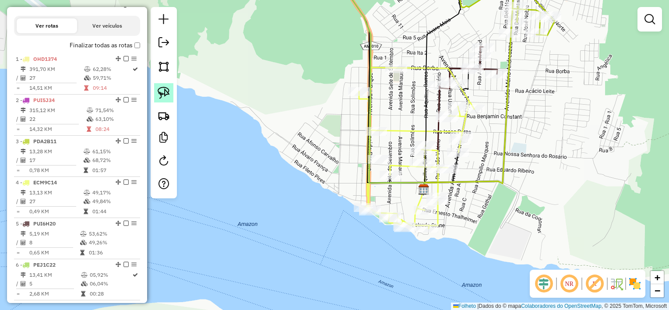
click at [161, 90] on img at bounding box center [164, 93] width 12 height 12
drag, startPoint x: 378, startPoint y: 144, endPoint x: 393, endPoint y: 159, distance: 21.1
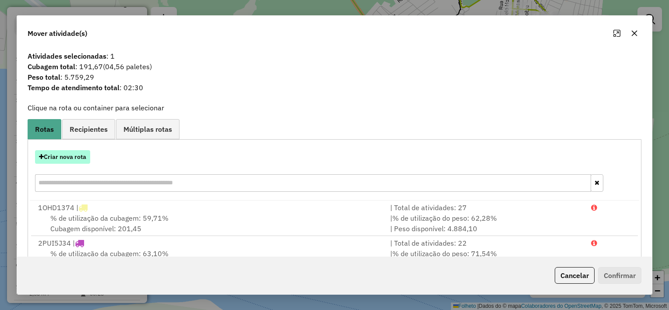
click at [76, 162] on button "Criar nova rota" at bounding box center [62, 157] width 55 height 14
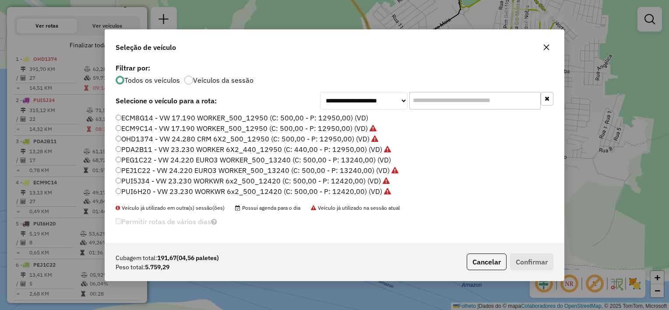
click at [168, 114] on font "ECM8G14 - VW 17.190 WORKER_500_12950 (C: 500,00 - P: 12950,00) (VD)" at bounding box center [244, 117] width 247 height 9
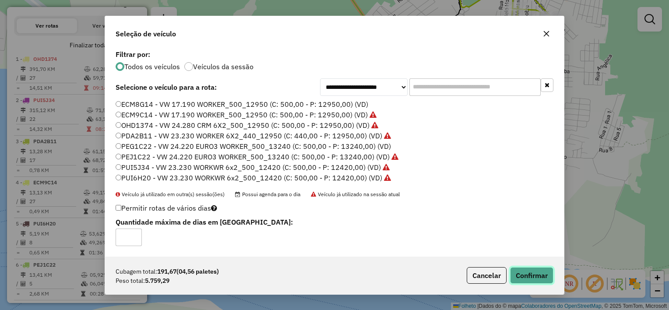
click at [519, 276] on button "Confirmar" at bounding box center [531, 275] width 43 height 17
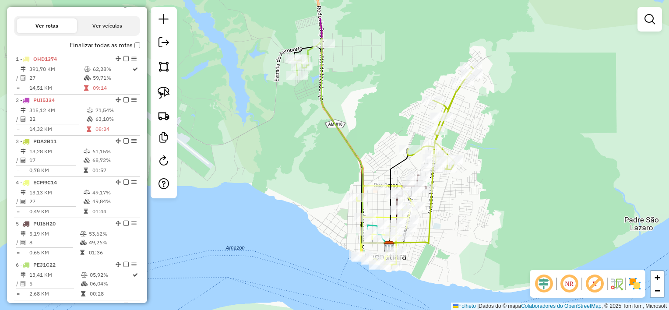
drag, startPoint x: 553, startPoint y: 145, endPoint x: 476, endPoint y: 194, distance: 91.4
click at [476, 194] on div "Janela de atendimento Grade de atendimento Capacidade Transportadoras Veículos …" at bounding box center [334, 155] width 669 height 310
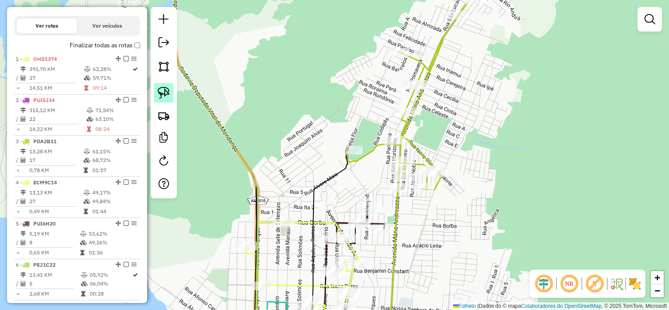
click at [161, 88] on img at bounding box center [164, 93] width 12 height 12
drag, startPoint x: 419, startPoint y: 135, endPoint x: 403, endPoint y: 145, distance: 18.9
click at [403, 145] on div "Janela de atendimento Grade de atendimento Capacidade Transportadoras Veículos …" at bounding box center [334, 155] width 669 height 310
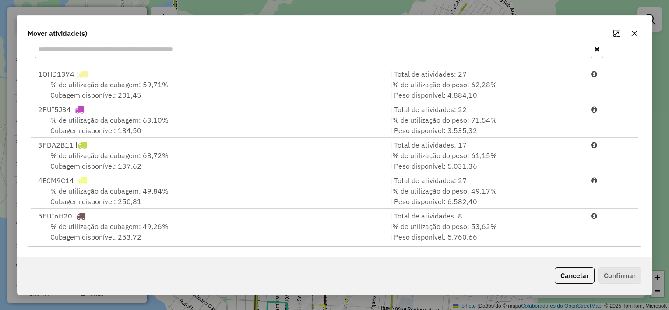
scroll to position [72, 0]
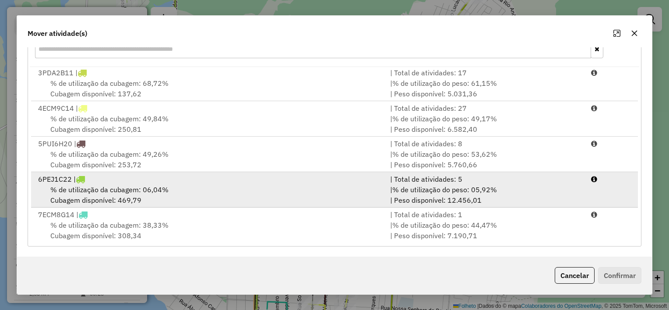
click at [339, 187] on div "% de utilização da cubagem: 06,04% Cubagem disponível: 469,79" at bounding box center [209, 194] width 352 height 21
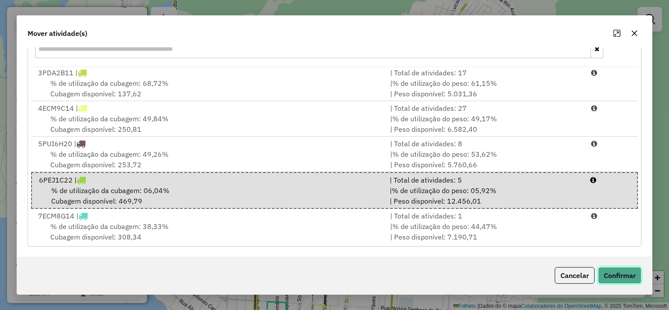
click at [613, 270] on button "Confirmar" at bounding box center [619, 275] width 43 height 17
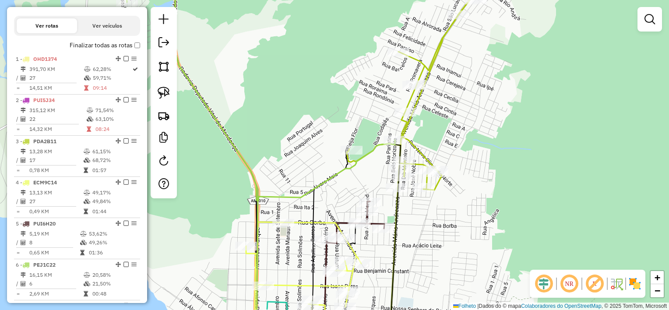
scroll to position [0, 0]
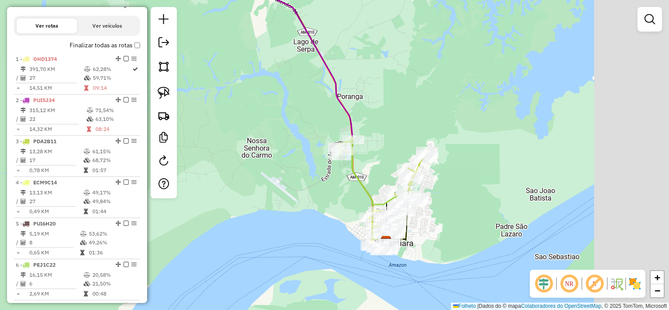
drag, startPoint x: 589, startPoint y: 215, endPoint x: 454, endPoint y: 205, distance: 134.8
click at [454, 205] on div "Janela de atendimento Grade de atendimento Capacidade Transportadoras Veículos …" at bounding box center [334, 155] width 669 height 310
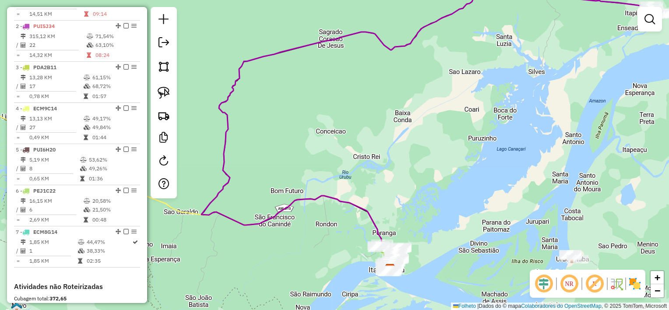
scroll to position [359, 0]
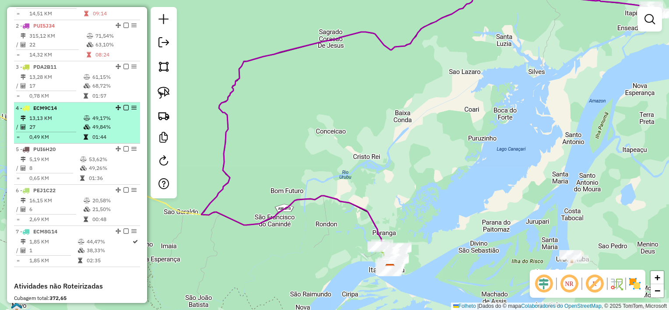
click at [65, 131] on td "27" at bounding box center [56, 127] width 54 height 9
select select "**********"
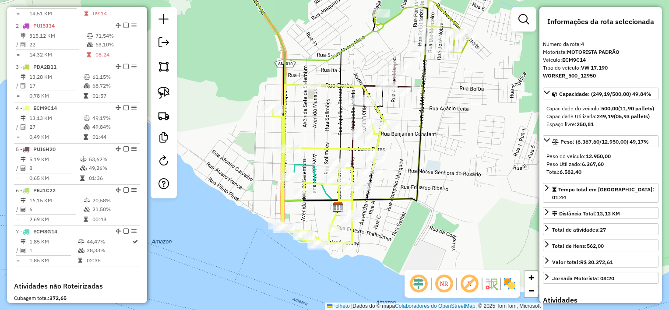
drag, startPoint x: 413, startPoint y: 103, endPoint x: 402, endPoint y: 116, distance: 17.1
click at [402, 116] on div "Janela de atendimento Grade de atendimento Capacidade Transportadoras Veículos …" at bounding box center [334, 155] width 669 height 310
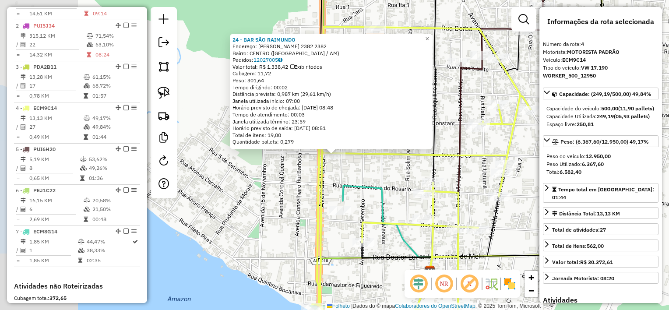
scroll to position [462, 0]
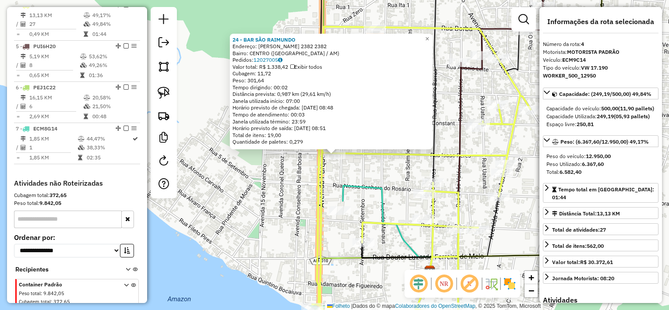
click at [284, 187] on div "24 - BAR [PERSON_NAME]: R ISAC PERES 2382 2382 Bairro: [GEOGRAPHIC_DATA] ([GEOG…" at bounding box center [334, 155] width 669 height 310
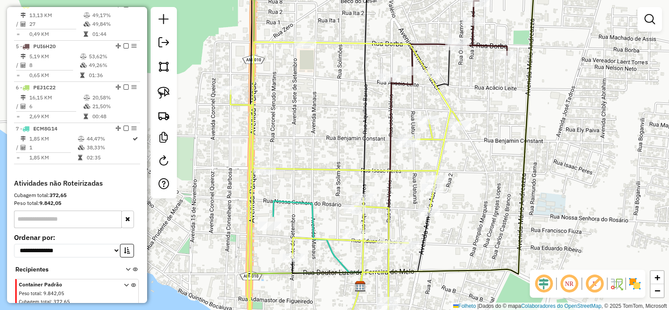
drag, startPoint x: 498, startPoint y: 134, endPoint x: 428, endPoint y: 149, distance: 71.3
click at [428, 149] on div "Janela de atendimento Grade de atendimento Capacidade Transportadoras Veículos …" at bounding box center [334, 155] width 669 height 310
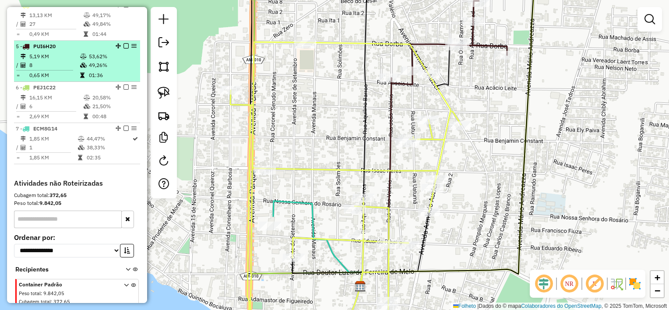
click at [61, 70] on td "8" at bounding box center [54, 65] width 51 height 9
select select "**********"
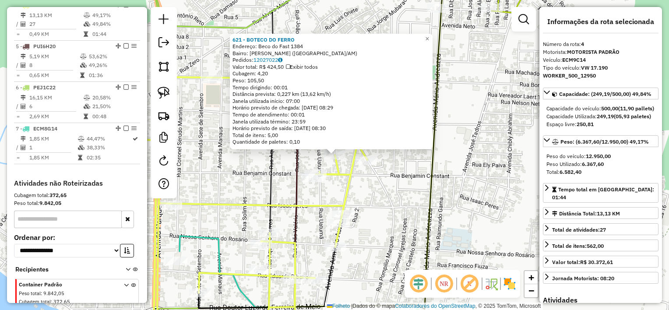
click at [332, 168] on icon at bounding box center [252, 209] width 231 height 264
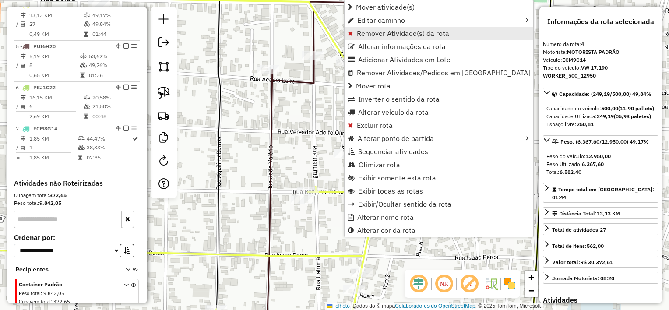
click at [394, 35] on span "Remover Atividade(s) da rota" at bounding box center [403, 33] width 92 height 7
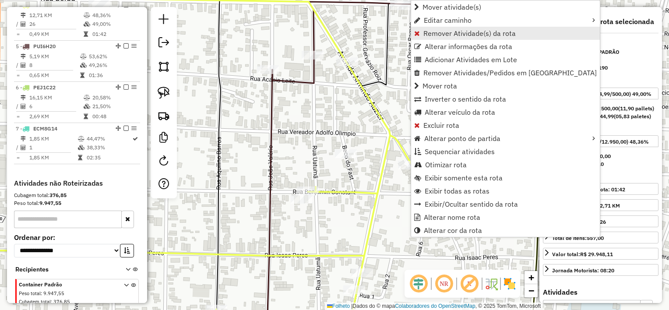
click at [435, 33] on span "Remover Atividade(s) da rota" at bounding box center [469, 33] width 92 height 7
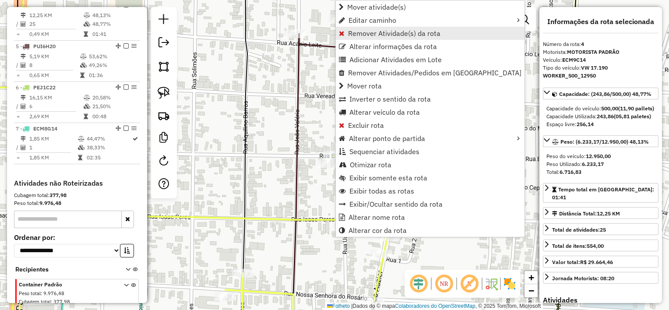
click at [379, 39] on link "Remover Atividade(s) da rota" at bounding box center [430, 33] width 189 height 13
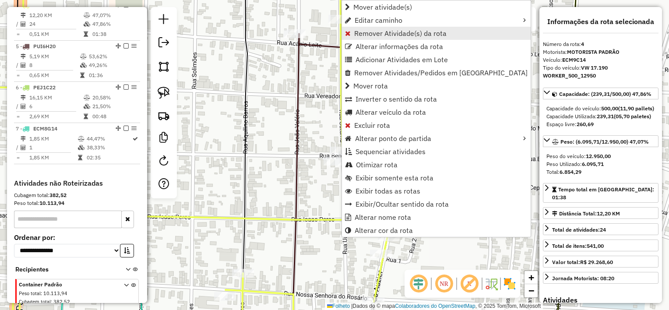
click at [377, 37] on span "Remover Atividade(s) da rota" at bounding box center [400, 33] width 92 height 7
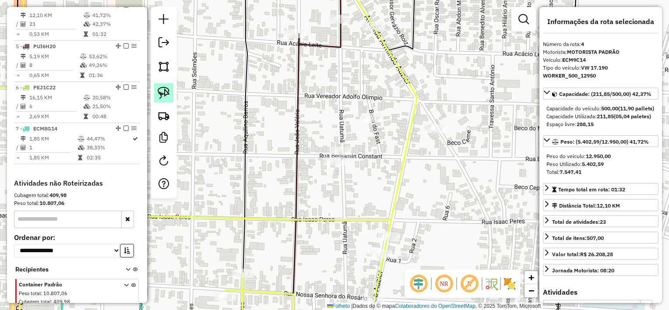
click at [166, 95] on img at bounding box center [164, 93] width 12 height 12
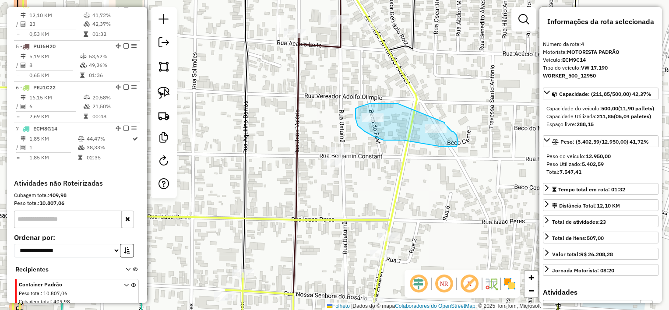
drag, startPoint x: 397, startPoint y: 103, endPoint x: 445, endPoint y: 121, distance: 50.8
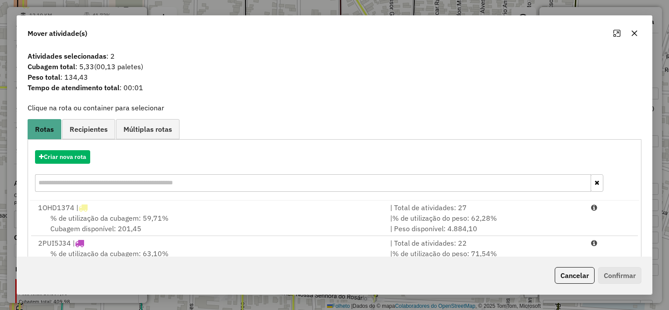
click at [635, 34] on icon "button" at bounding box center [634, 33] width 7 height 7
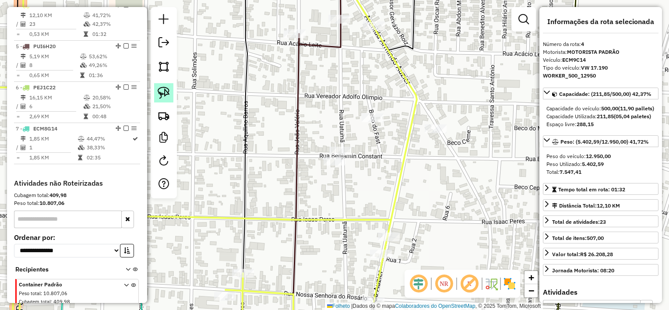
click at [162, 92] on img at bounding box center [164, 93] width 12 height 12
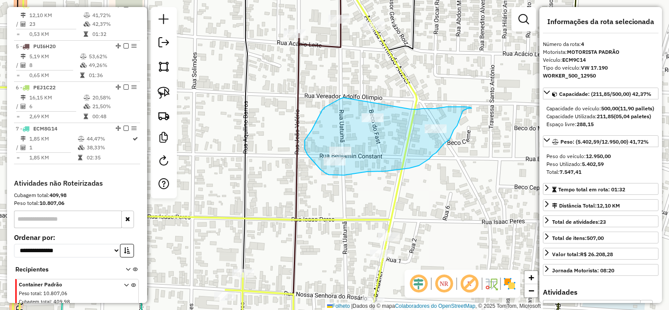
drag, startPoint x: 343, startPoint y: 98, endPoint x: 410, endPoint y: 109, distance: 67.5
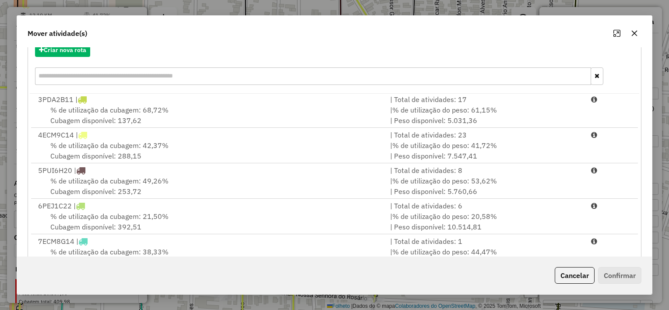
scroll to position [108, 0]
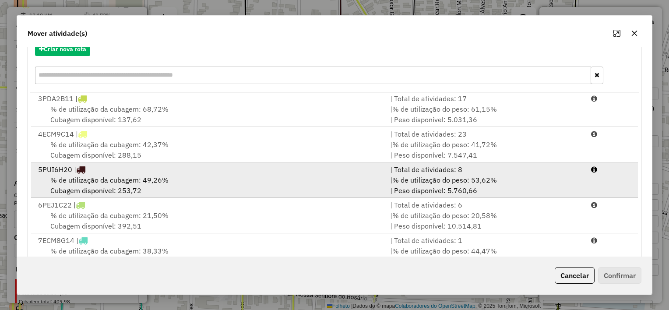
click at [453, 176] on span "% de utilização do peso: 53,62%" at bounding box center [444, 180] width 105 height 9
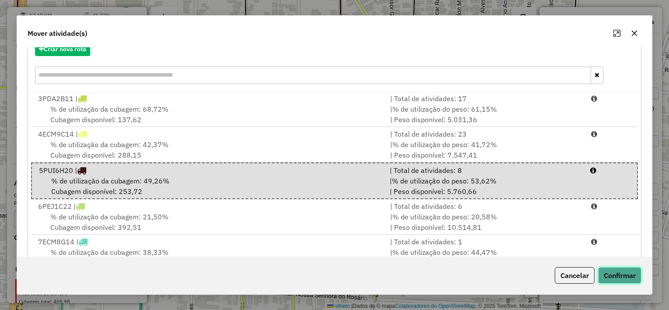
click at [618, 272] on button "Confirmar" at bounding box center [619, 275] width 43 height 17
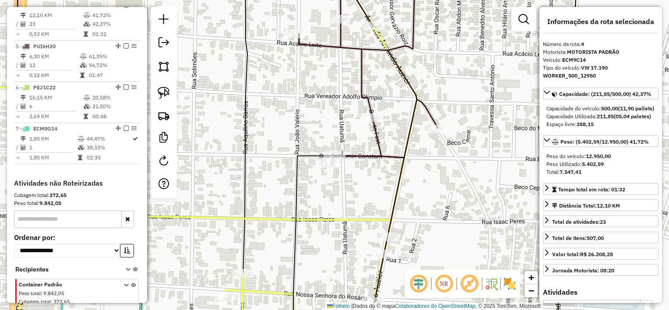
scroll to position [0, 0]
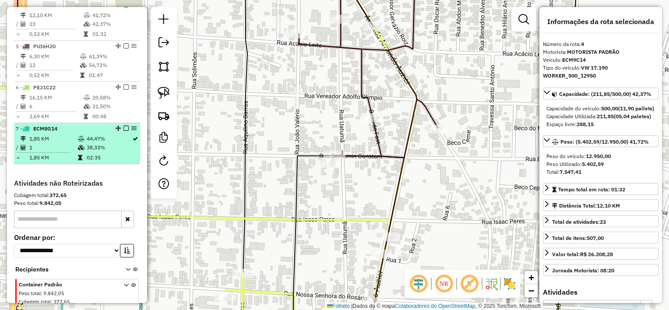
click at [81, 150] on icon at bounding box center [81, 147] width 7 height 5
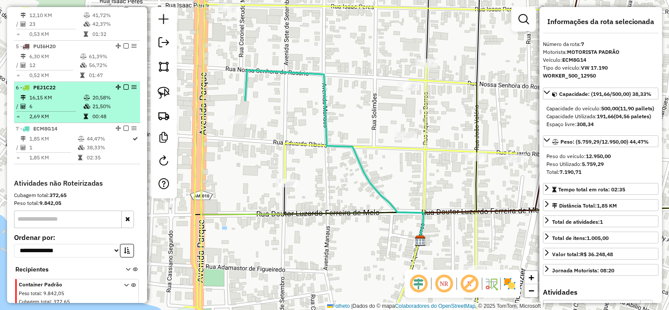
click at [73, 112] on td at bounding box center [49, 111] width 67 height 1
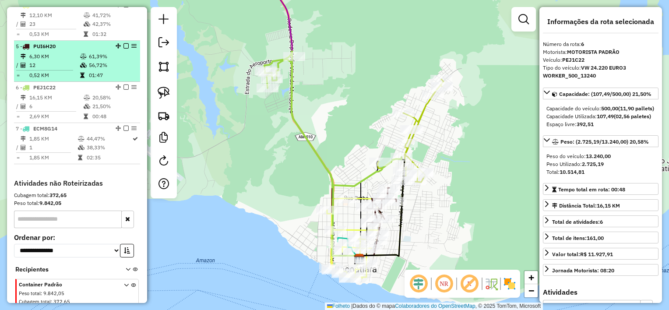
click at [73, 70] on td "12" at bounding box center [54, 65] width 51 height 9
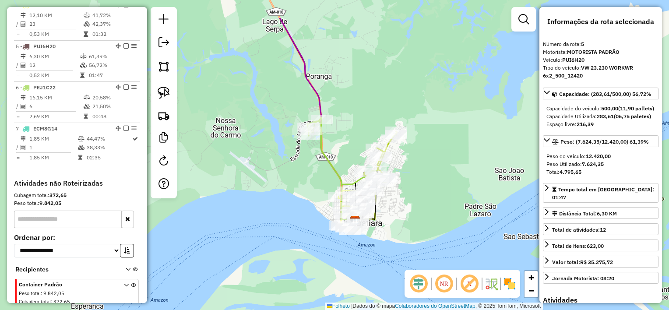
drag, startPoint x: 436, startPoint y: 148, endPoint x: 417, endPoint y: 197, distance: 52.9
click at [417, 197] on div "Janela de atendimento Grade de atendimento Capacidade Transportadoras Veículos …" at bounding box center [334, 155] width 669 height 310
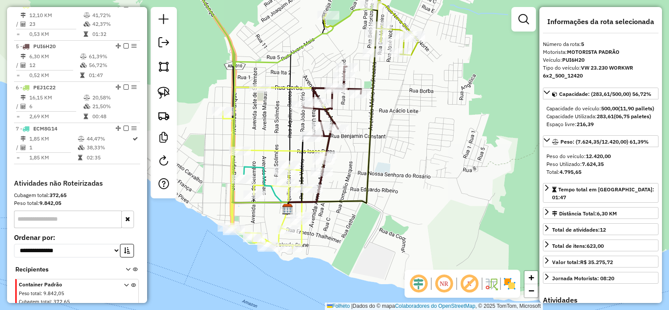
drag, startPoint x: 285, startPoint y: 169, endPoint x: 347, endPoint y: 174, distance: 62.0
click at [347, 174] on div "Janela de atendimento Grade de atendimento Capacidade Transportadoras Veículos …" at bounding box center [334, 155] width 669 height 310
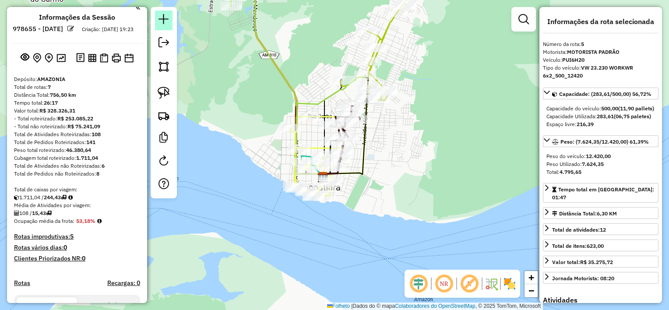
scroll to position [3, 0]
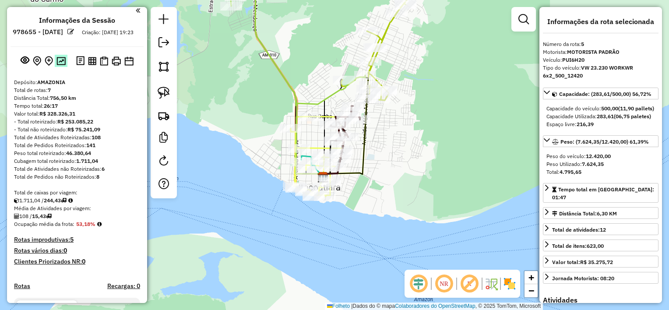
click at [59, 65] on img at bounding box center [60, 61] width 9 height 8
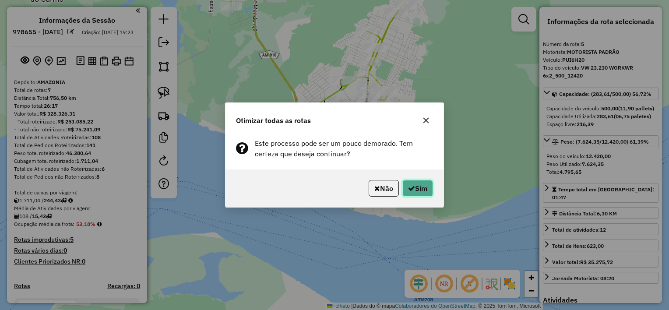
click at [412, 186] on icon "button" at bounding box center [411, 188] width 7 height 7
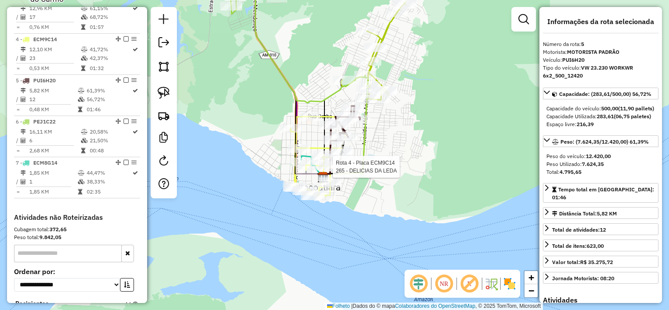
scroll to position [502, 0]
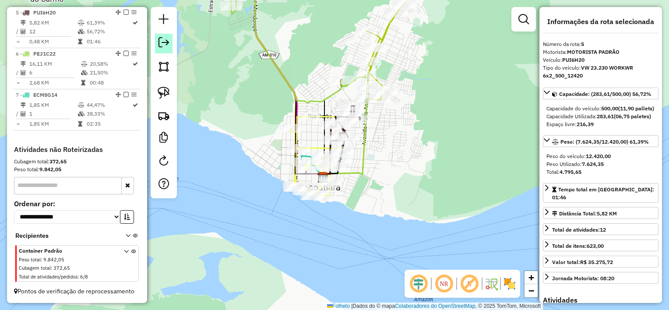
click at [166, 47] on em at bounding box center [164, 42] width 11 height 11
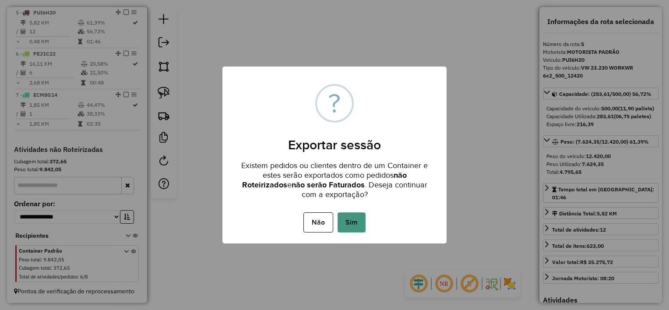
click at [361, 220] on button "Sim" at bounding box center [352, 222] width 28 height 20
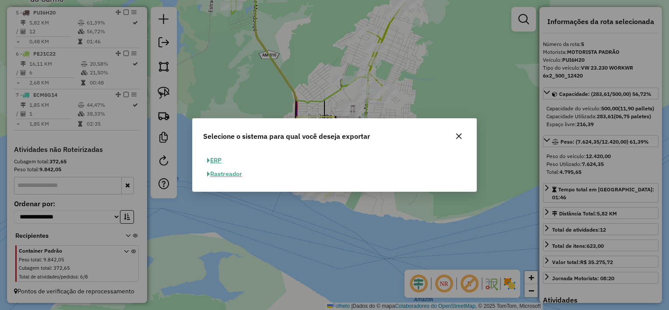
click at [221, 159] on font "ERP" at bounding box center [215, 160] width 11 height 8
select select "**"
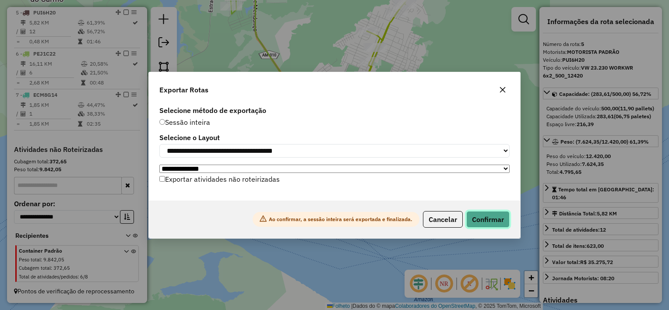
click at [485, 221] on button "Confirmar" at bounding box center [487, 219] width 43 height 17
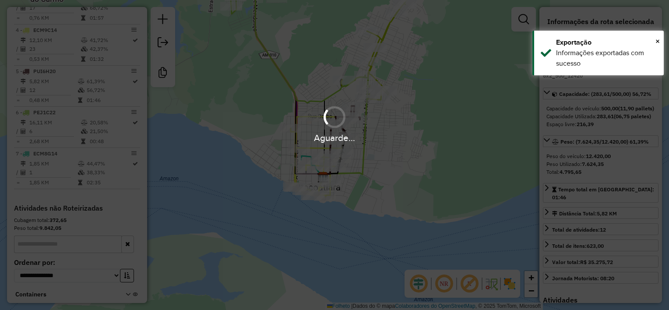
scroll to position [489, 0]
